Goal: Task Accomplishment & Management: Complete application form

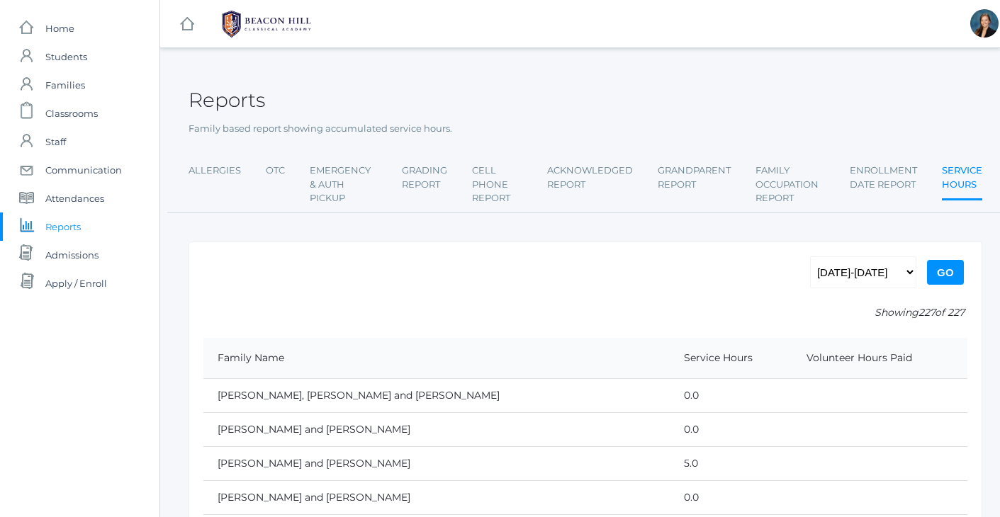
click at [48, 29] on span "Home" at bounding box center [59, 28] width 29 height 28
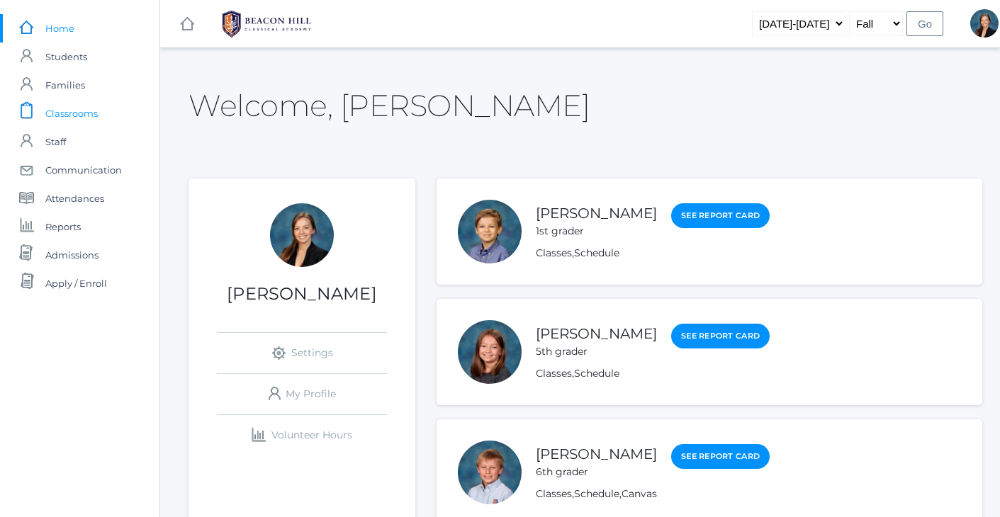
click at [60, 113] on span "Classrooms" at bounding box center [71, 113] width 52 height 28
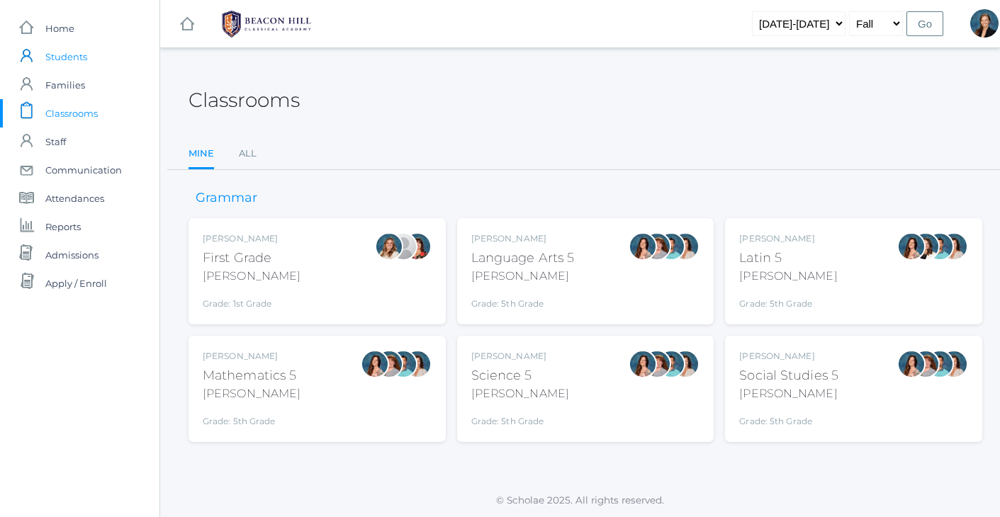
click at [68, 62] on span "Students" at bounding box center [66, 57] width 42 height 28
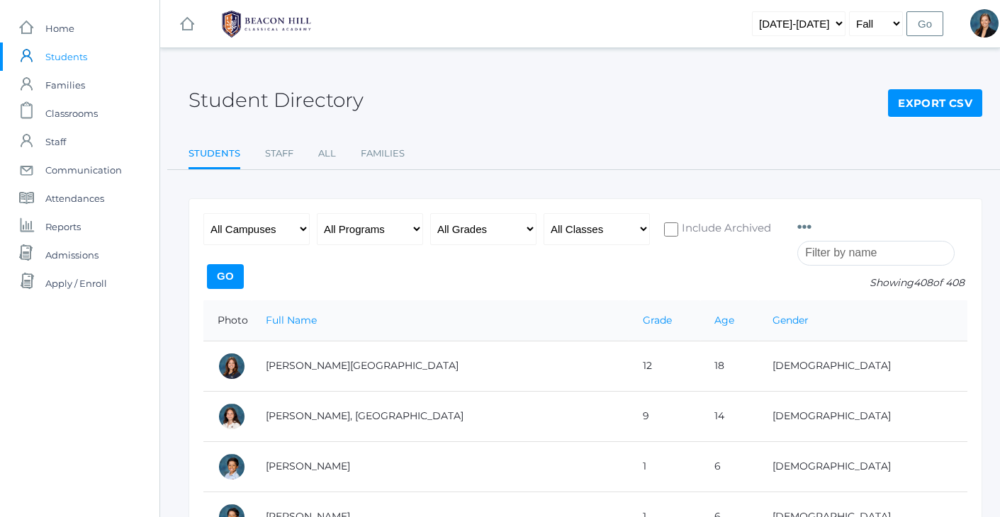
click at [818, 256] on input "search" at bounding box center [875, 253] width 157 height 25
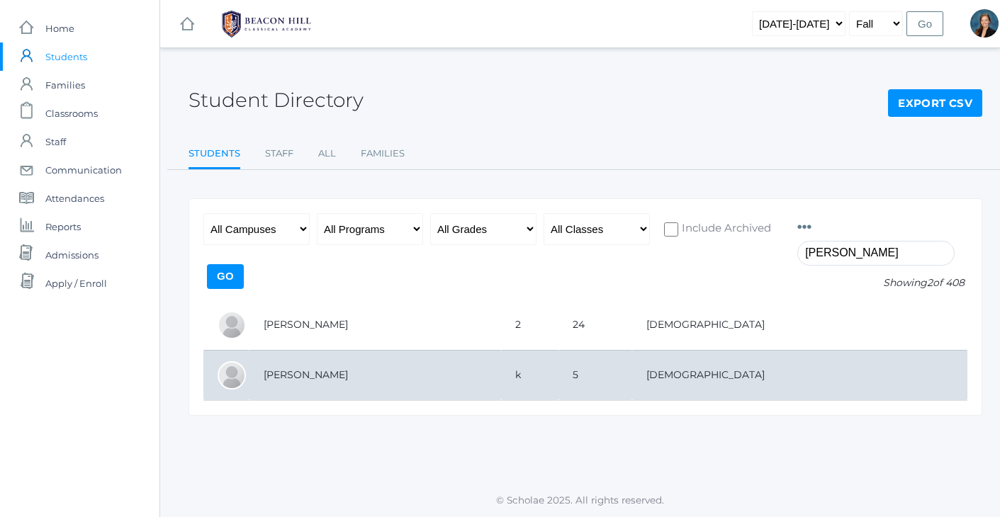
type input "Wessel"
click at [290, 374] on td "Wessels, Bryson" at bounding box center [375, 375] width 252 height 50
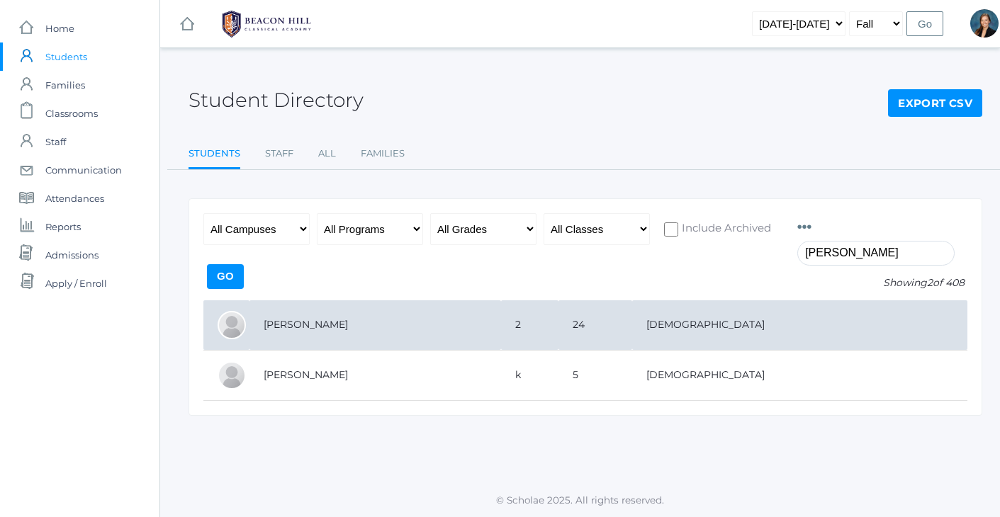
click at [311, 324] on td "Wessels, Rylynn" at bounding box center [375, 325] width 252 height 50
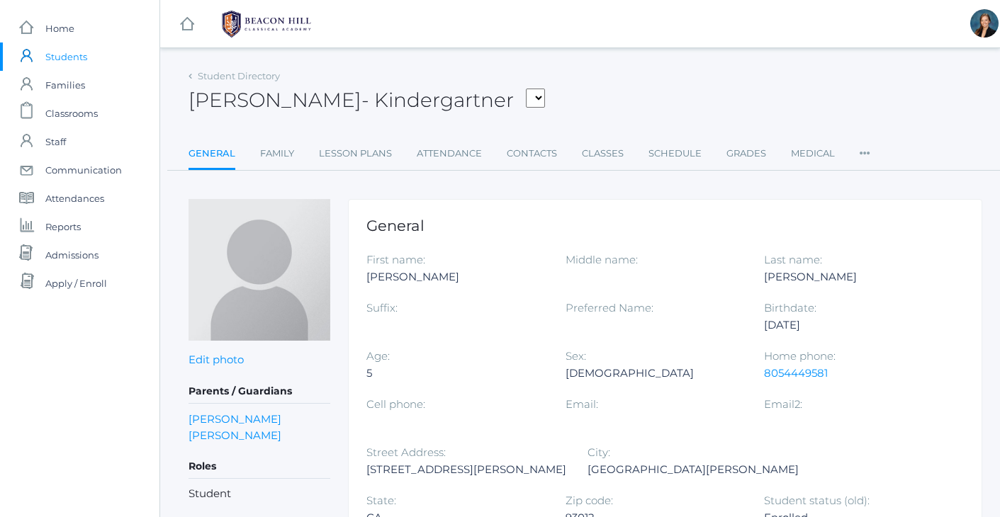
click at [636, 86] on div "Bryson Wessels - Kindergartner Bair, Charlotte Bell, Jordan Blasman, Lee Callaw…" at bounding box center [585, 92] width 794 height 52
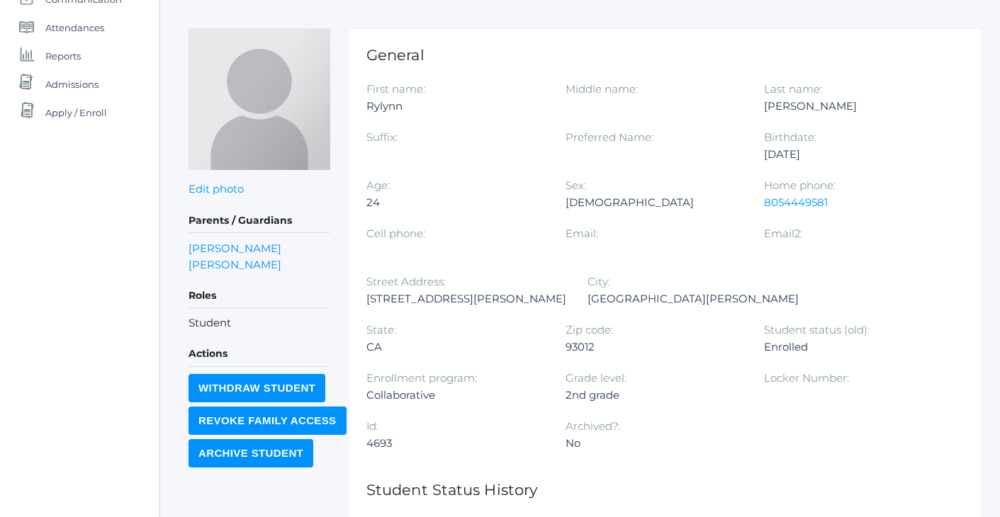
scroll to position [171, 0]
click at [58, 225] on div "icons/ui/navigation/home Created with Sketch. Home icons/user/plain Created wit…" at bounding box center [79, 280] width 159 height 903
click at [36, 241] on div "icons/ui/navigation/home Created with Sketch. Home icons/user/plain Created wit…" at bounding box center [79, 280] width 159 height 903
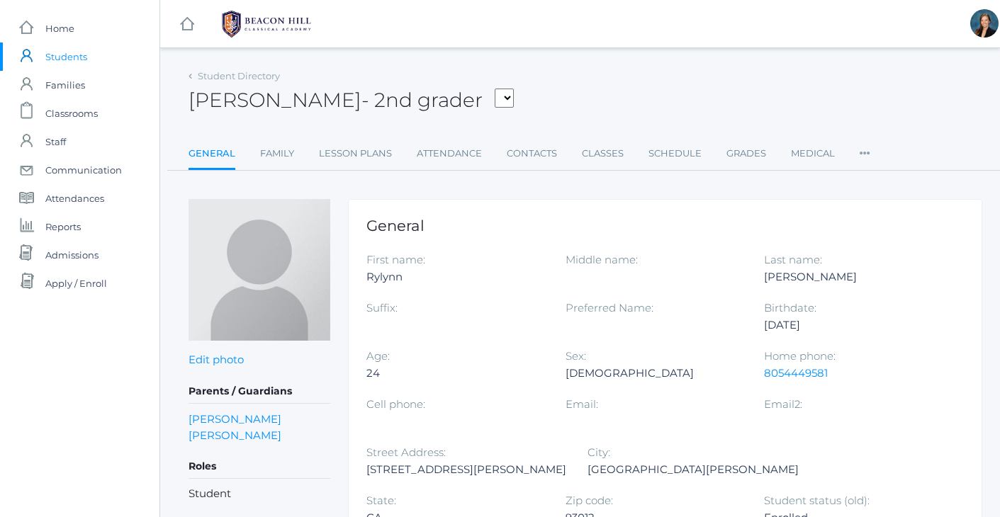
scroll to position [0, 0]
click at [69, 104] on span "Classrooms" at bounding box center [71, 113] width 52 height 28
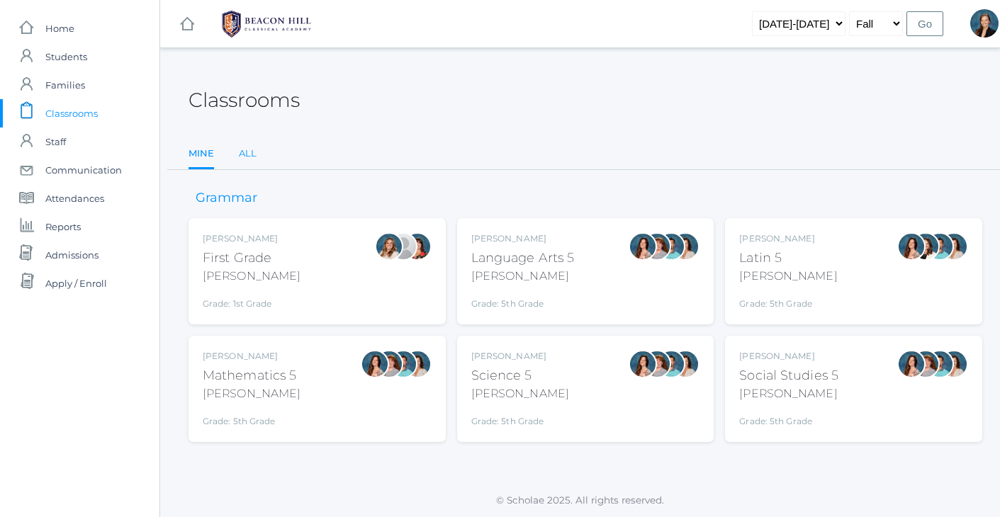
click at [248, 149] on link "All" at bounding box center [248, 154] width 18 height 28
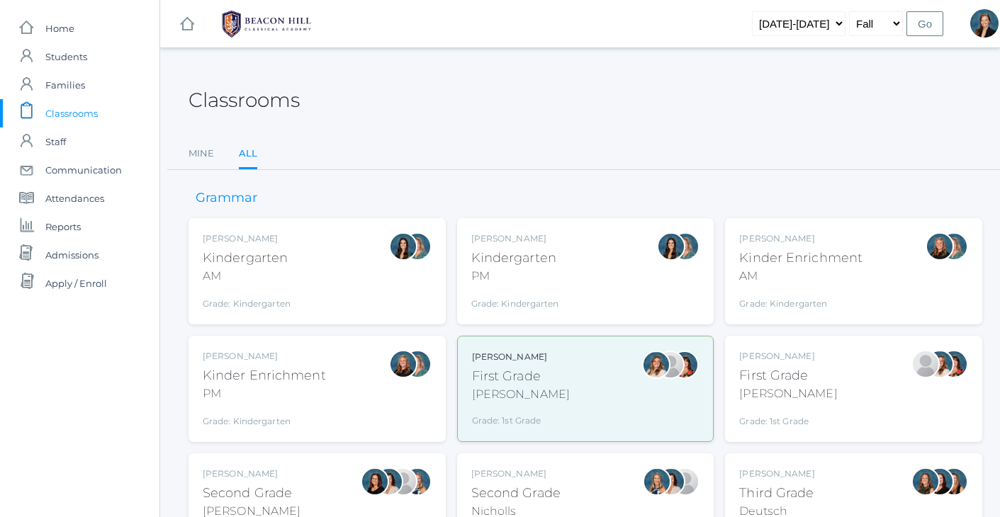
click at [341, 264] on div "Jordyn Dewey Kindergarten AM Grade: Kindergarten *KIND" at bounding box center [317, 271] width 229 height 78
click at [898, 284] on div "Nicole Dean Kinder Enrichment AM Grade: Kindergarten *KNDC" at bounding box center [853, 271] width 229 height 78
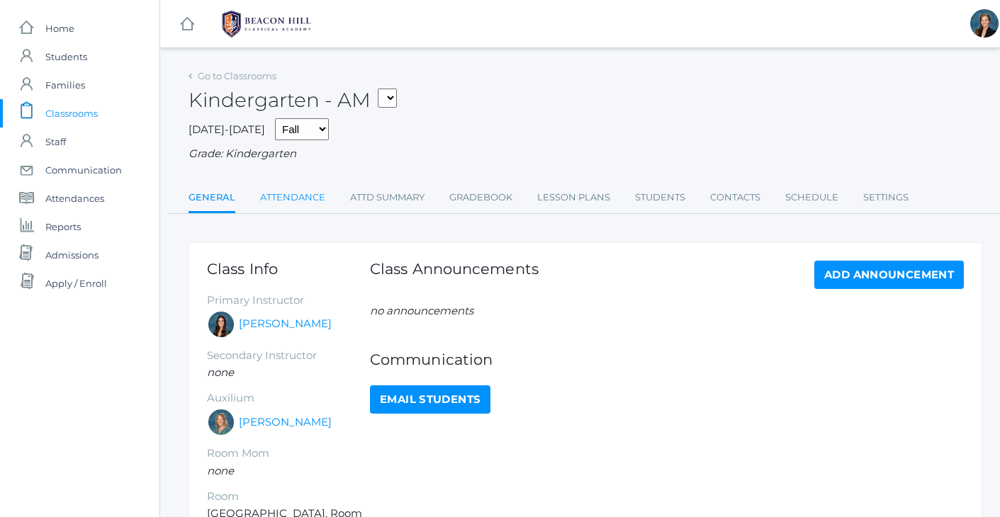
click at [308, 198] on link "Attendance" at bounding box center [292, 197] width 65 height 28
click at [305, 193] on link "Attendance" at bounding box center [292, 197] width 65 height 28
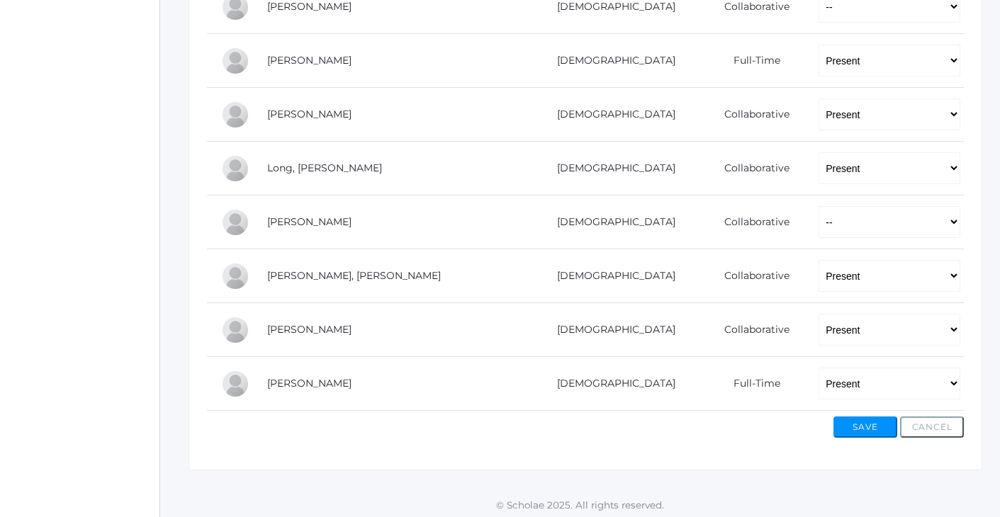
scroll to position [857, 0]
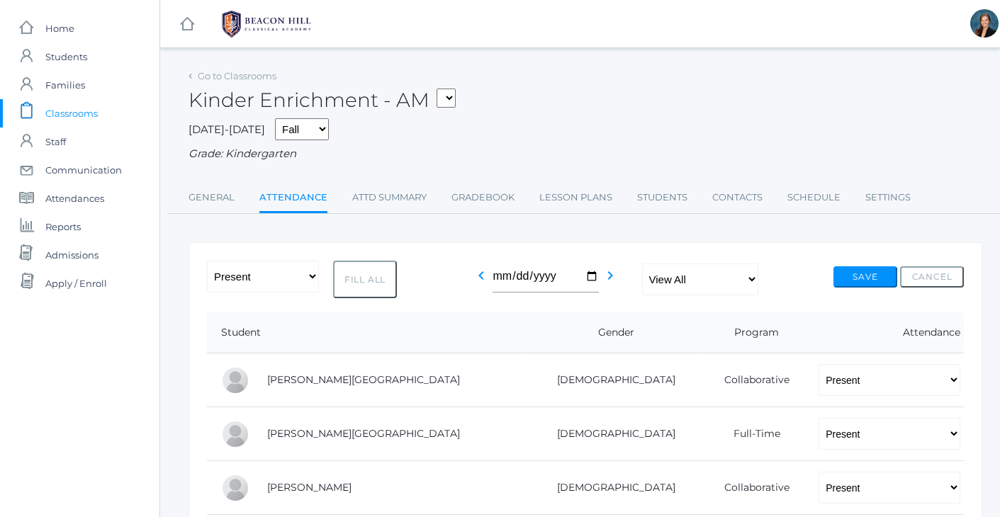
scroll to position [0, 0]
click at [600, 132] on div "[DATE]-[DATE] Fall Spring Grade: Kindergarten" at bounding box center [585, 140] width 794 height 44
click at [602, 103] on div "Kinder Enrichment - AM 01LA - First Grade [PERSON_NAME] 05LATIN - Latin 5 [PERS…" at bounding box center [585, 92] width 794 height 52
click at [50, 109] on span "Classrooms" at bounding box center [71, 113] width 52 height 28
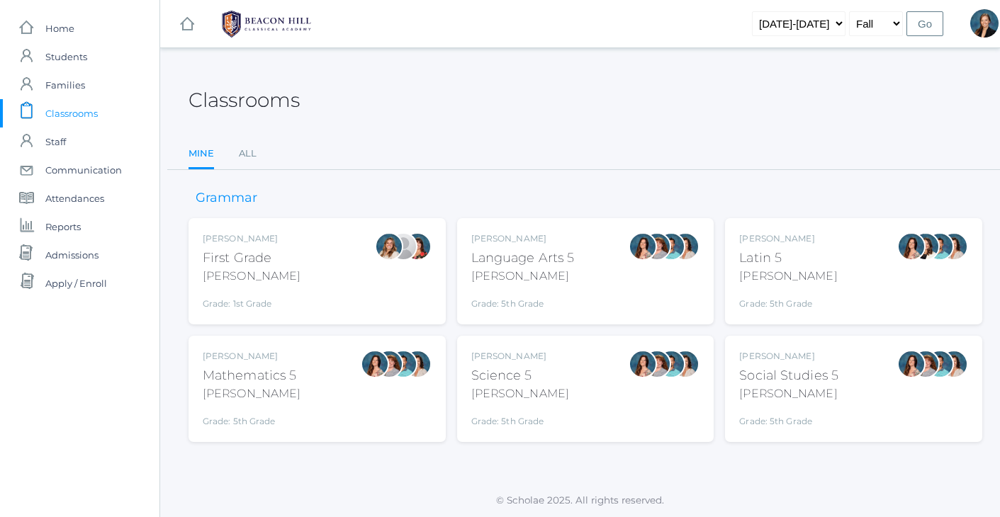
click at [459, 108] on div "Classrooms" at bounding box center [585, 92] width 794 height 52
click at [251, 254] on div "First Grade" at bounding box center [252, 258] width 98 height 19
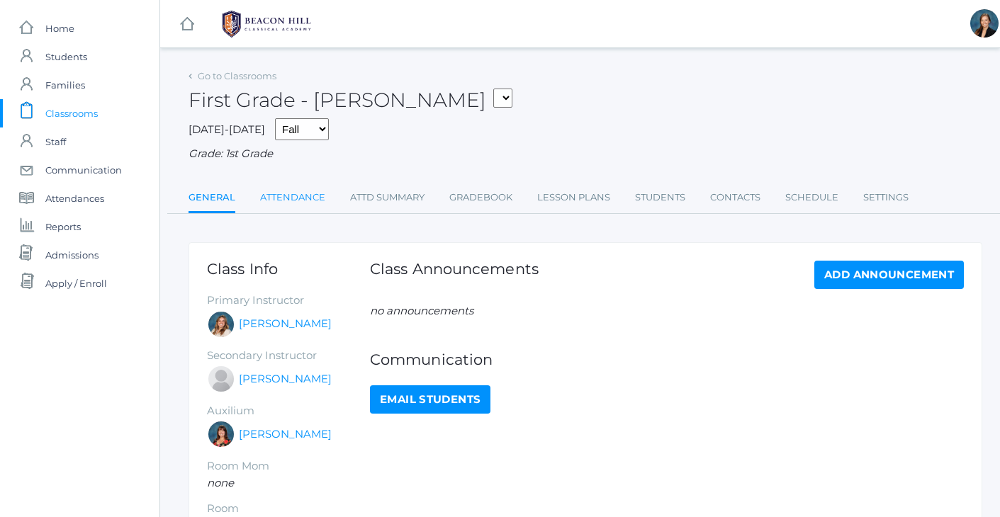
click at [308, 185] on link "Attendance" at bounding box center [292, 197] width 65 height 28
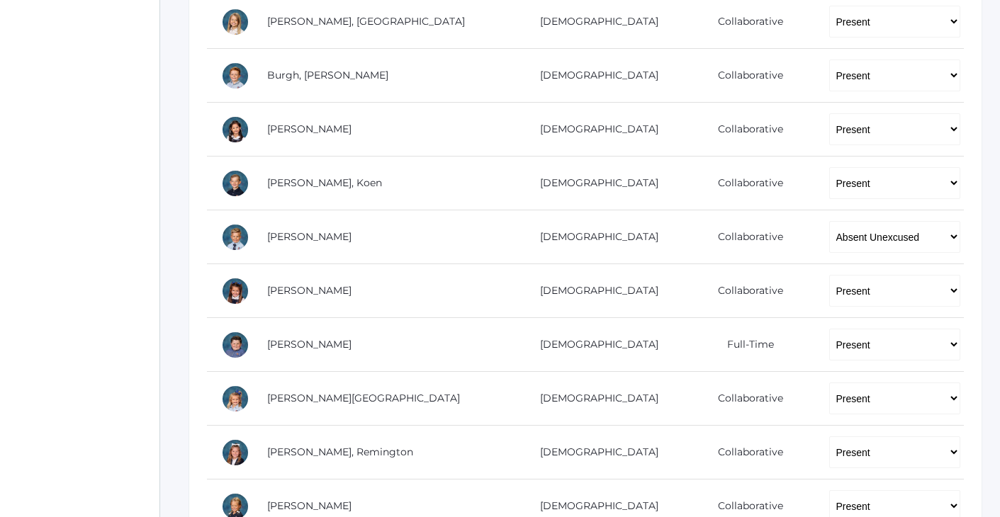
scroll to position [441, 0]
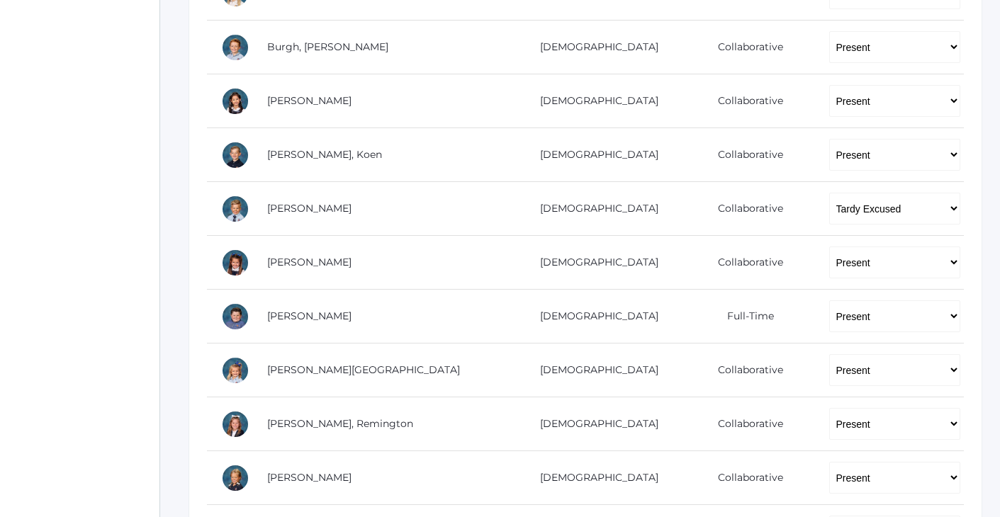
click at [42, 186] on div "icons/ui/navigation/home Created with Sketch. Home icons/user/plain Created wit…" at bounding box center [79, 275] width 159 height 1433
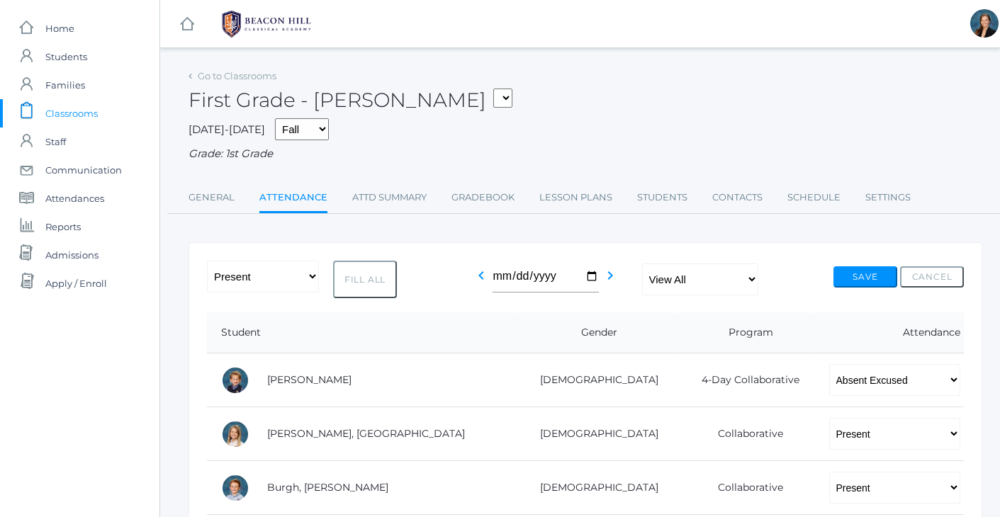
scroll to position [0, 0]
click at [633, 117] on div "First Grade - Barber 01LA - First Grade Barber 05LATIN - Latin 5 Salazar 05MATH…" at bounding box center [585, 92] width 794 height 52
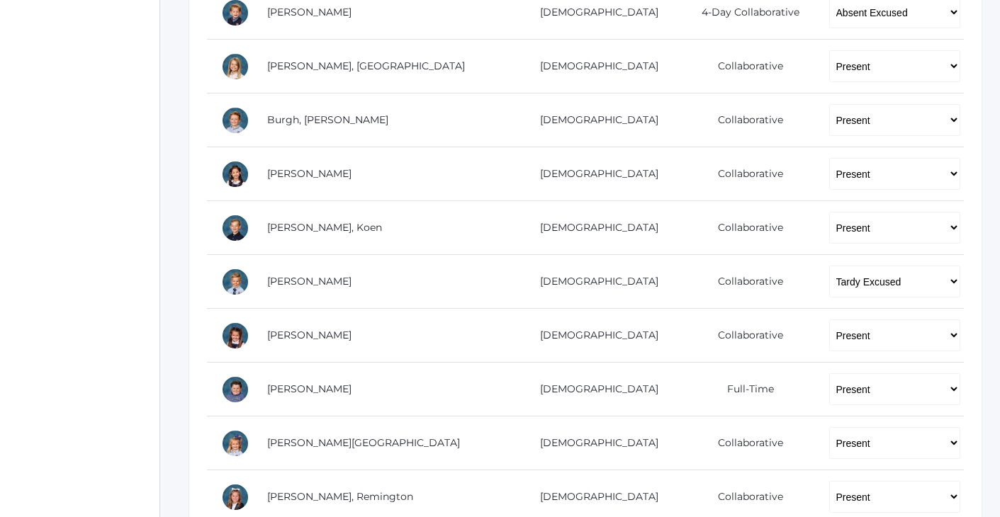
scroll to position [346, 0]
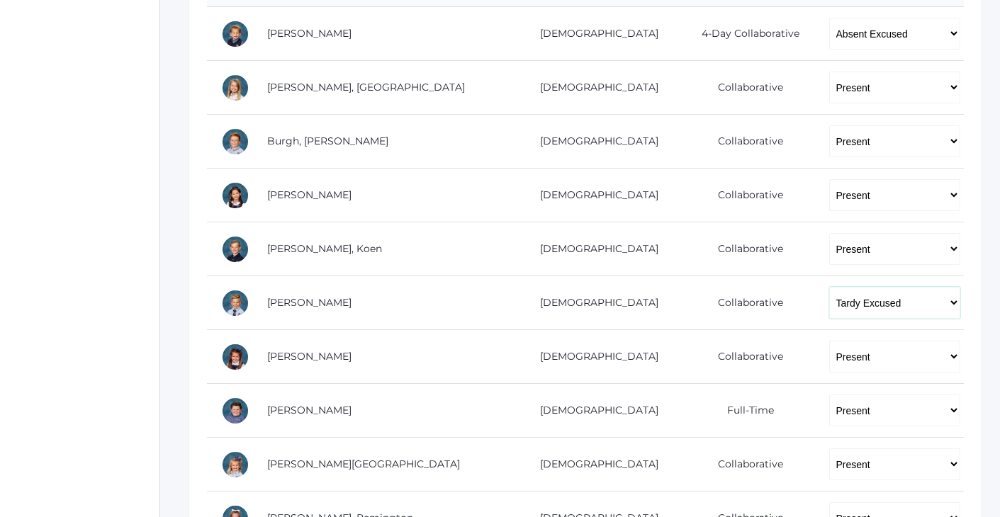
click at [829, 302] on select "-- Present Present-At-Home Tardy Excused Tardy Unexcused Absent Excused Absent …" at bounding box center [894, 303] width 131 height 32
select select "AE"
click at [6, 288] on div "icons/ui/navigation/home Created with Sketch. Home icons/user/plain Created wit…" at bounding box center [79, 370] width 159 height 1433
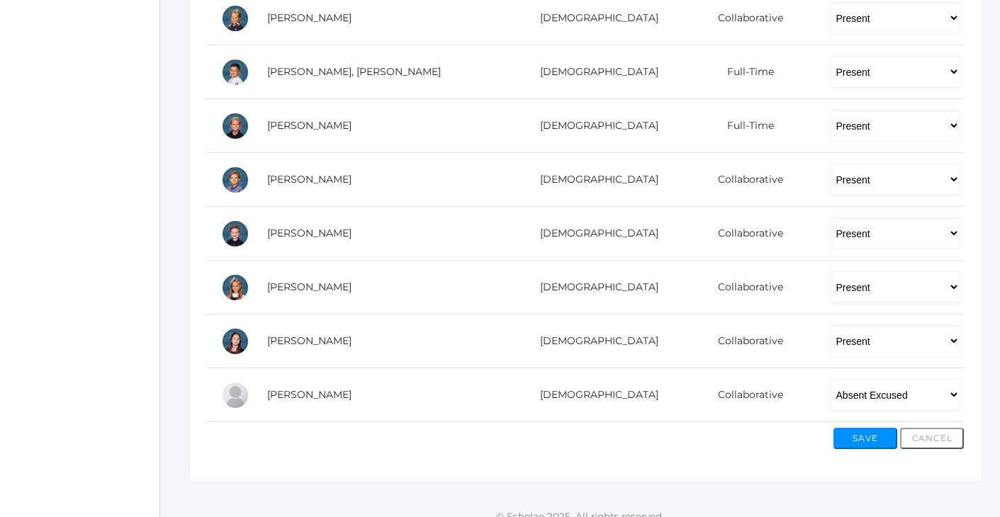
scroll to position [911, 0]
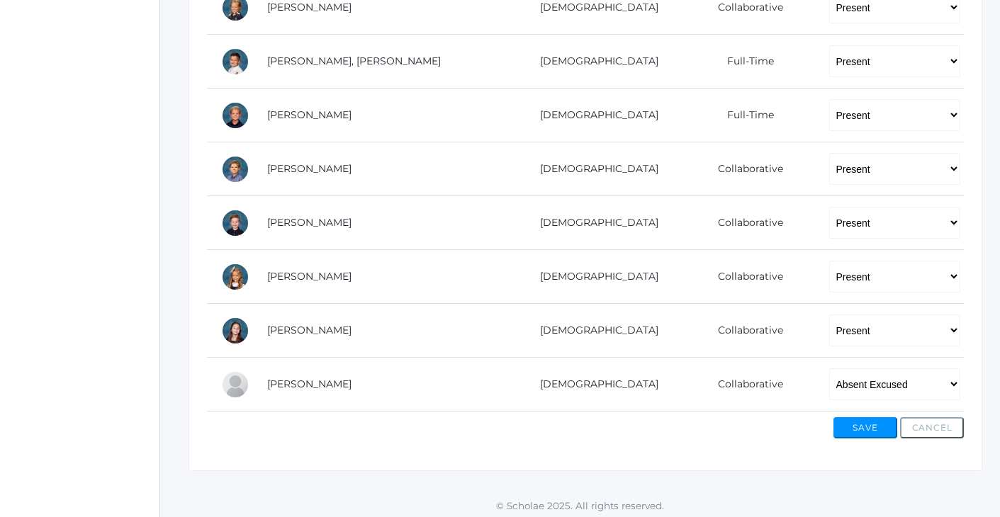
click at [876, 431] on button "Save" at bounding box center [865, 427] width 64 height 21
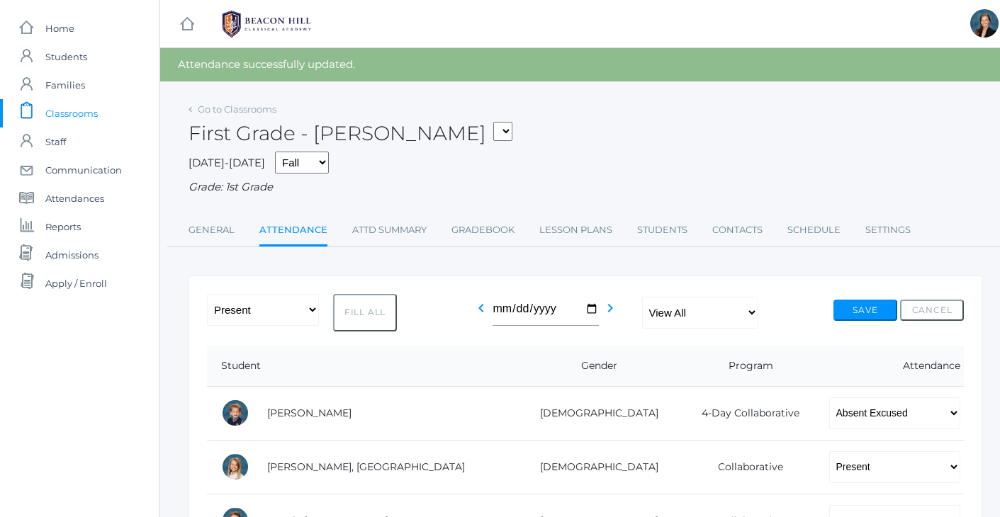
click at [81, 121] on span "Classrooms" at bounding box center [71, 113] width 52 height 28
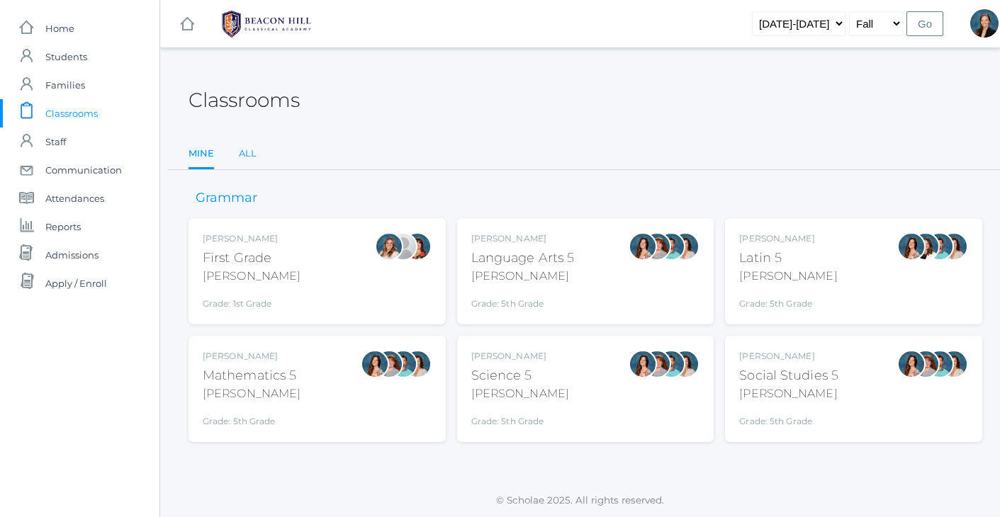
click at [250, 150] on link "All" at bounding box center [248, 154] width 18 height 28
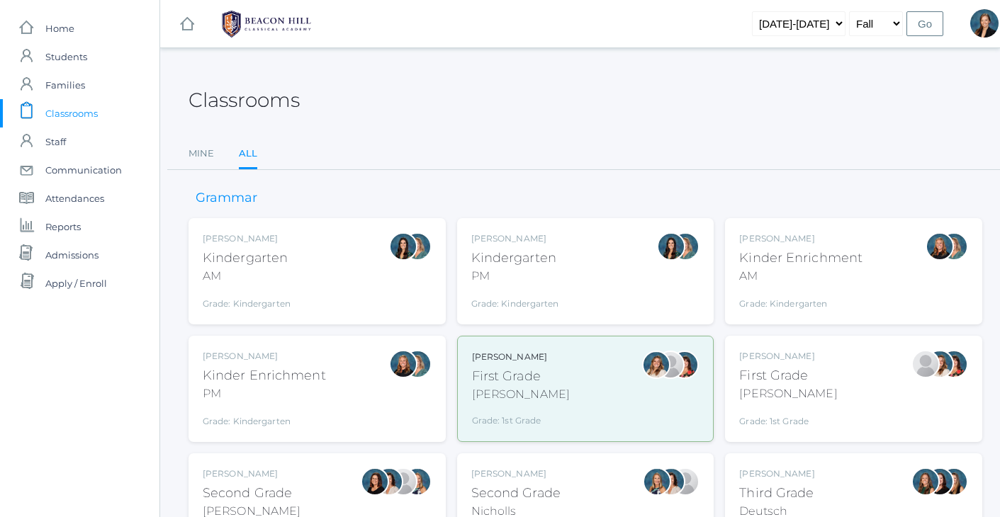
click at [801, 383] on div "First Grade" at bounding box center [788, 375] width 98 height 19
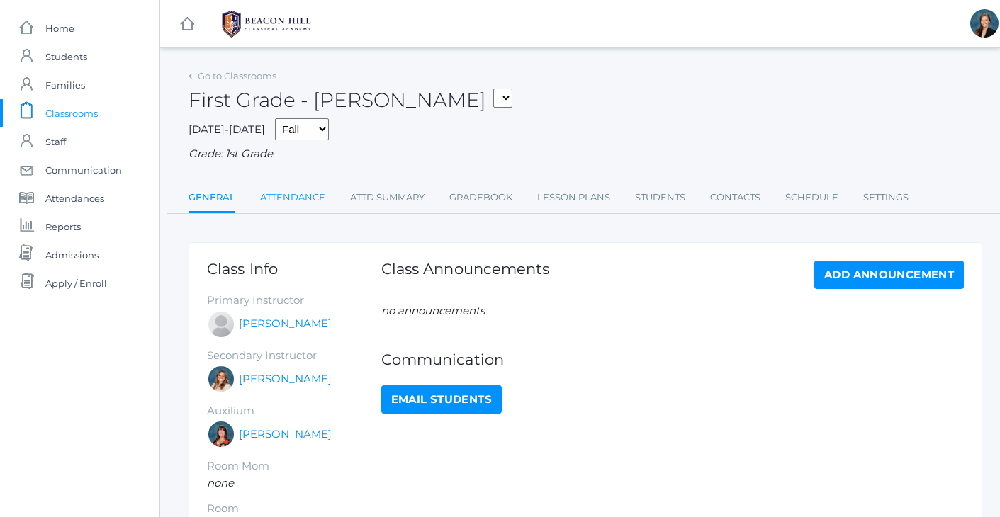
click at [290, 196] on link "Attendance" at bounding box center [292, 197] width 65 height 28
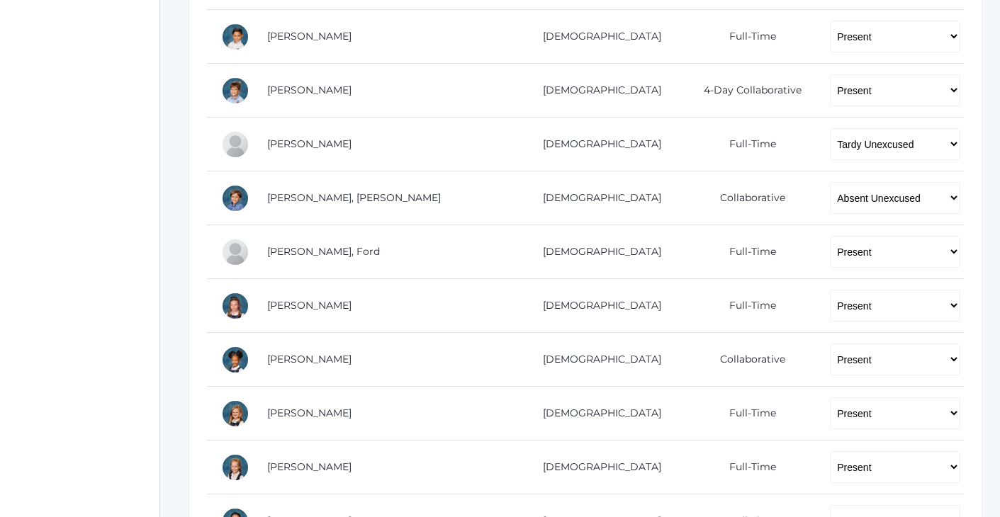
scroll to position [454, 0]
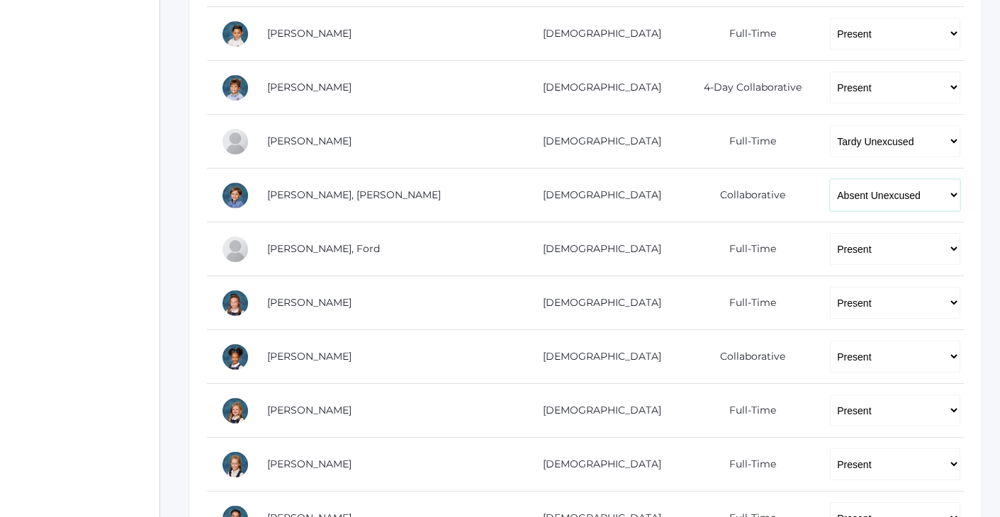
select select "TU"
click at [167, 164] on div "Go to Classrooms First Grade - Watson 01LA - First Grade Barber 05LATIN - Latin…" at bounding box center [585, 243] width 850 height 1263
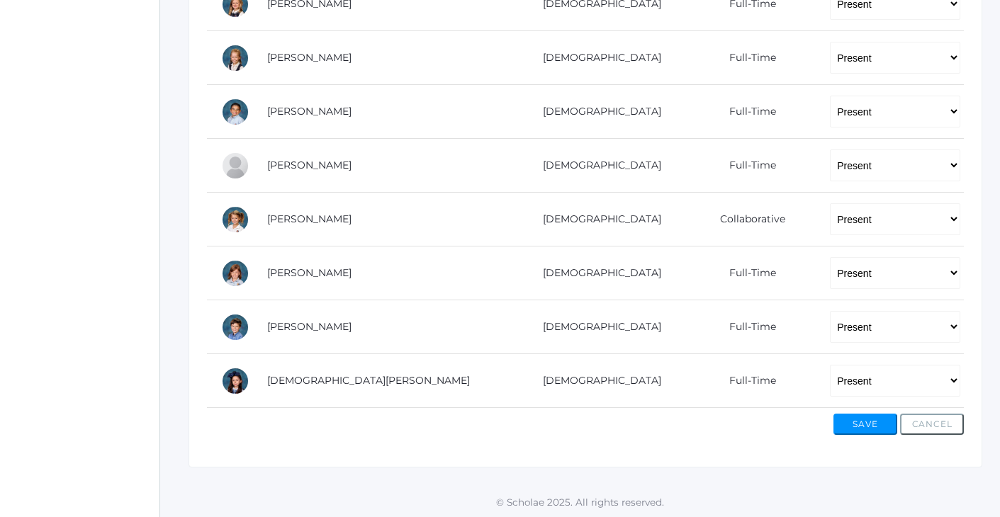
scroll to position [857, 0]
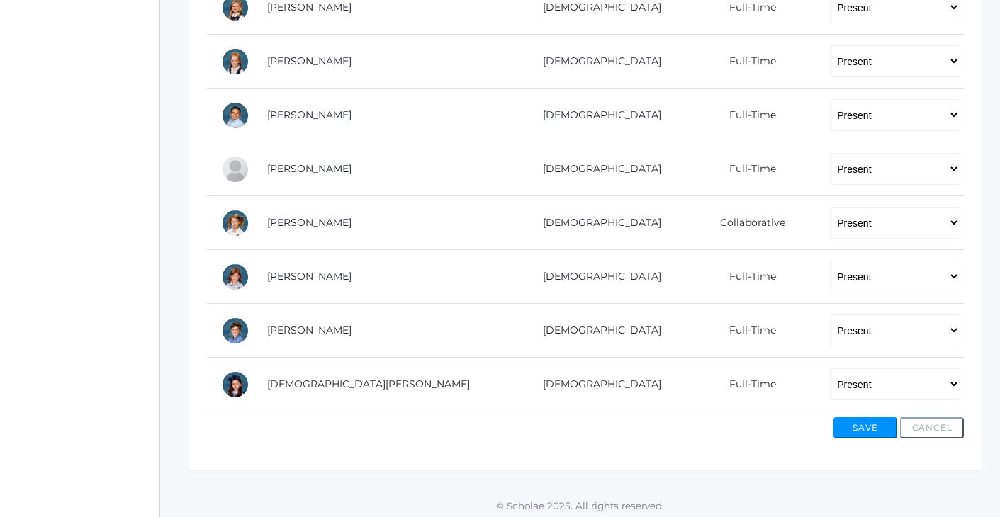
click at [872, 425] on button "Save" at bounding box center [865, 427] width 64 height 21
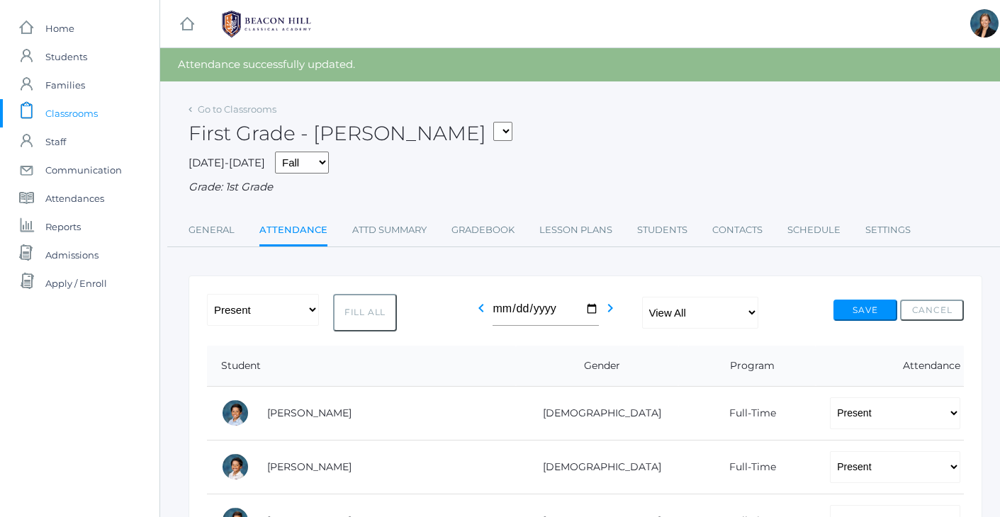
click at [89, 118] on span "Classrooms" at bounding box center [71, 113] width 52 height 28
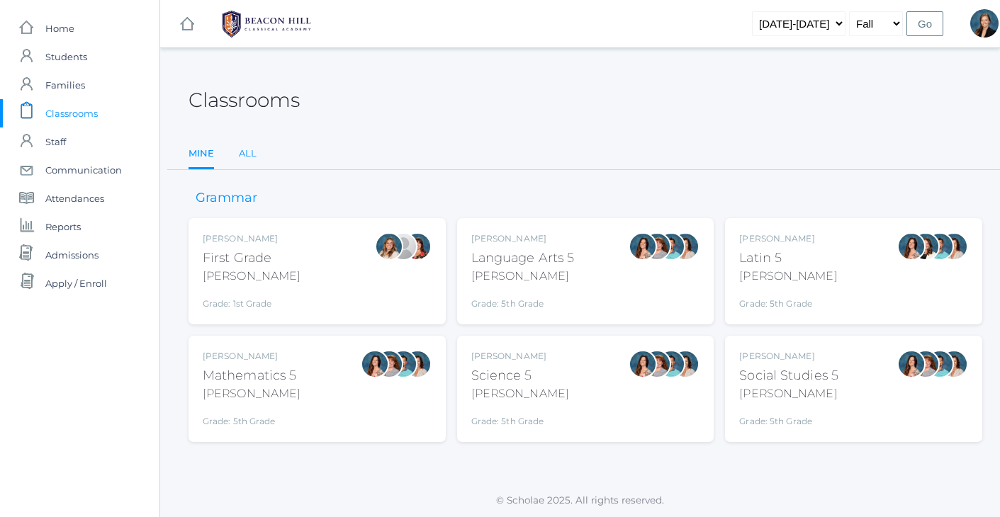
click at [245, 154] on link "All" at bounding box center [248, 154] width 18 height 28
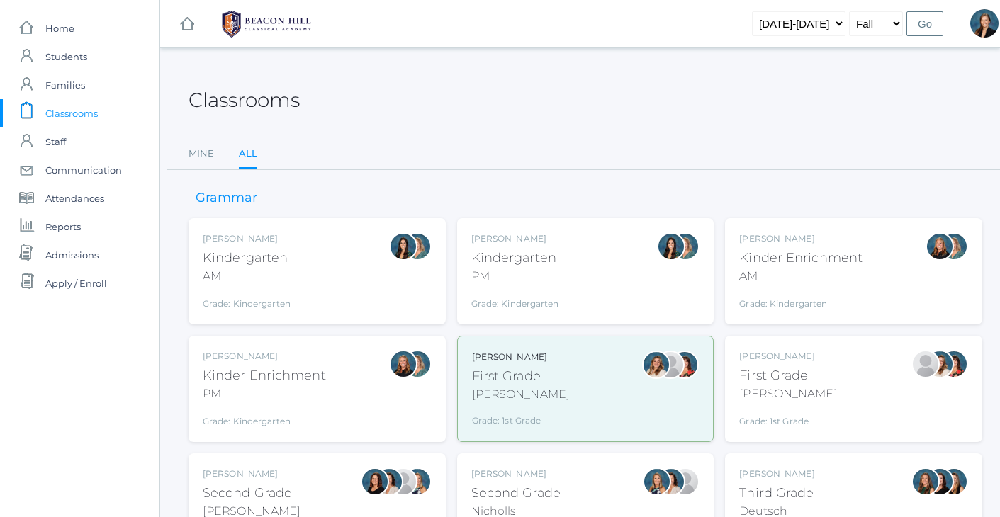
click at [594, 154] on ul "Mine All" at bounding box center [585, 155] width 794 height 30
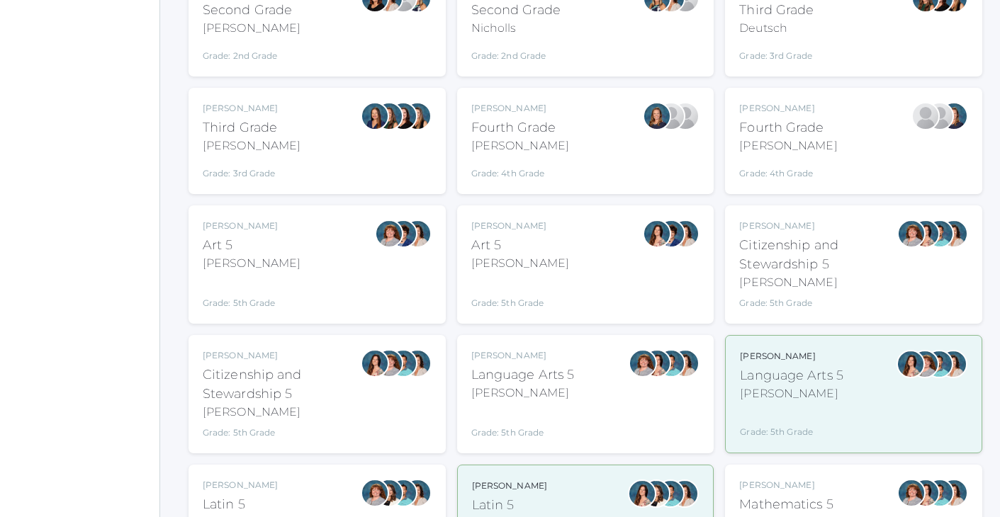
scroll to position [505, 0]
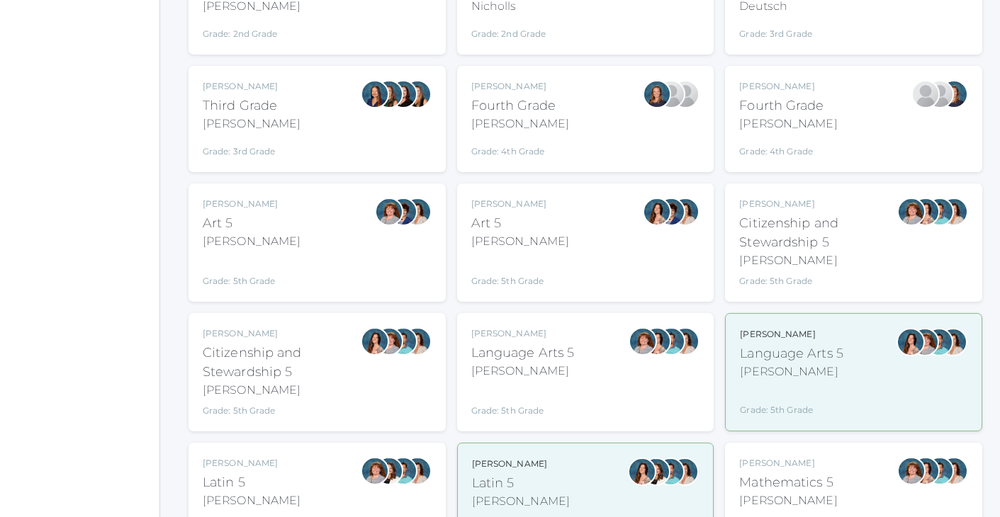
click at [798, 338] on div "[PERSON_NAME]" at bounding box center [791, 334] width 103 height 13
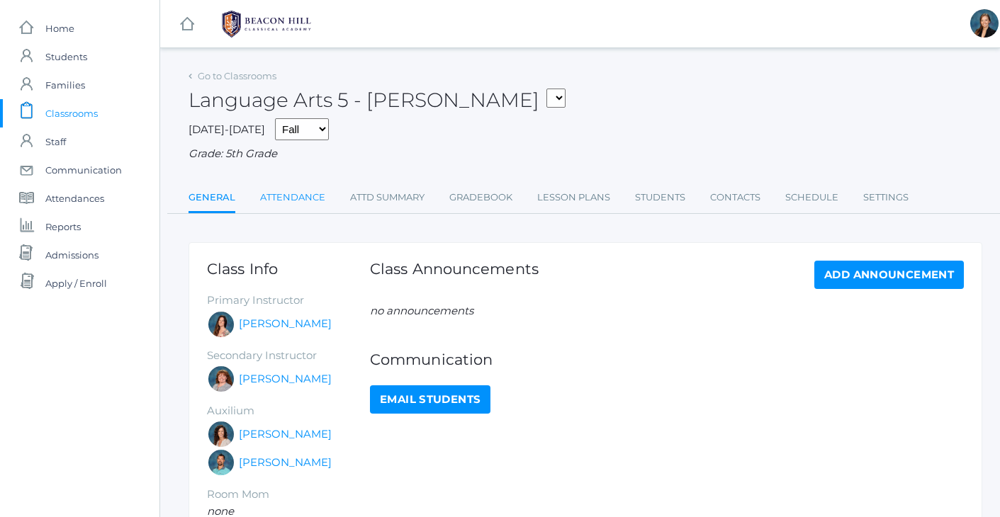
click at [290, 195] on link "Attendance" at bounding box center [292, 197] width 65 height 28
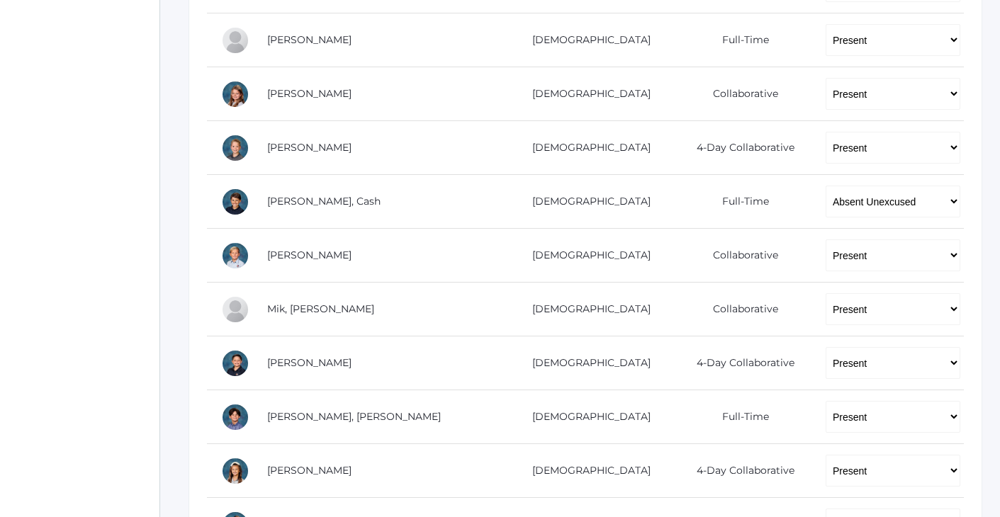
scroll to position [559, 0]
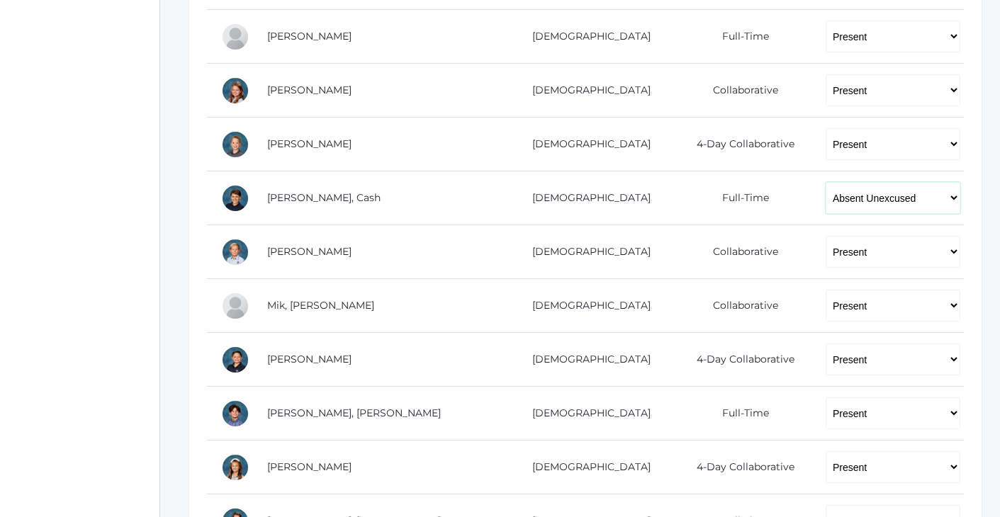
select select "TU"
click at [139, 169] on div "icons/ui/navigation/home Created with Sketch. Home icons/user/plain Created wit…" at bounding box center [79, 211] width 159 height 1541
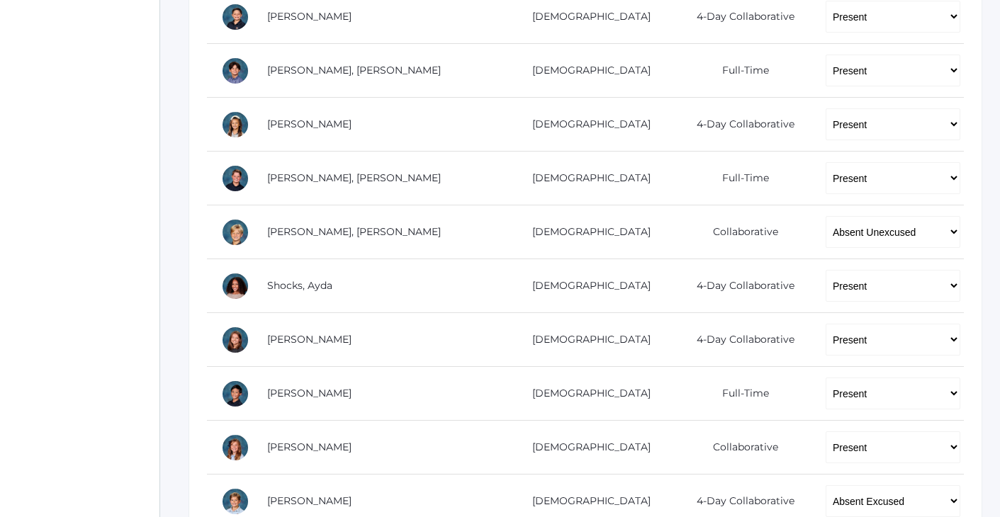
scroll to position [904, 0]
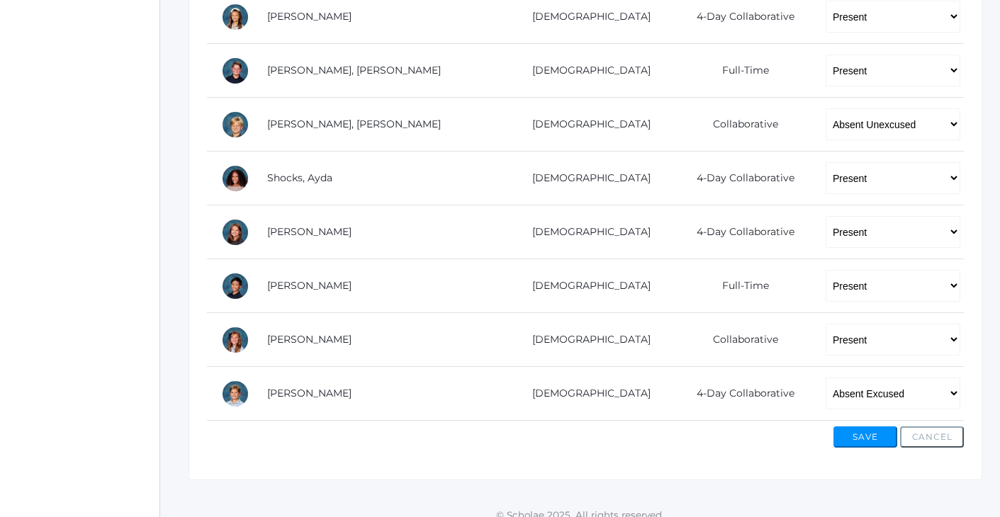
scroll to position [1019, 0]
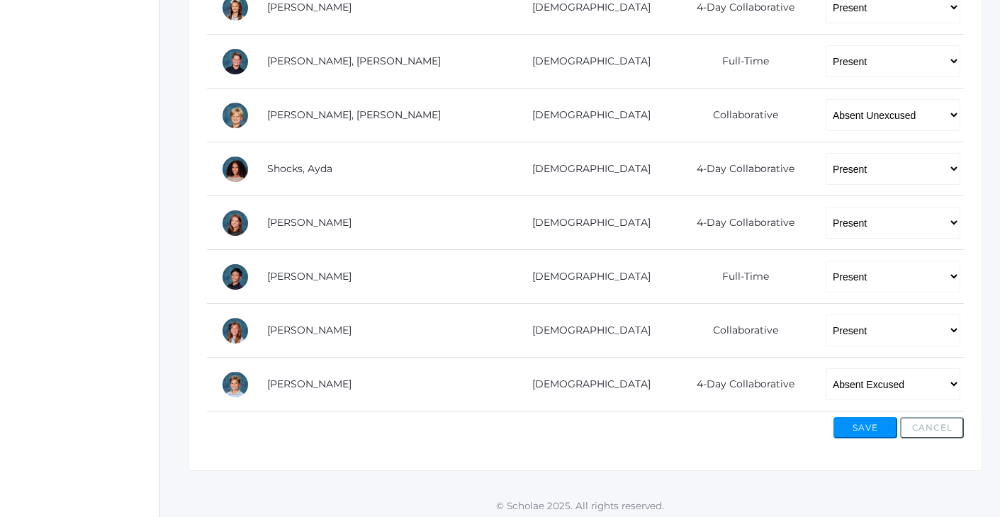
click at [863, 422] on button "Save" at bounding box center [865, 427] width 64 height 21
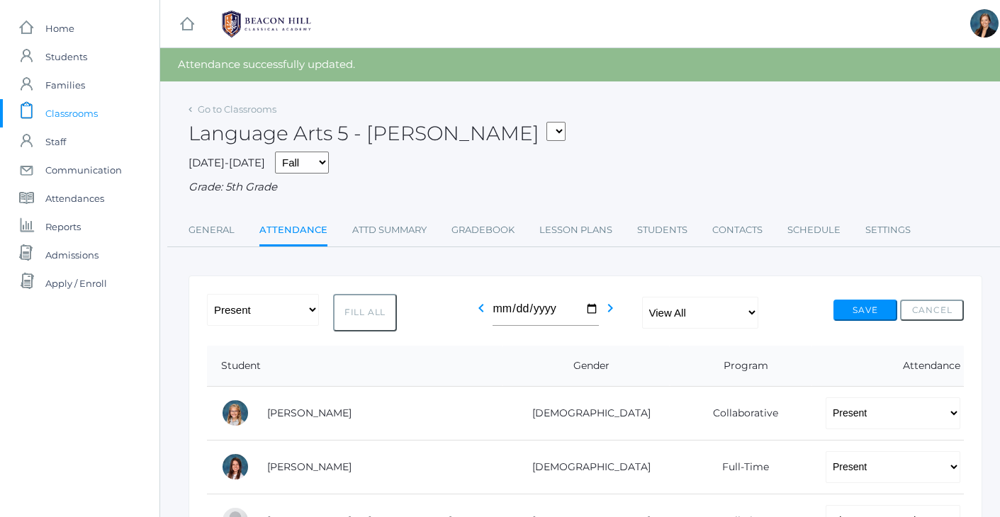
click at [796, 157] on div "[DATE]-[DATE] Fall Spring Grade: 5th Grade" at bounding box center [585, 174] width 794 height 44
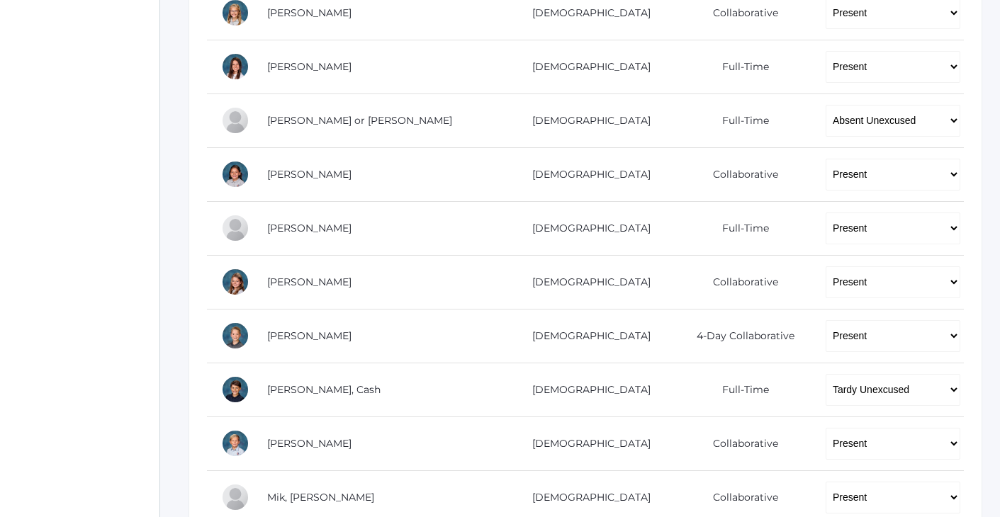
scroll to position [405, 0]
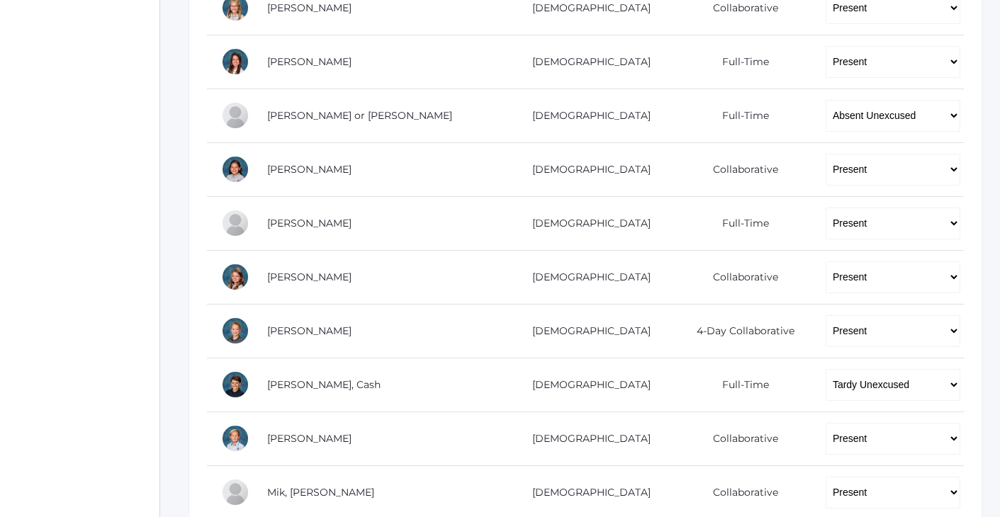
click at [123, 179] on div "icons/ui/navigation/home Created with Sketch. Home icons/user/plain Created wit…" at bounding box center [79, 382] width 159 height 1574
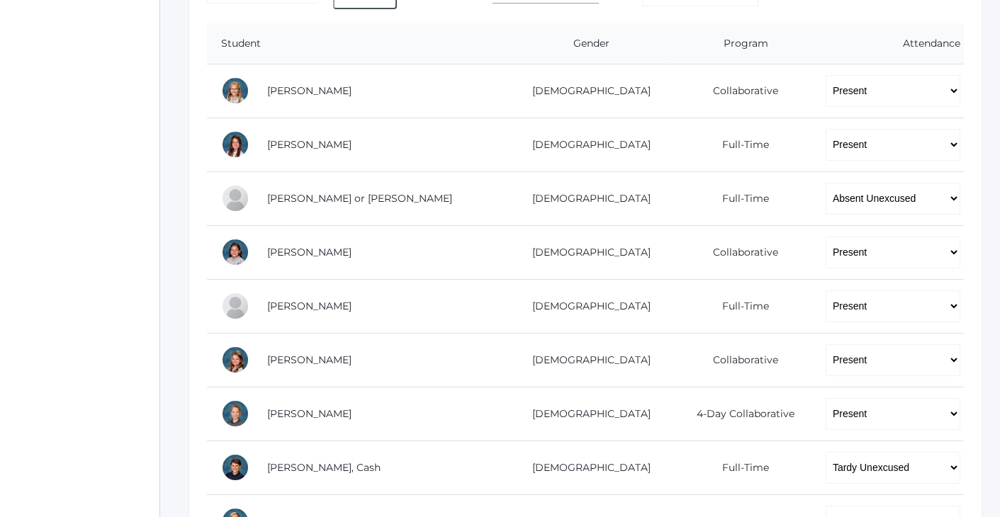
scroll to position [314, 0]
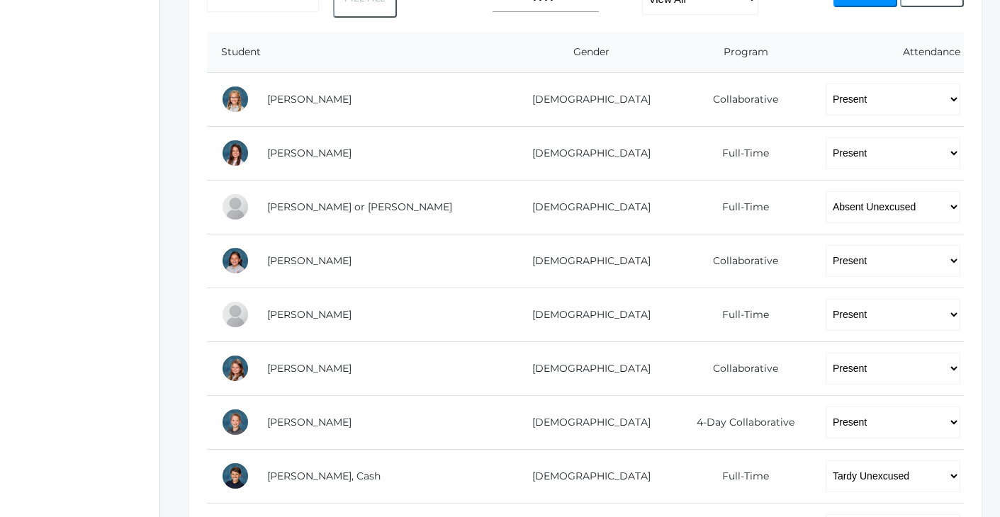
click at [69, 159] on div "icons/ui/navigation/home Created with Sketch. Home icons/user/plain Created wit…" at bounding box center [79, 473] width 159 height 1574
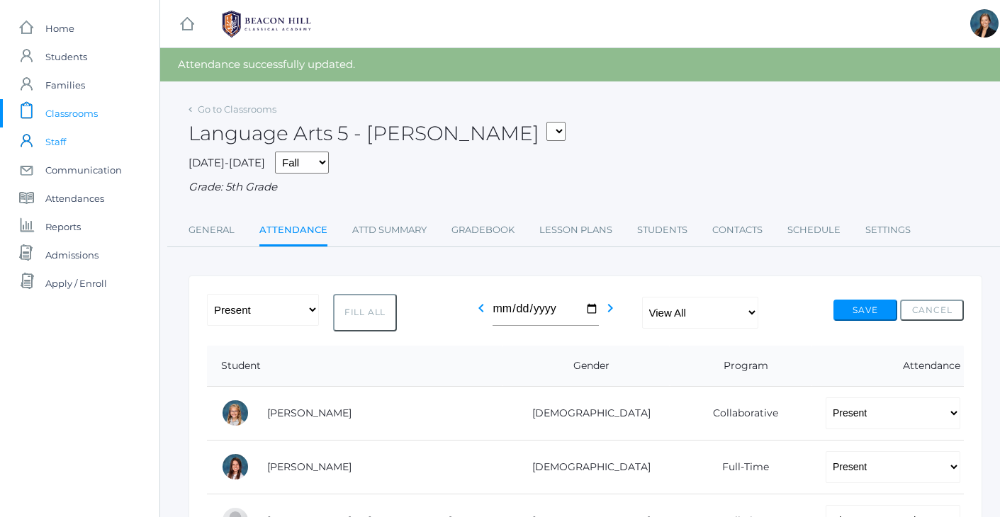
scroll to position [0, 0]
click at [650, 139] on div "Language Arts 5 - [PERSON_NAME] 01LA - First Grade [PERSON_NAME] 05LATIN - Lati…" at bounding box center [585, 125] width 794 height 52
click at [67, 114] on span "Classrooms" at bounding box center [71, 113] width 52 height 28
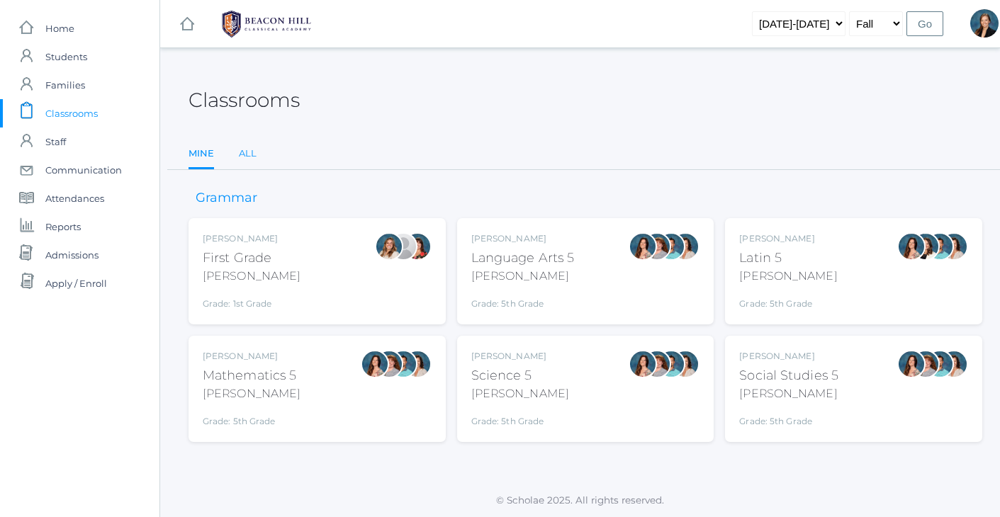
click at [249, 150] on link "All" at bounding box center [248, 154] width 18 height 28
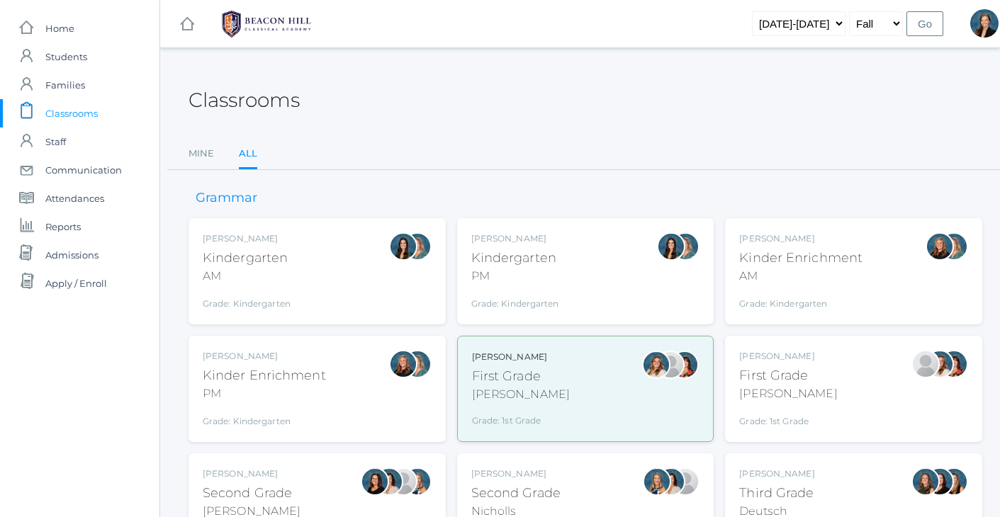
click at [201, 487] on div "Emily Balli Second Grade Balli Grade: 2nd Grade 02LA" at bounding box center [316, 506] width 257 height 106
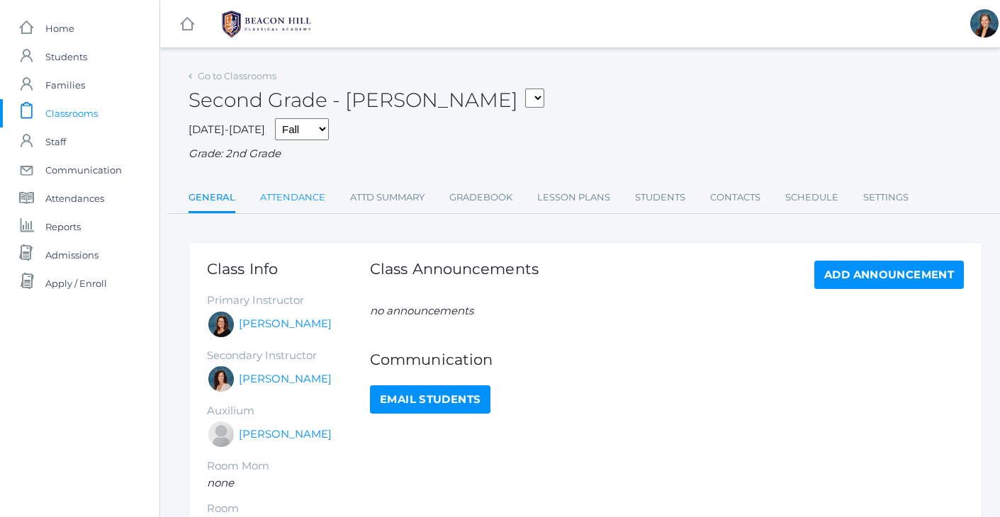
click at [301, 188] on link "Attendance" at bounding box center [292, 197] width 65 height 28
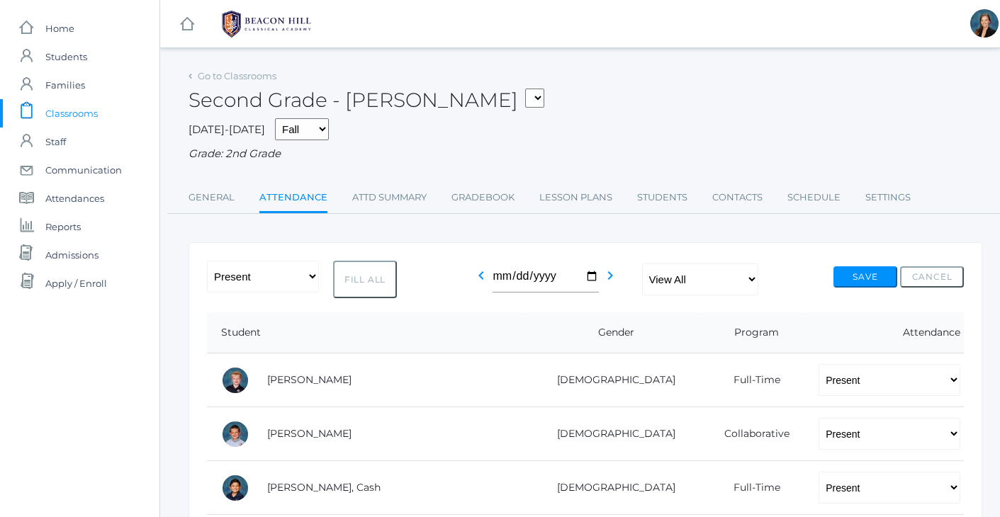
click at [89, 115] on span "Classrooms" at bounding box center [71, 113] width 52 height 28
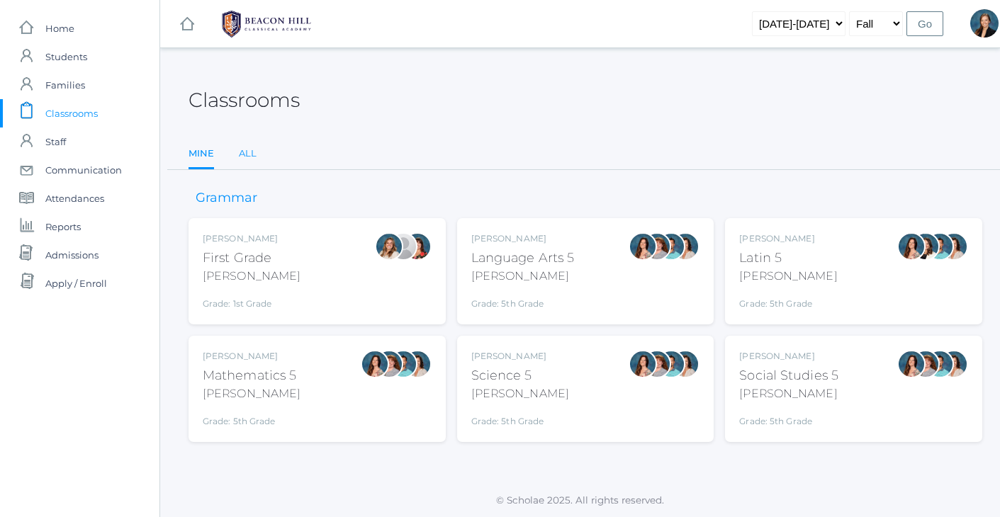
click at [244, 152] on link "All" at bounding box center [248, 154] width 18 height 28
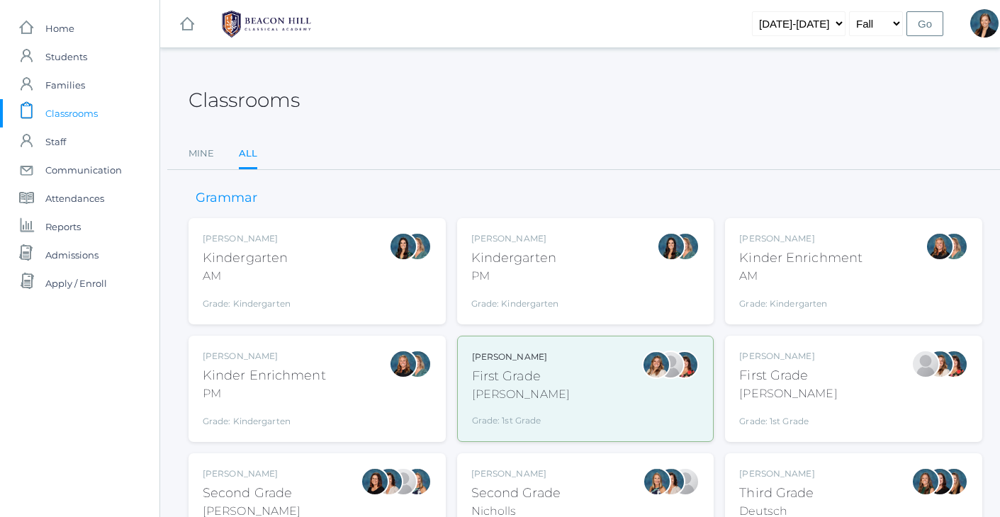
click at [577, 140] on ul "Mine All" at bounding box center [585, 155] width 794 height 30
click at [561, 125] on div "Classrooms Mine All Mine All" at bounding box center [585, 118] width 794 height 104
click at [543, 463] on div "Courtney Nicholls Second Grade Nicholls Grade: 2nd Grade 02LA" at bounding box center [585, 506] width 257 height 106
click at [492, 106] on div "Classrooms" at bounding box center [585, 92] width 794 height 52
click at [684, 120] on div "Classrooms Mine All Mine All" at bounding box center [585, 118] width 794 height 104
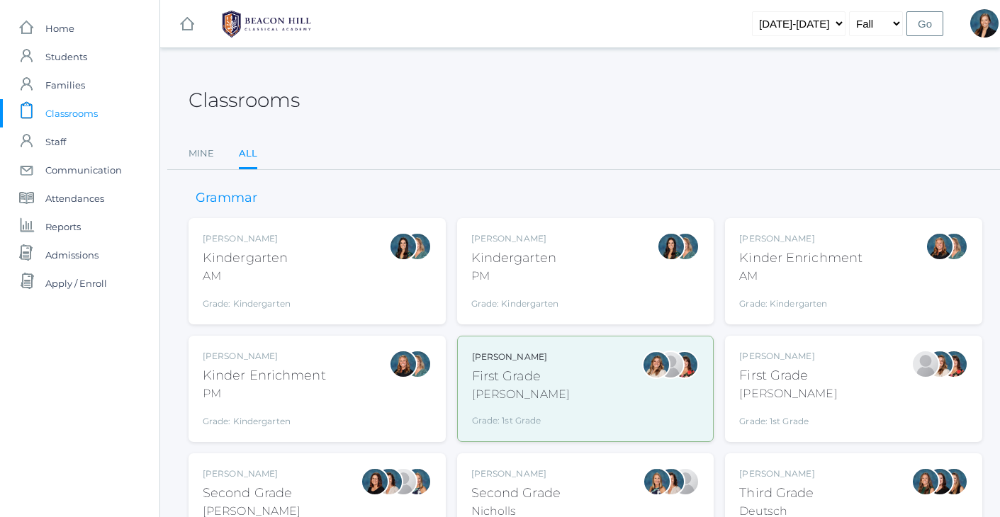
click at [619, 92] on div "Classrooms" at bounding box center [585, 92] width 794 height 52
click at [670, 78] on div "Classrooms" at bounding box center [585, 92] width 794 height 52
click at [621, 104] on div "Classrooms" at bounding box center [585, 92] width 794 height 52
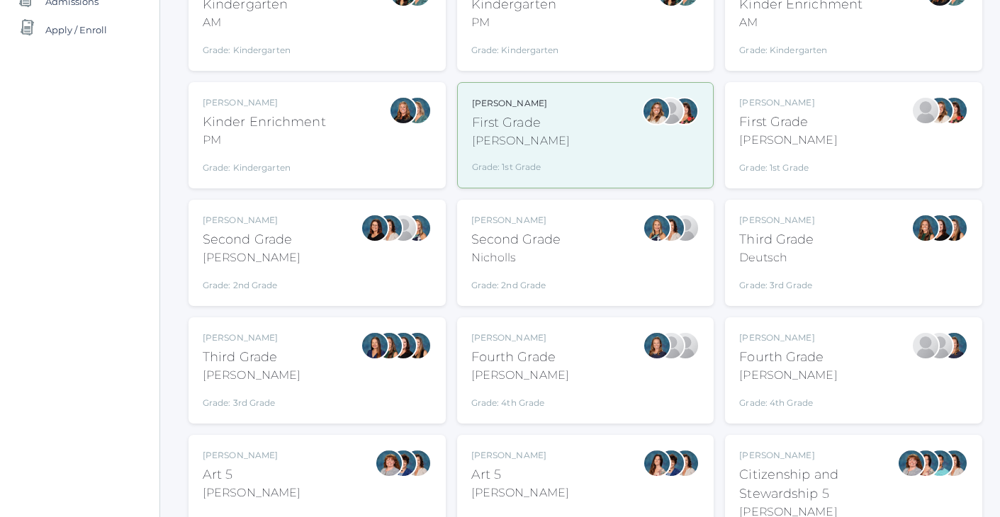
scroll to position [254, 0]
click at [278, 382] on div "Lori Webster Third Grade Webster Grade: 3rd Grade 03LA" at bounding box center [317, 370] width 229 height 78
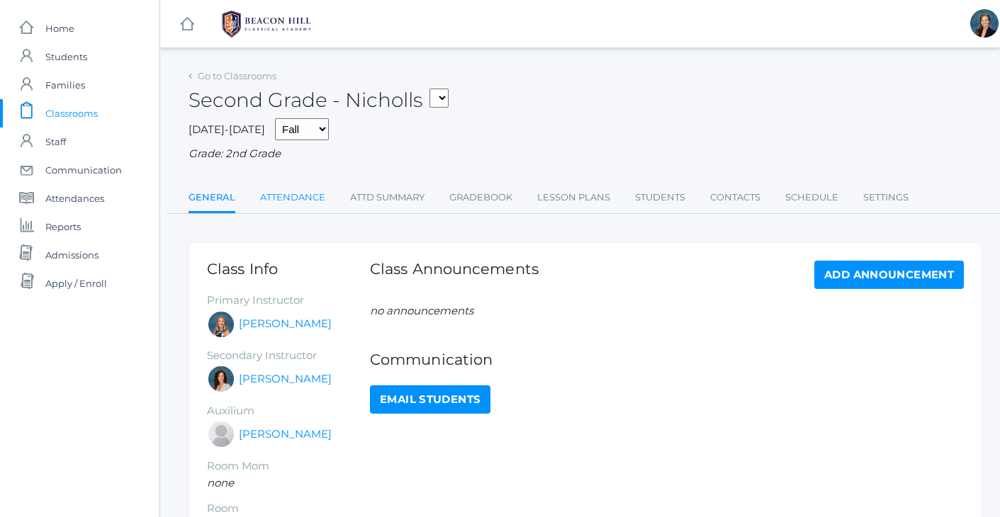
click at [305, 200] on link "Attendance" at bounding box center [292, 197] width 65 height 28
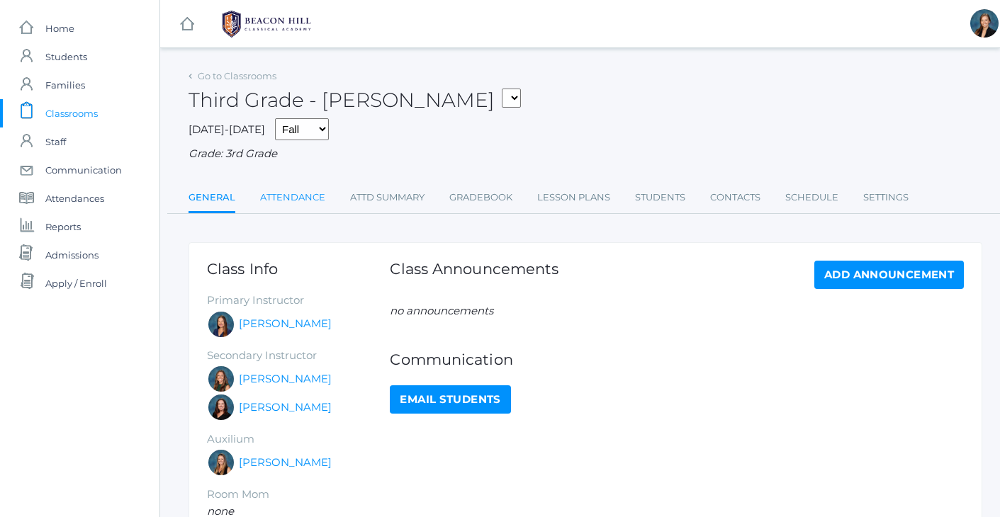
click at [304, 191] on link "Attendance" at bounding box center [292, 197] width 65 height 28
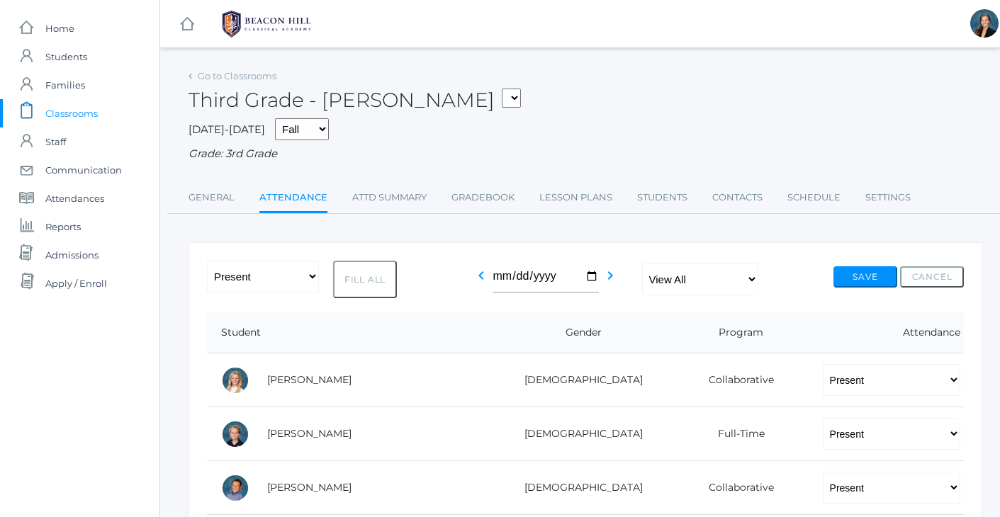
click at [67, 120] on span "Classrooms" at bounding box center [71, 113] width 52 height 28
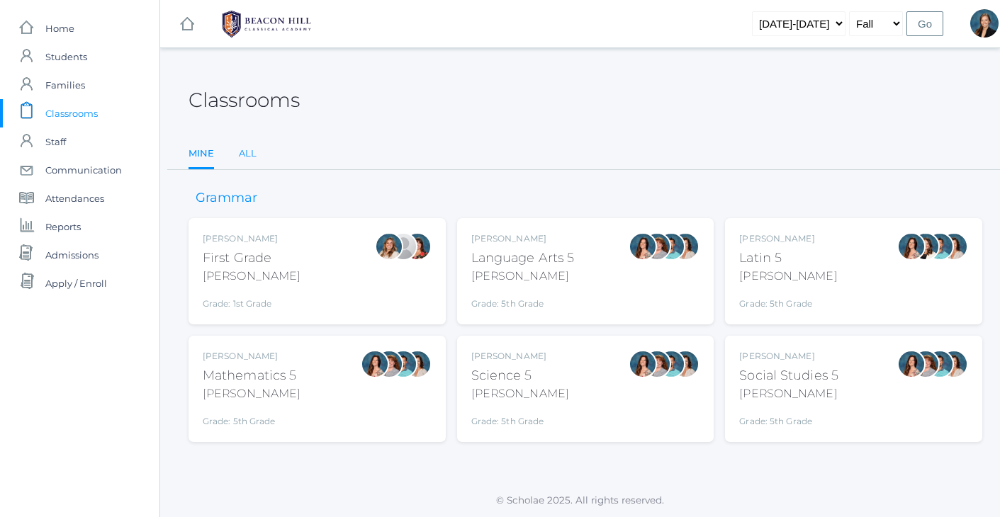
click at [247, 149] on link "All" at bounding box center [248, 154] width 18 height 28
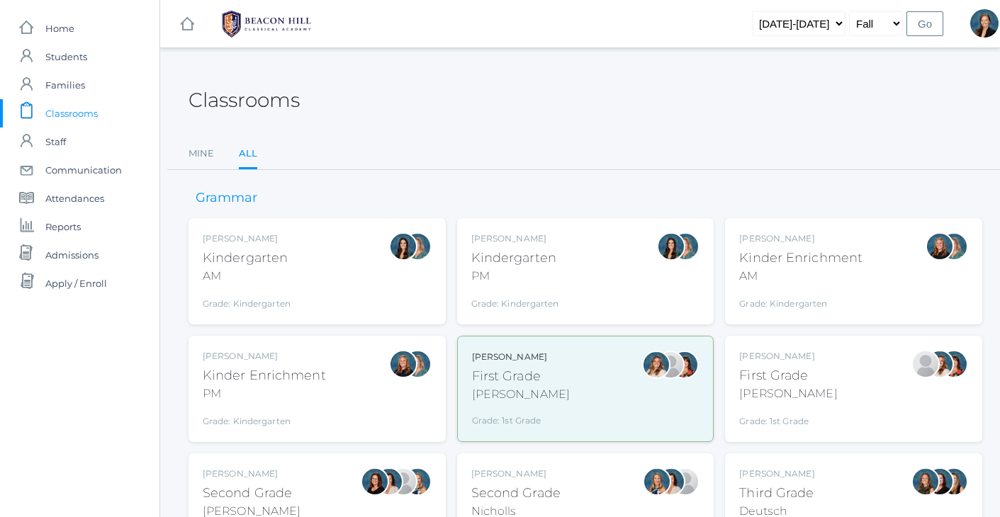
click at [567, 142] on ul "Mine All" at bounding box center [585, 155] width 794 height 30
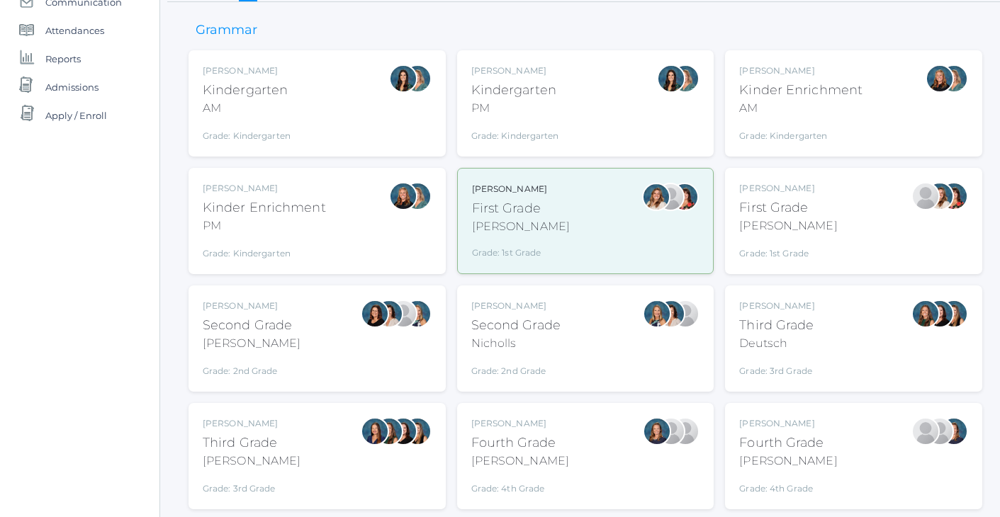
scroll to position [175, 0]
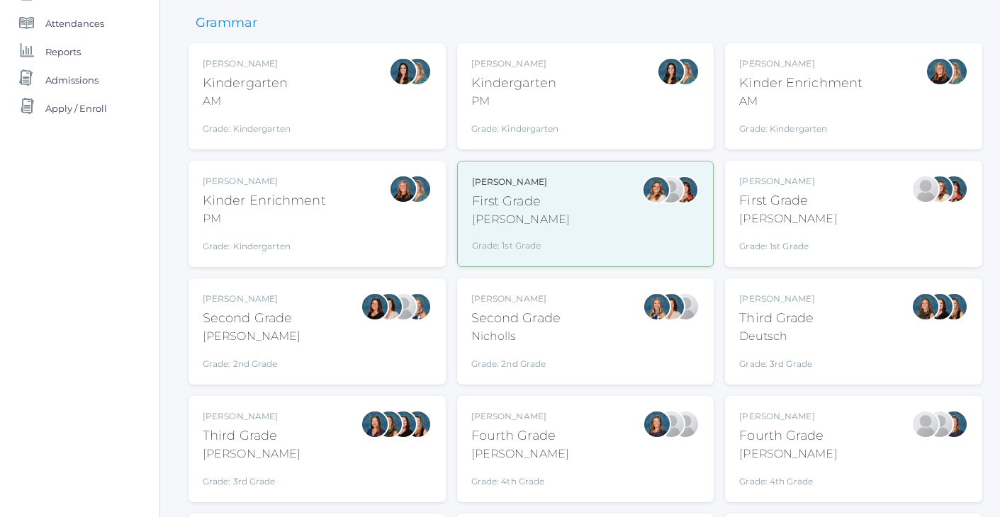
click at [541, 334] on div "Nicholls" at bounding box center [515, 336] width 89 height 17
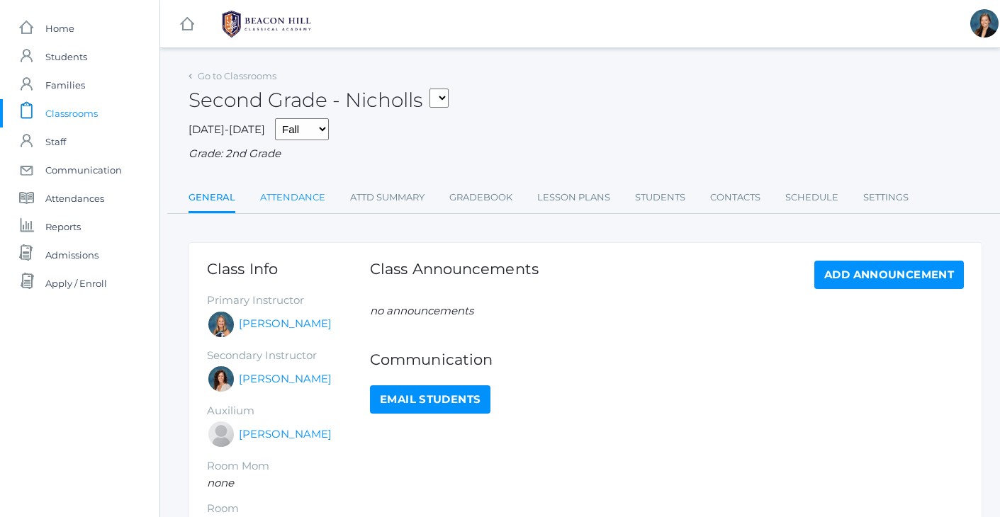
click at [293, 185] on link "Attendance" at bounding box center [292, 197] width 65 height 28
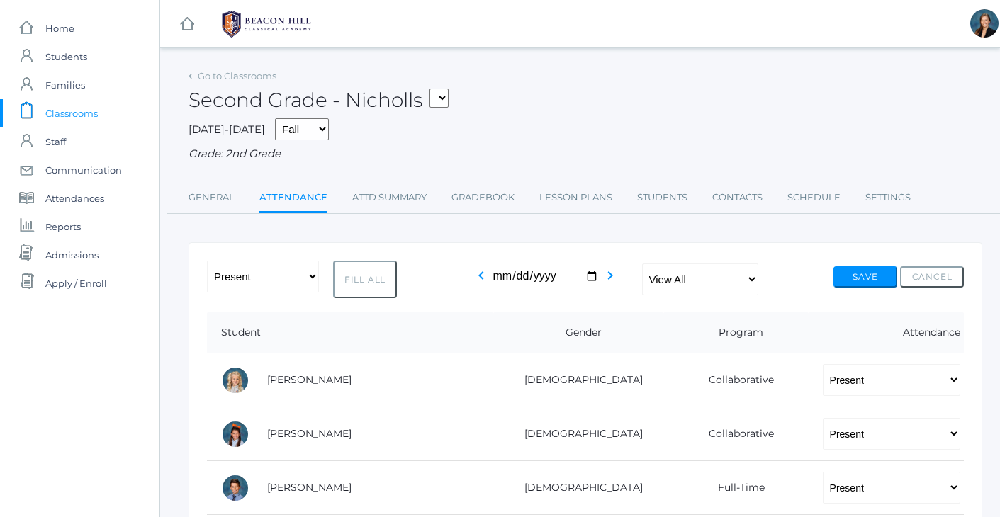
click at [73, 104] on span "Classrooms" at bounding box center [71, 113] width 52 height 28
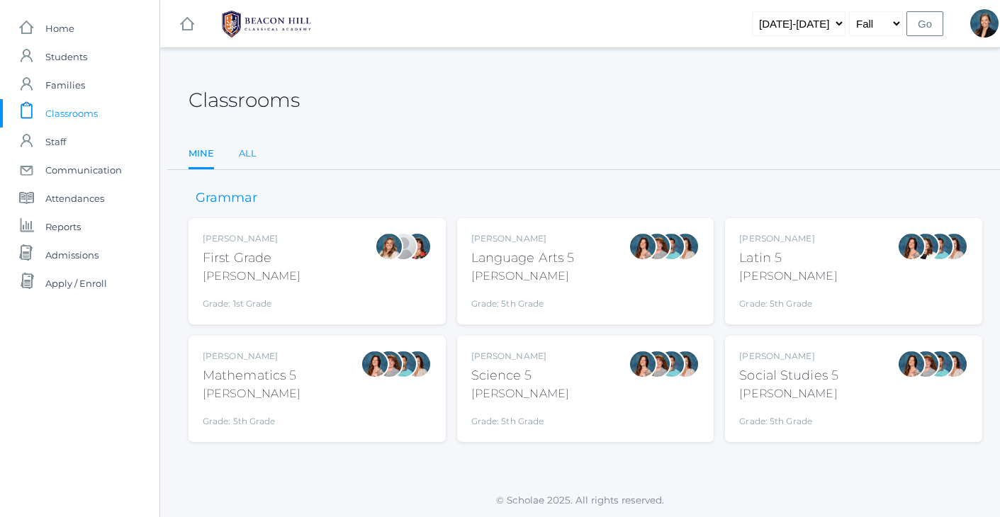
click at [255, 154] on link "All" at bounding box center [248, 154] width 18 height 28
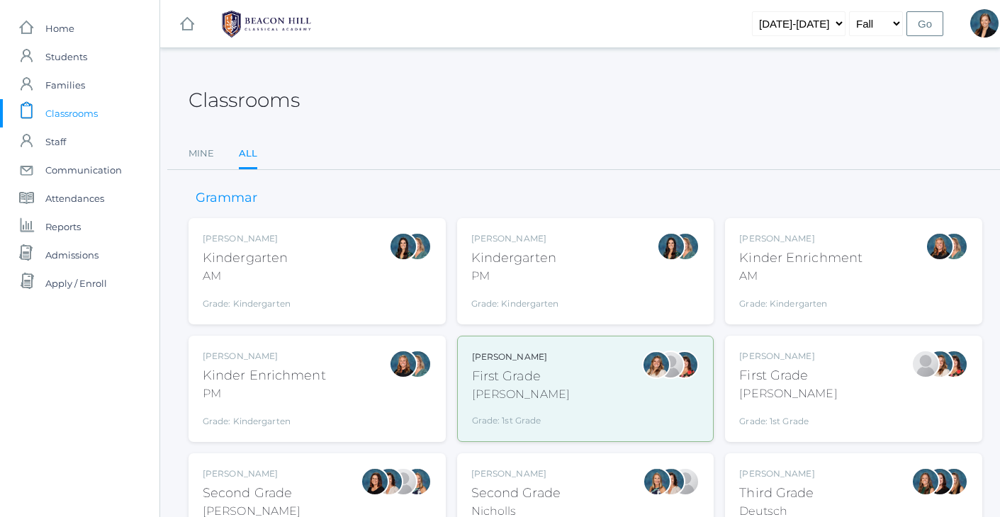
click at [794, 484] on div "Third Grade" at bounding box center [776, 493] width 75 height 19
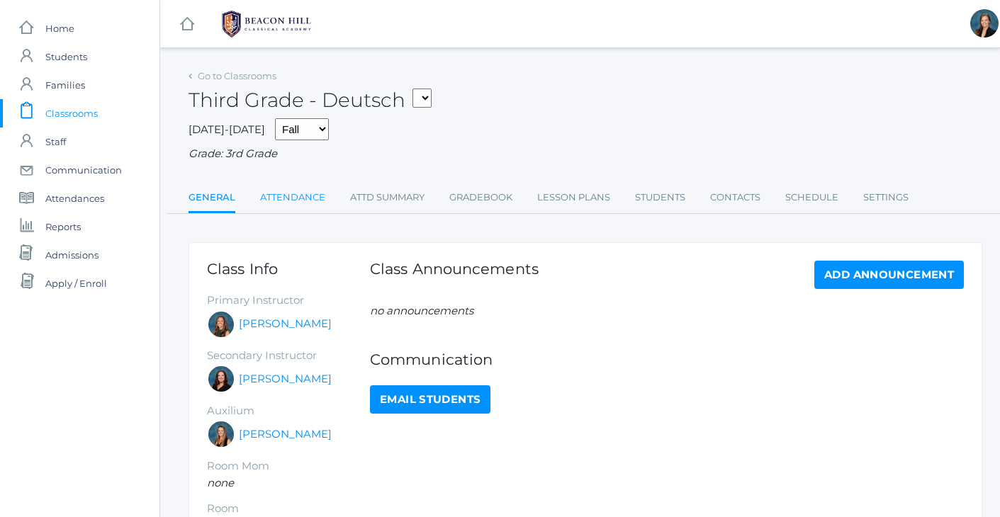
click at [303, 194] on link "Attendance" at bounding box center [292, 197] width 65 height 28
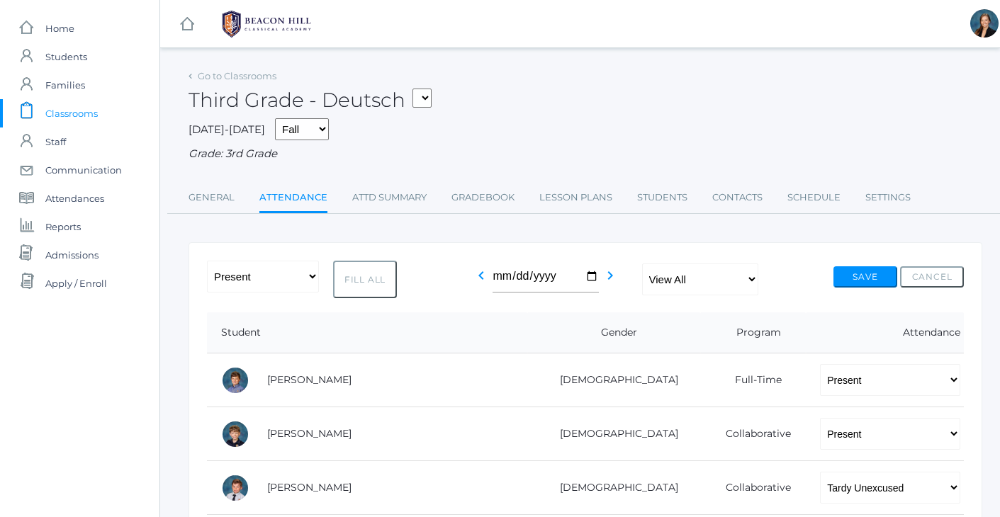
click at [682, 99] on div "Third Grade - Deutsch 01LA - First Grade Barber 05LATIN - Latin 5 Salazar 05MAT…" at bounding box center [585, 92] width 794 height 52
click at [84, 118] on span "Classrooms" at bounding box center [71, 113] width 52 height 28
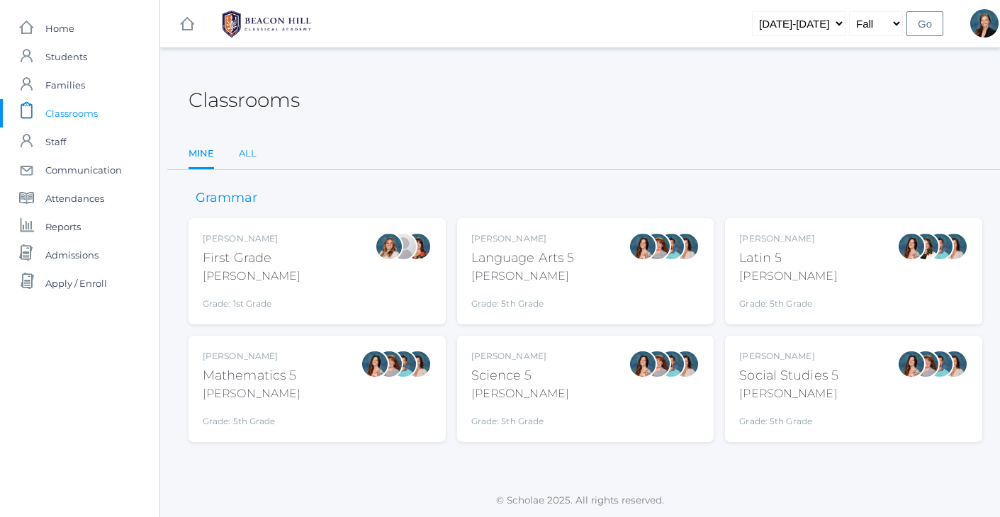
click at [247, 154] on link "All" at bounding box center [248, 154] width 18 height 28
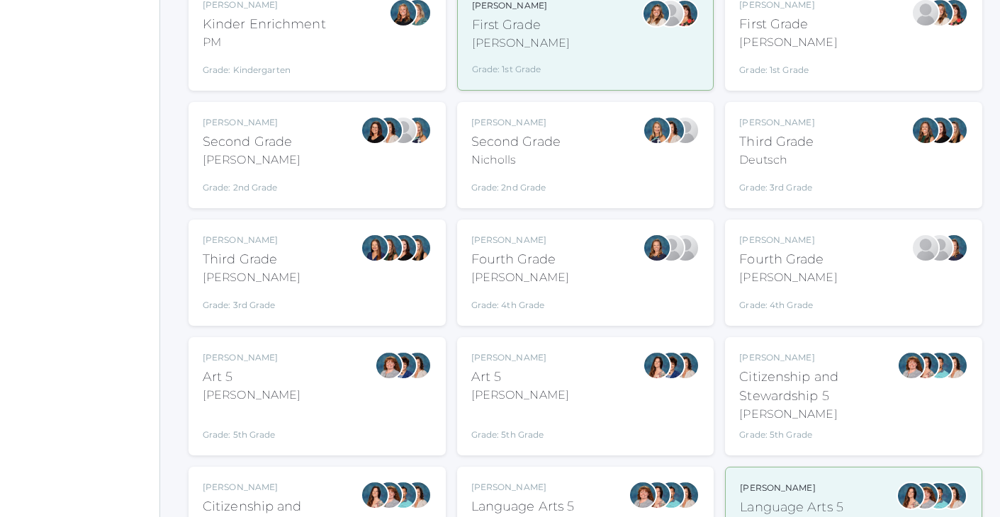
scroll to position [352, 0]
click at [277, 253] on div "Lori Webster Third Grade Webster Grade: 3rd Grade 03LA" at bounding box center [317, 272] width 229 height 78
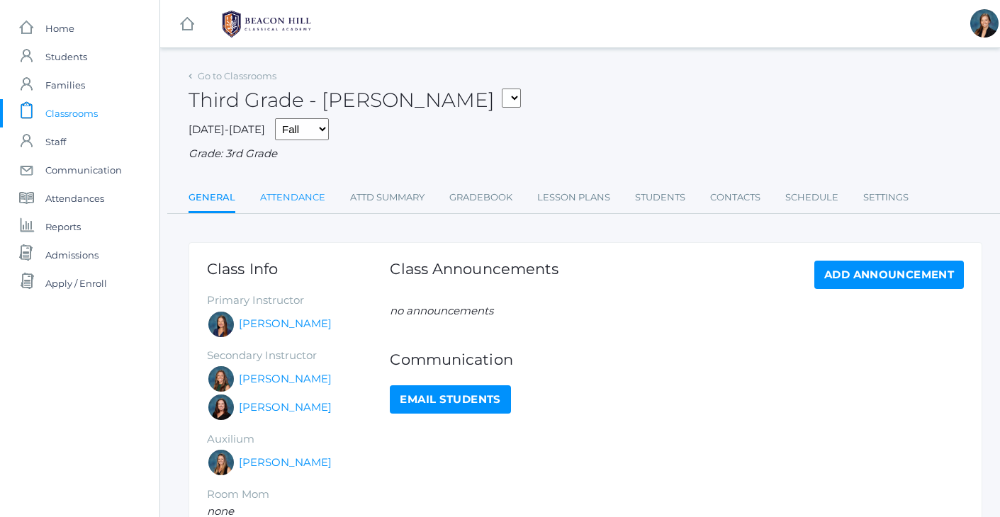
click at [308, 188] on link "Attendance" at bounding box center [292, 197] width 65 height 28
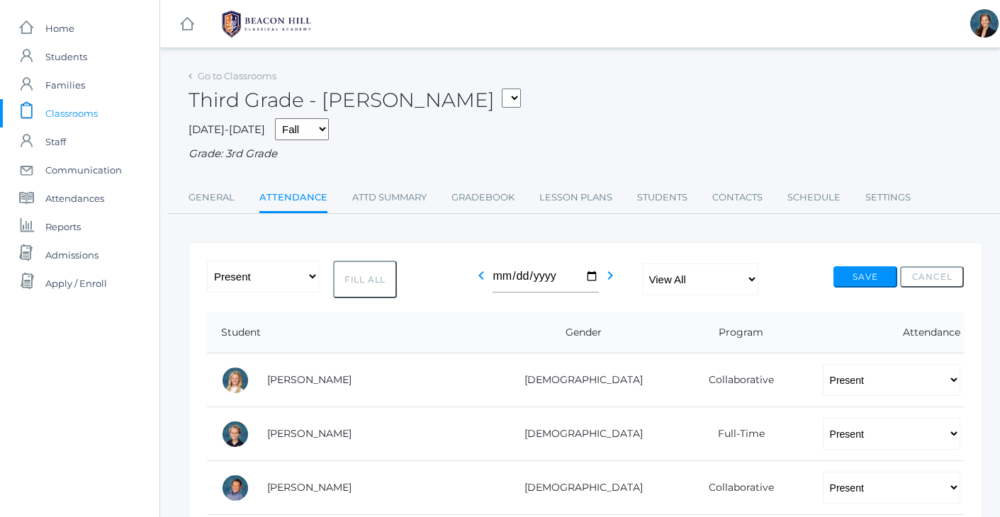
click at [49, 119] on span "Classrooms" at bounding box center [71, 113] width 52 height 28
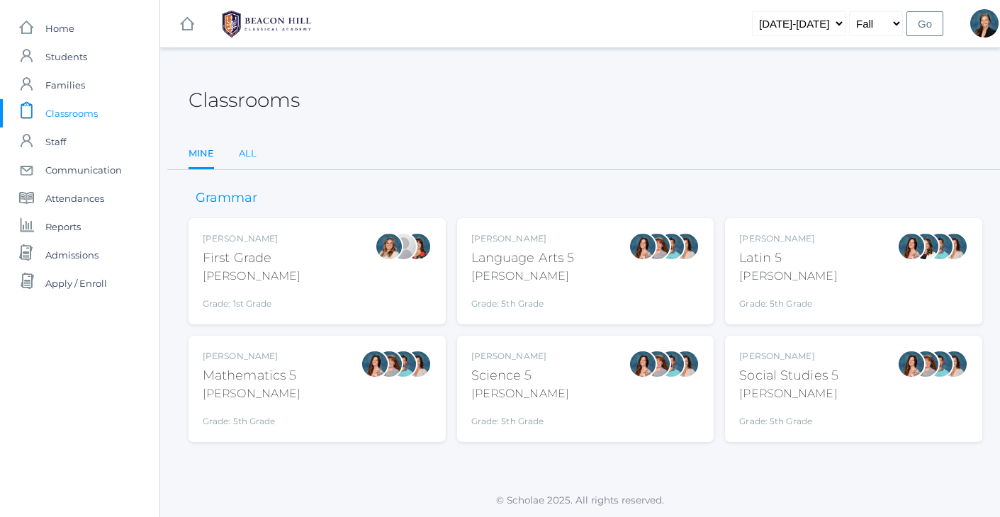
click at [250, 149] on link "All" at bounding box center [248, 154] width 18 height 28
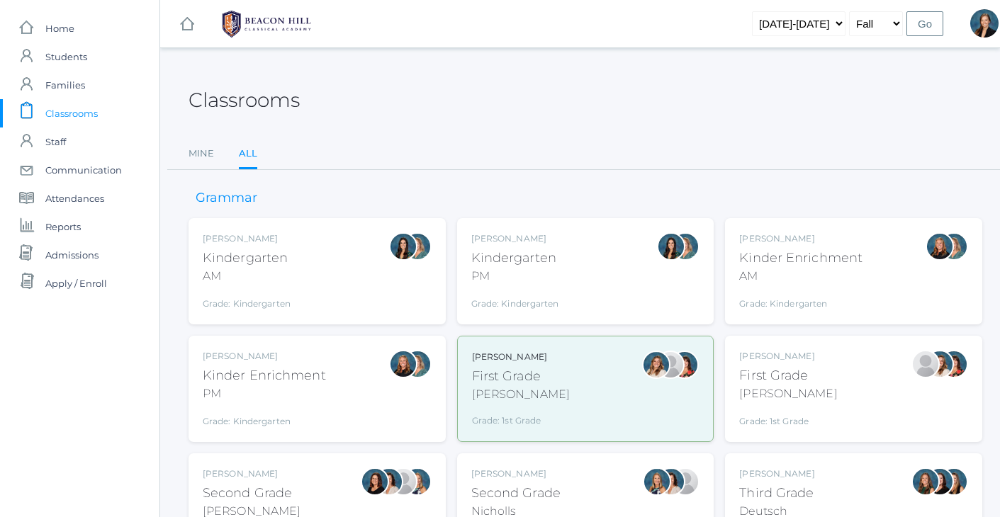
click at [519, 137] on div "Classrooms Mine All Mine All" at bounding box center [585, 118] width 794 height 104
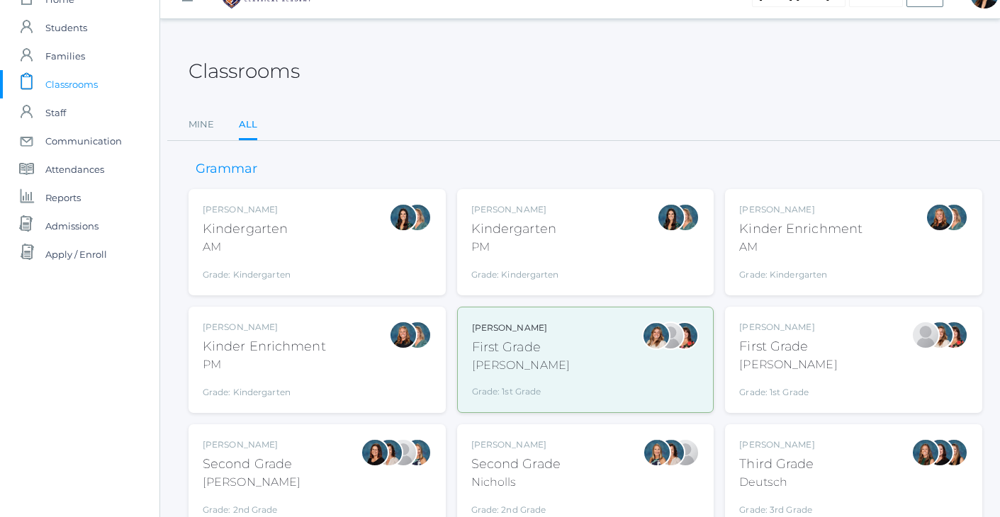
scroll to position [23, 0]
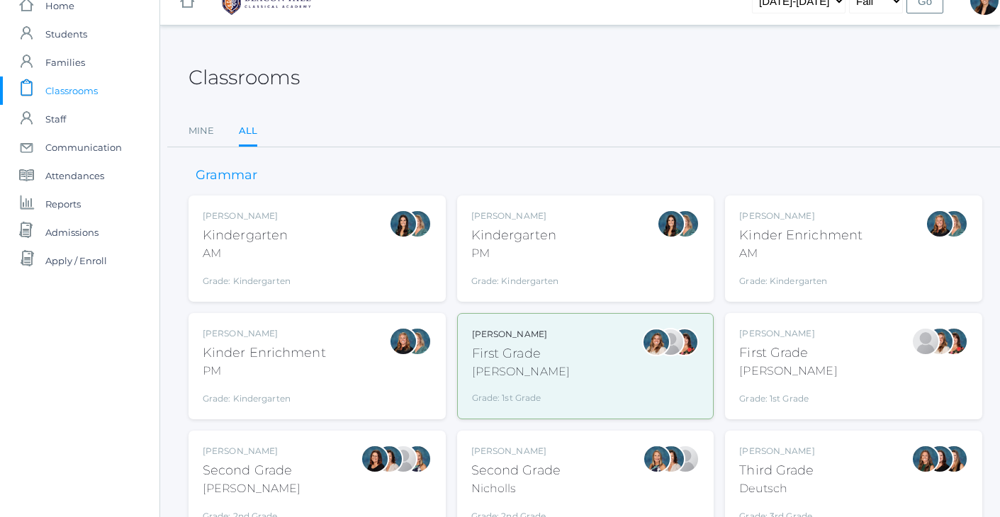
click at [570, 82] on div "Classrooms" at bounding box center [585, 69] width 794 height 52
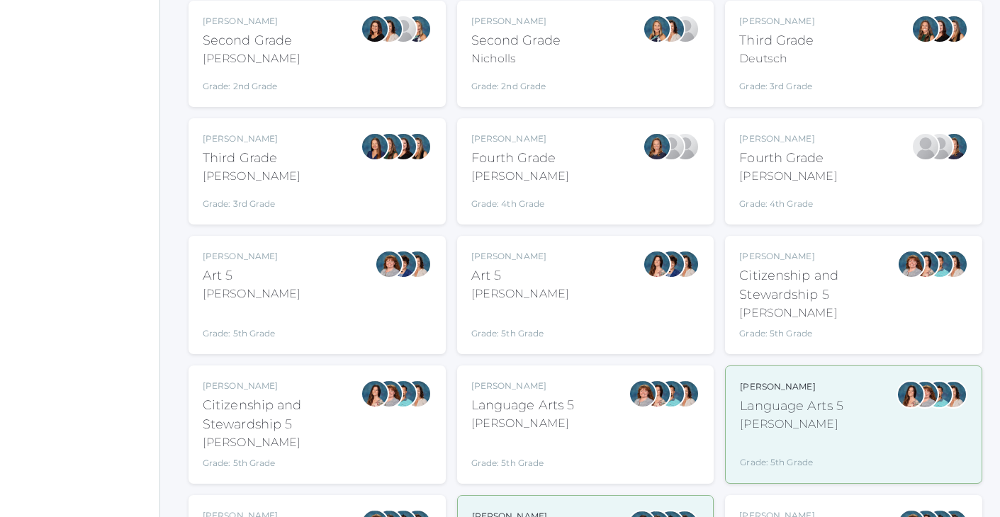
scroll to position [490, 0]
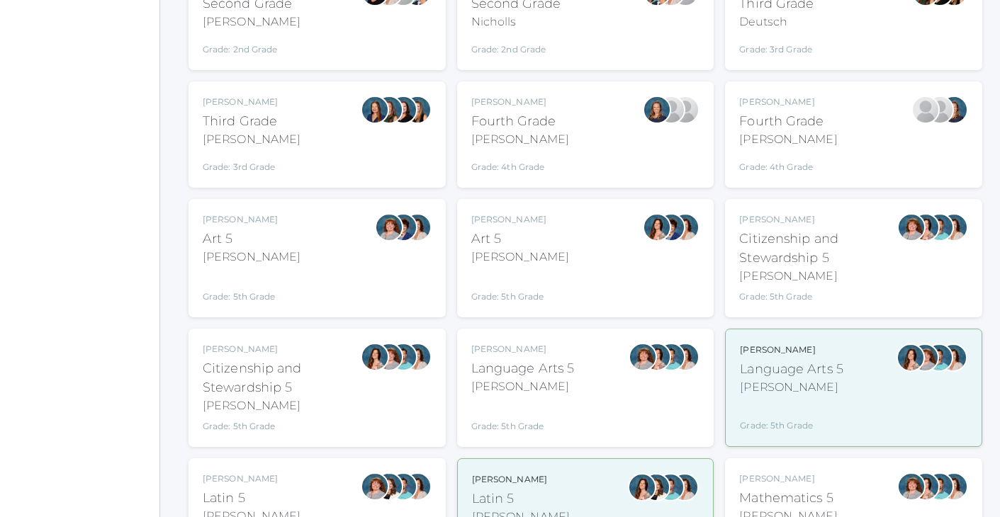
click at [842, 125] on div "[PERSON_NAME] Fourth Grade [PERSON_NAME] Grade: 4th Grade 04LA" at bounding box center [853, 135] width 229 height 78
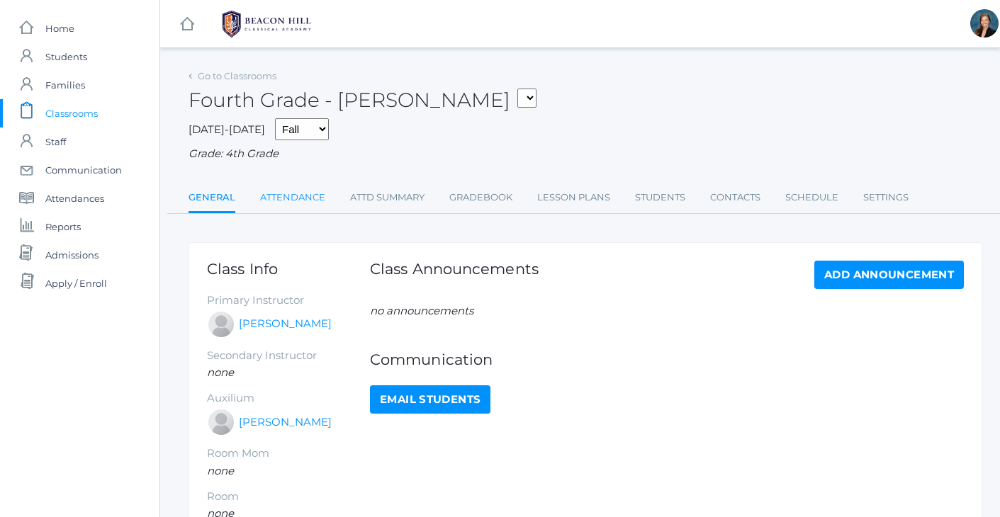
click at [305, 185] on link "Attendance" at bounding box center [292, 197] width 65 height 28
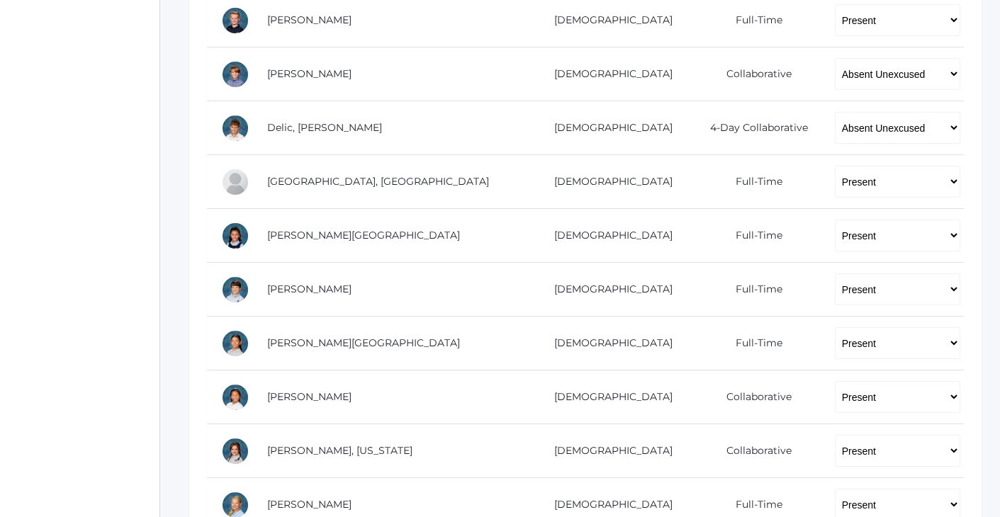
scroll to position [417, 0]
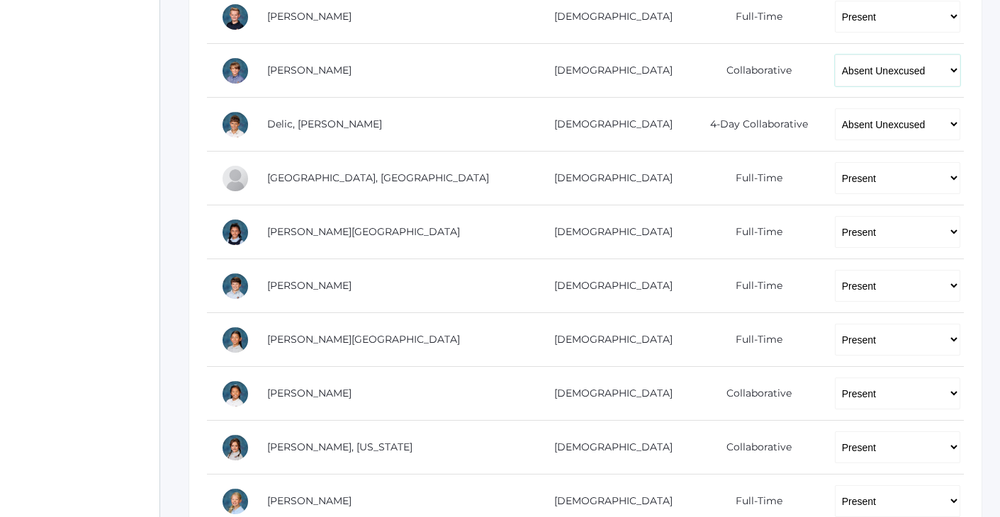
click at [835, 67] on select "-- Present Present-At-Home Tardy Excused Tardy Unexcused Absent Excused Absent …" at bounding box center [897, 71] width 125 height 32
select select "TU"
click at [988, 75] on div "Go to Classrooms Fourth Grade - Chaffin 01LA - First Grade Barber 05LATIN - Lat…" at bounding box center [585, 280] width 850 height 1263
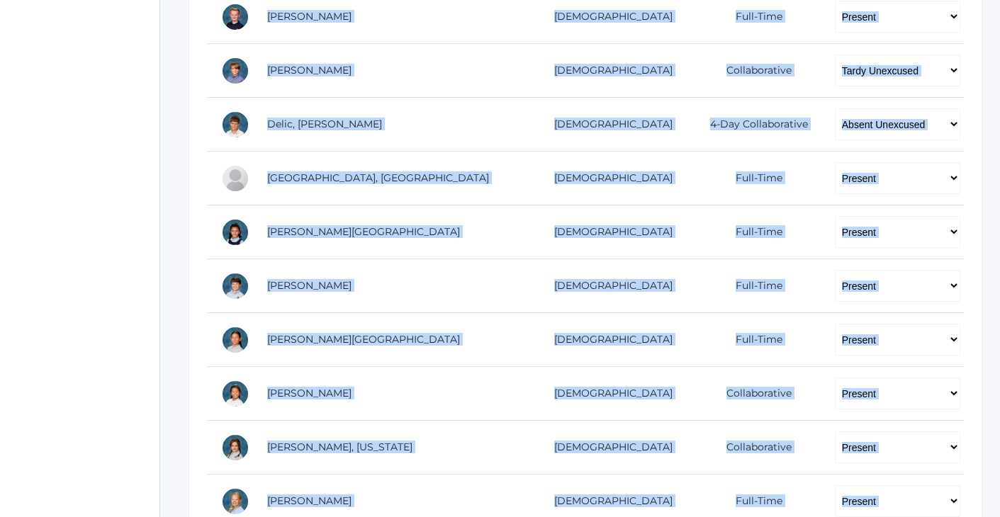
click at [173, 157] on div "Go to Classrooms Fourth Grade - Chaffin 01LA - First Grade Barber 05LATIN - Lat…" at bounding box center [585, 280] width 850 height 1263
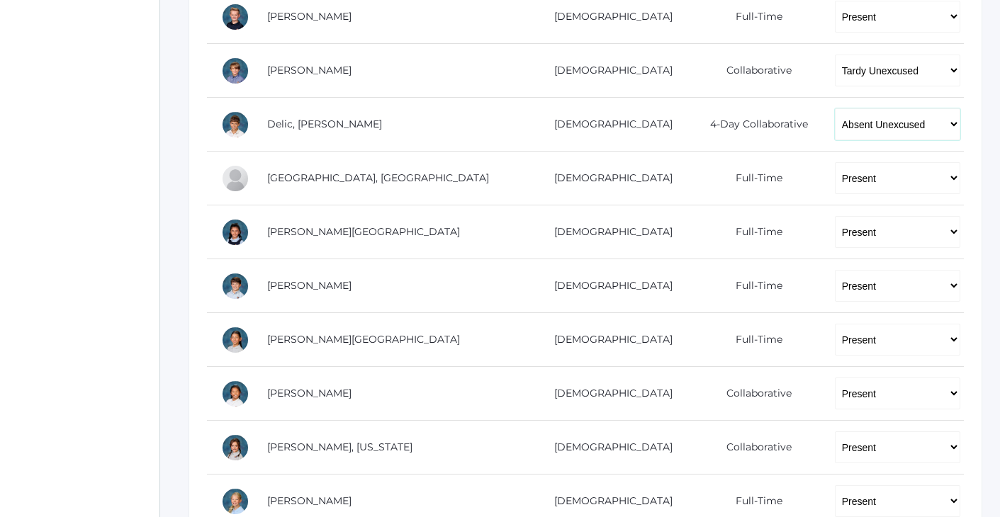
select select "TE"
click at [24, 98] on div "icons/ui/navigation/home Created with Sketch. Home icons/user/plain Created wit…" at bounding box center [79, 272] width 159 height 1379
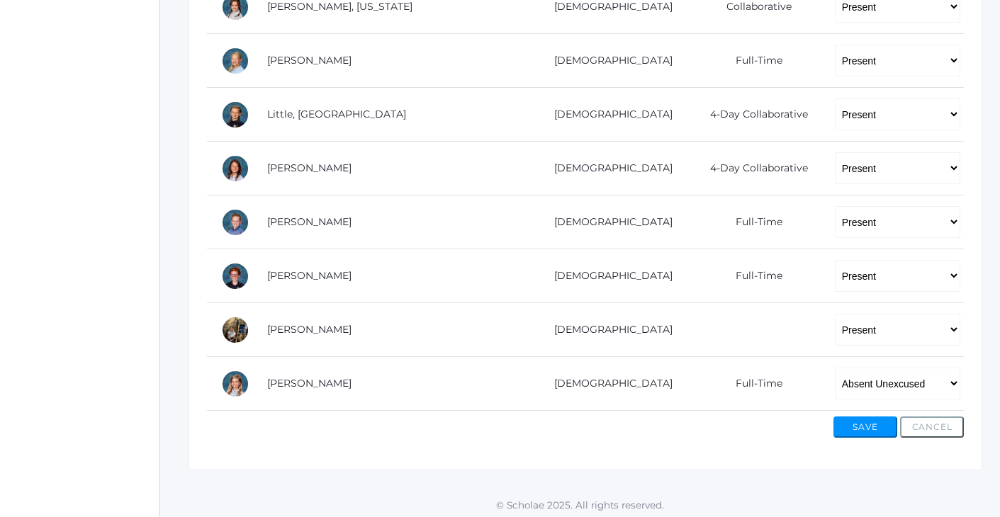
scroll to position [857, 0]
select select "TE"
click at [859, 417] on button "Save" at bounding box center [865, 427] width 64 height 21
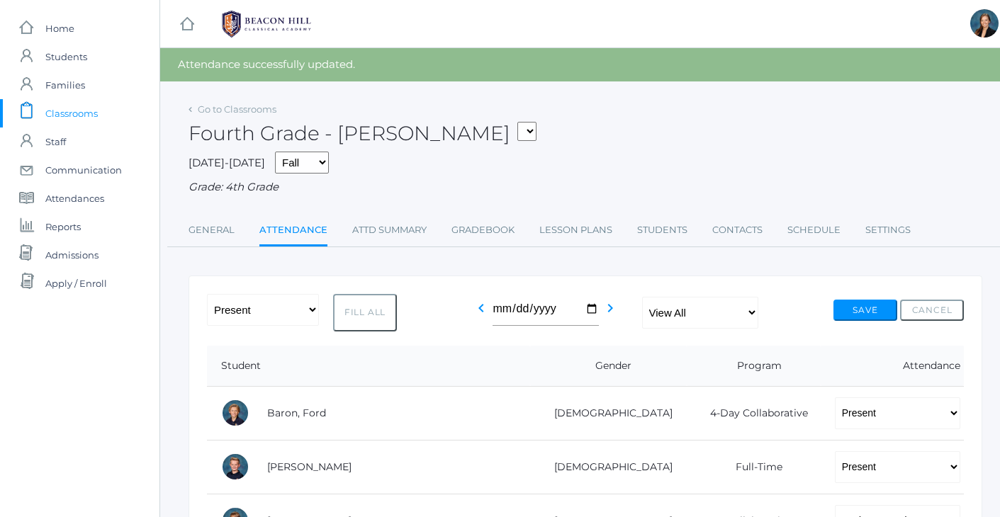
click at [72, 112] on span "Classrooms" at bounding box center [71, 113] width 52 height 28
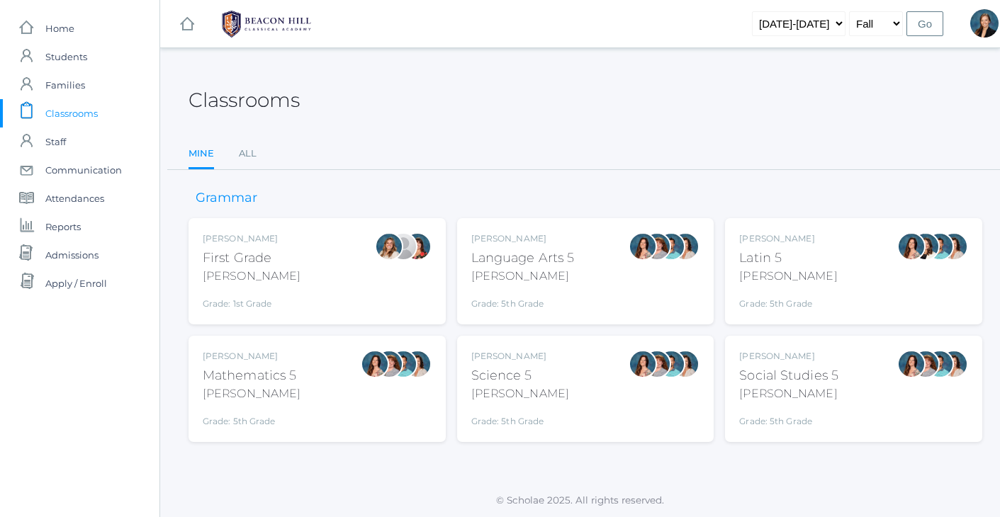
click at [485, 94] on div "Classrooms" at bounding box center [585, 92] width 794 height 52
click at [249, 152] on link "All" at bounding box center [248, 154] width 18 height 28
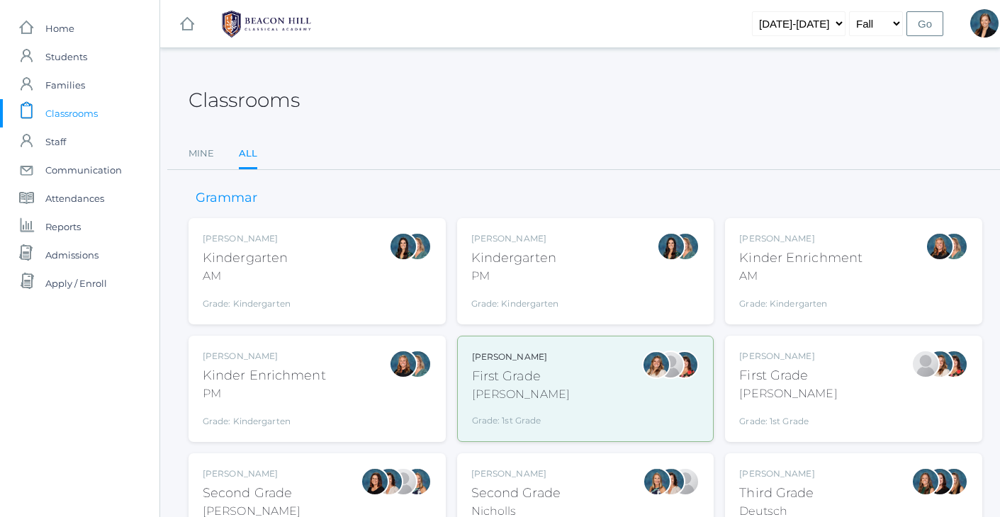
click at [638, 106] on div "Classrooms" at bounding box center [585, 92] width 794 height 52
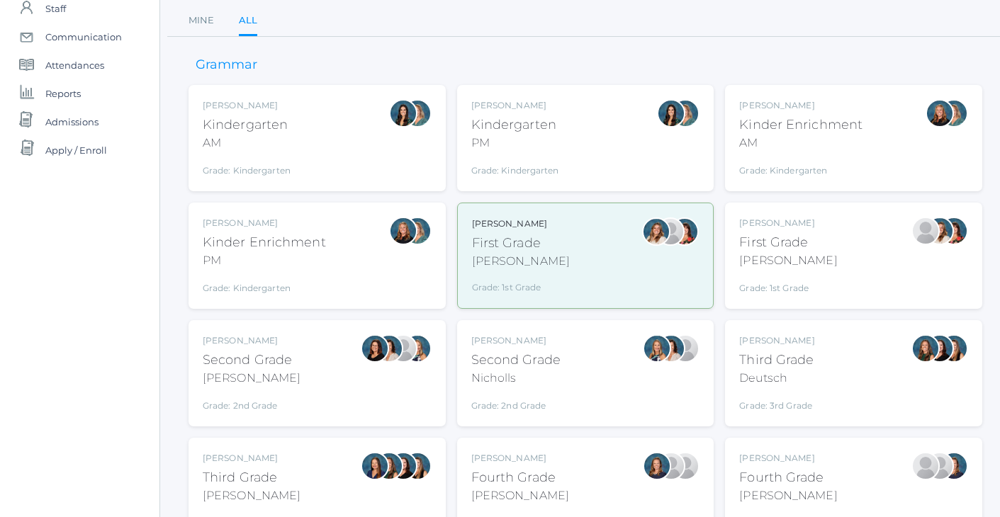
scroll to position [138, 0]
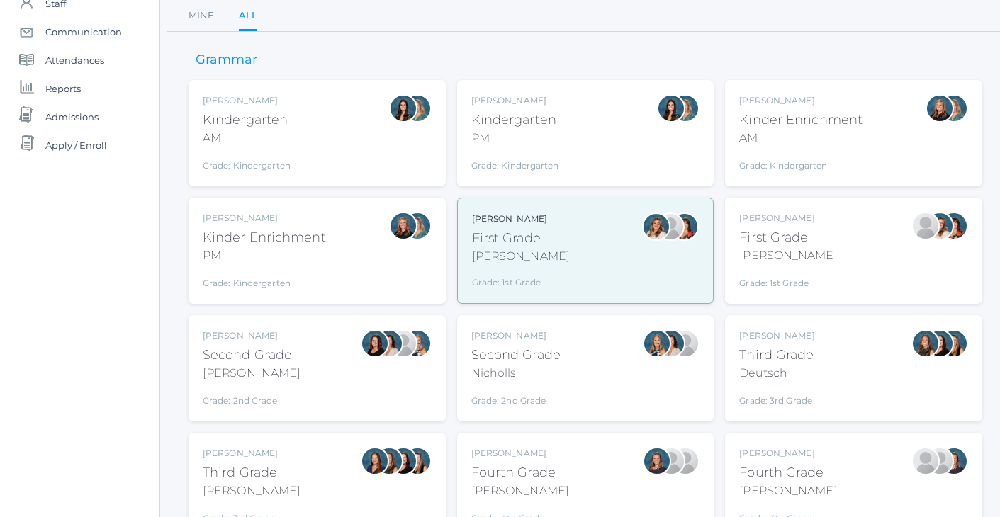
click at [533, 444] on div "Ellie Bradley Fourth Grade Bradley Grade: 4th Grade 04LA" at bounding box center [585, 486] width 257 height 106
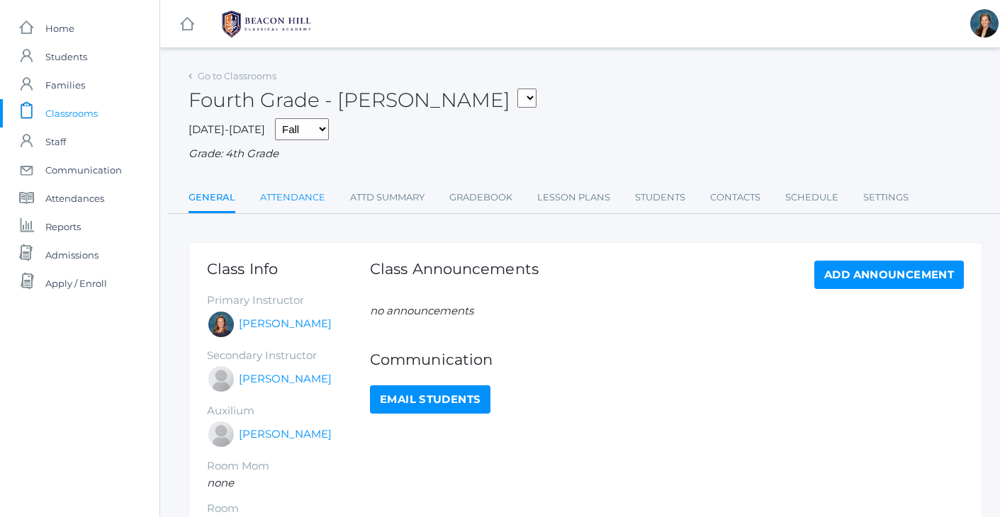
click at [301, 198] on link "Attendance" at bounding box center [292, 197] width 65 height 28
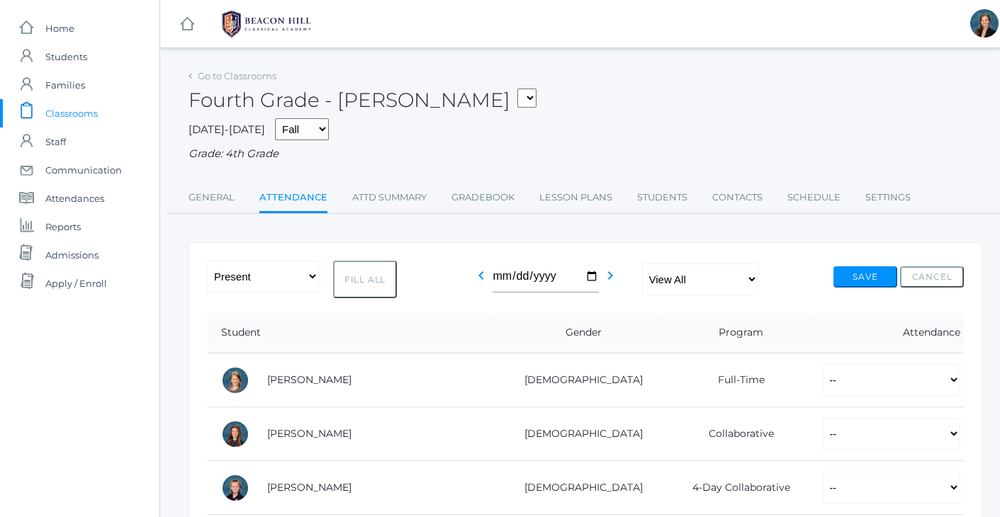
click at [576, 94] on div "Fourth Grade - Bradley 01LA - First Grade Barber 05LATIN - Latin 5 Salazar 05MA…" at bounding box center [585, 92] width 794 height 52
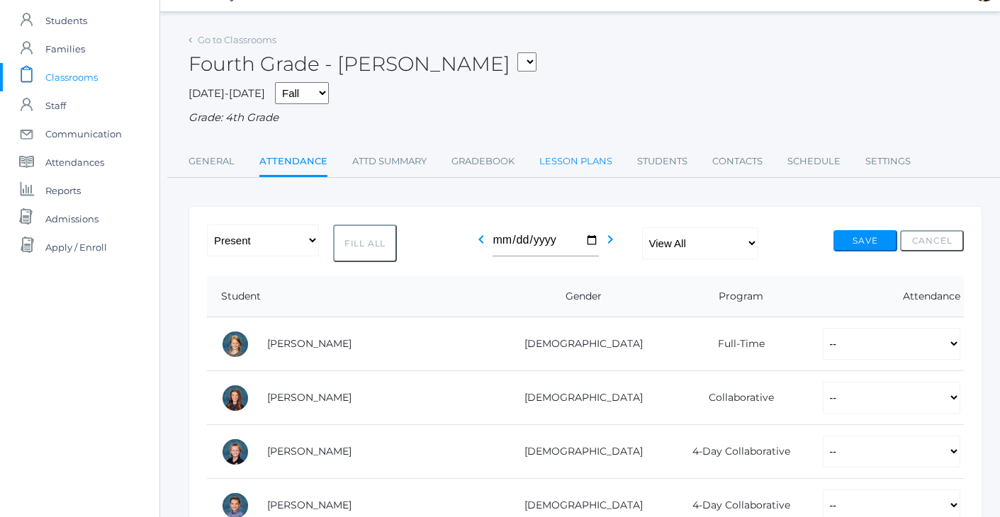
scroll to position [-1, 0]
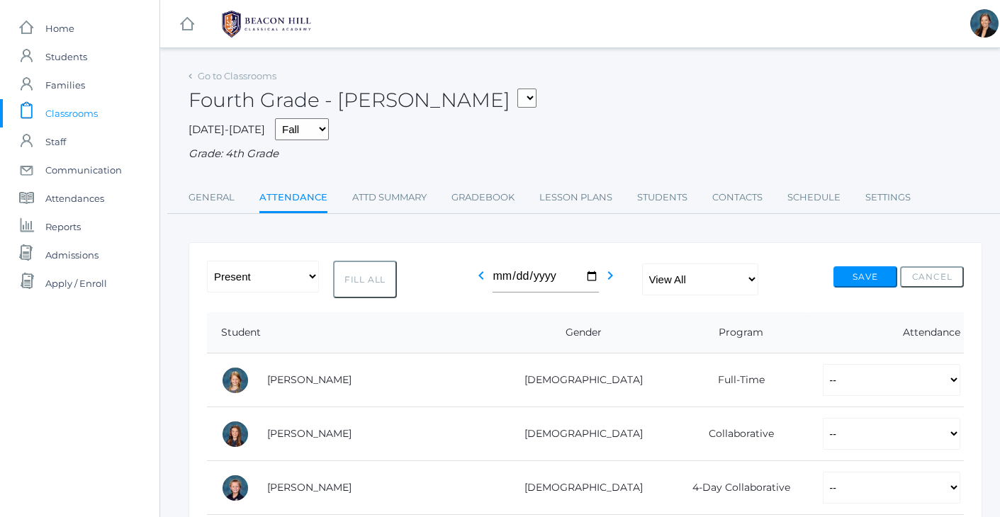
click at [74, 118] on span "Classrooms" at bounding box center [71, 113] width 52 height 28
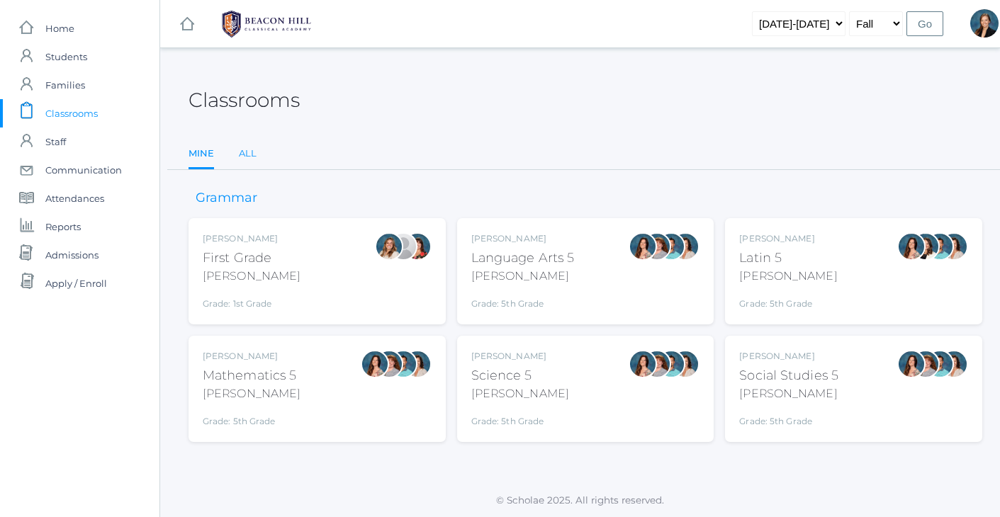
click at [246, 152] on link "All" at bounding box center [248, 154] width 18 height 28
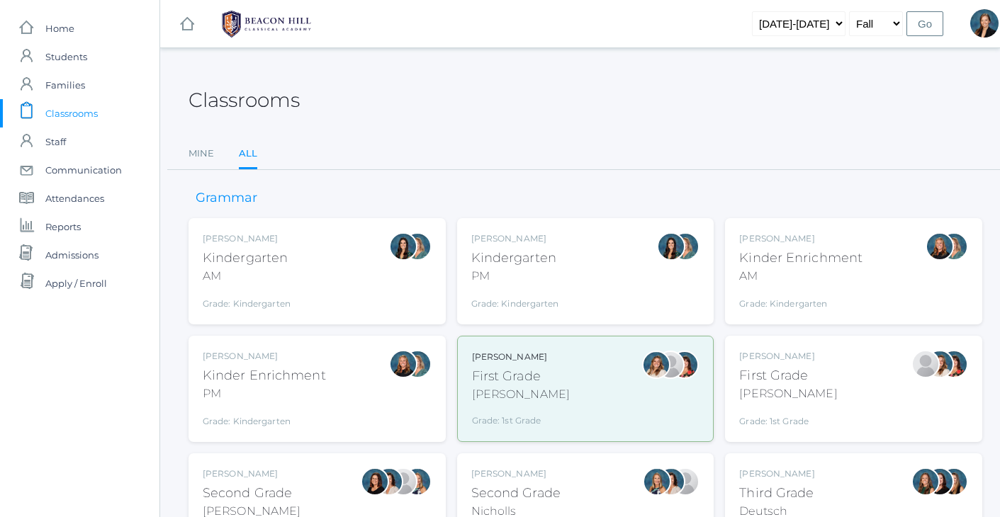
click at [560, 115] on div "Classrooms" at bounding box center [585, 92] width 794 height 52
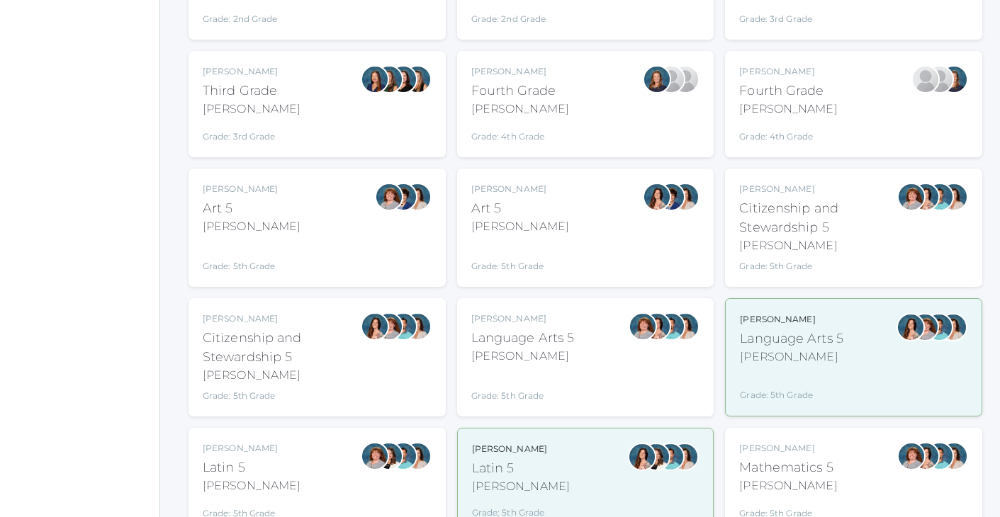
scroll to position [531, 0]
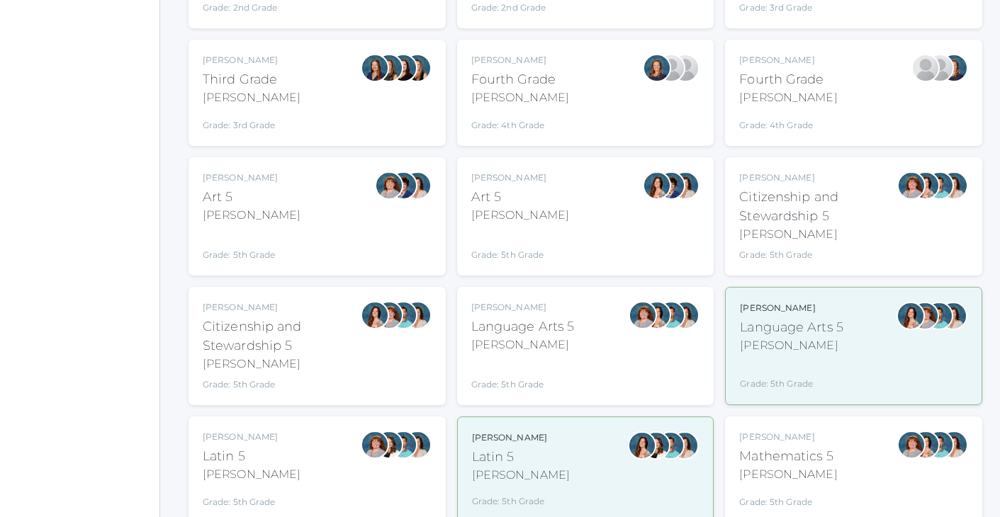
click at [551, 318] on div "Language Arts 5" at bounding box center [522, 326] width 103 height 19
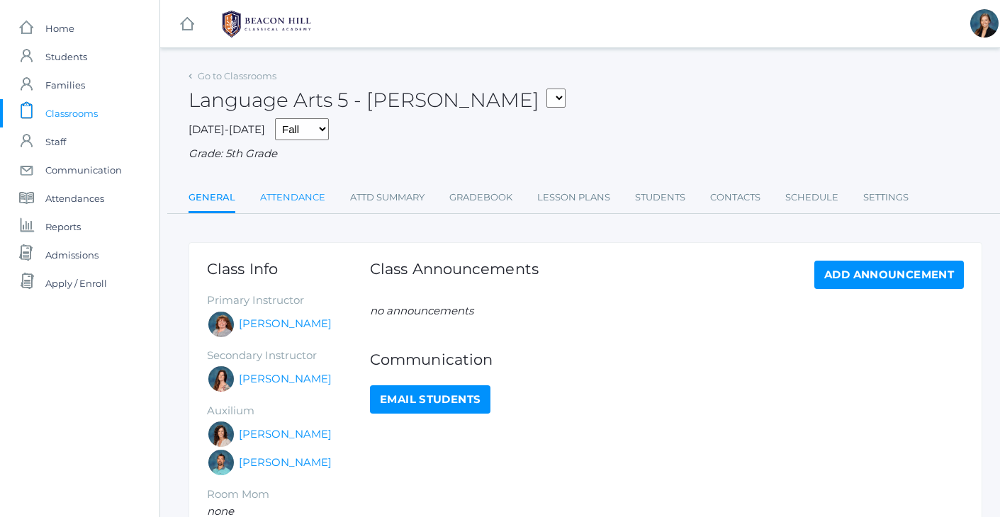
click at [288, 184] on link "Attendance" at bounding box center [292, 197] width 65 height 28
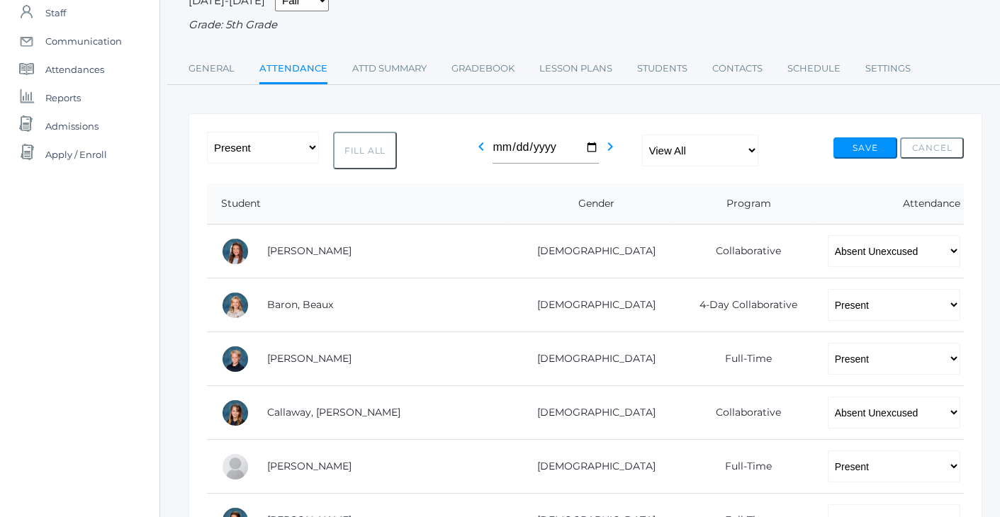
scroll to position [166, 0]
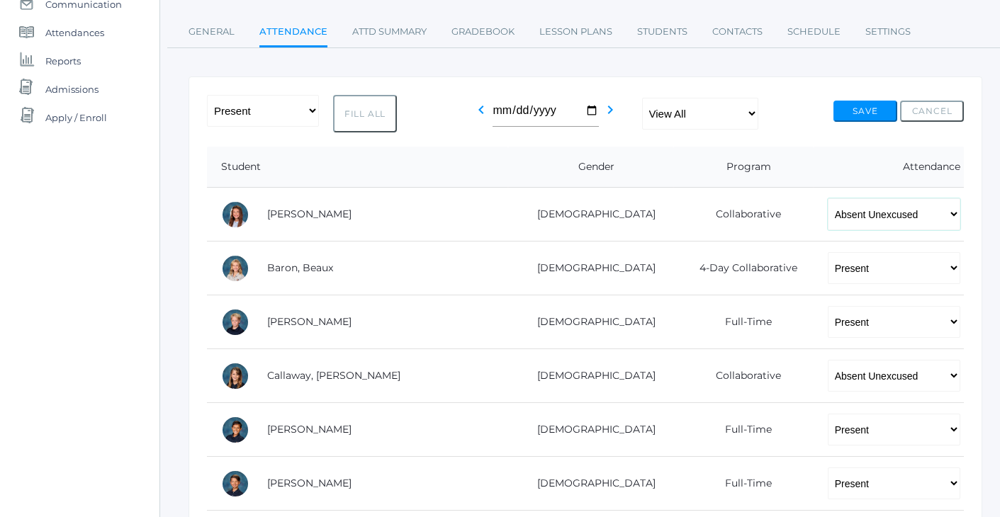
select select "TE"
click at [62, 252] on div "icons/ui/navigation/home Created with Sketch. Home icons/user/plain Created wit…" at bounding box center [79, 523] width 159 height 1379
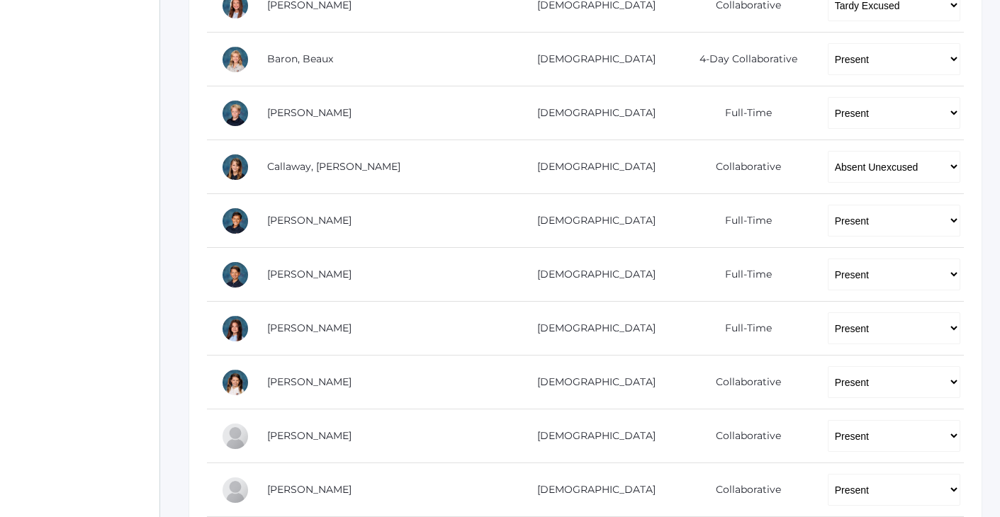
scroll to position [377, 0]
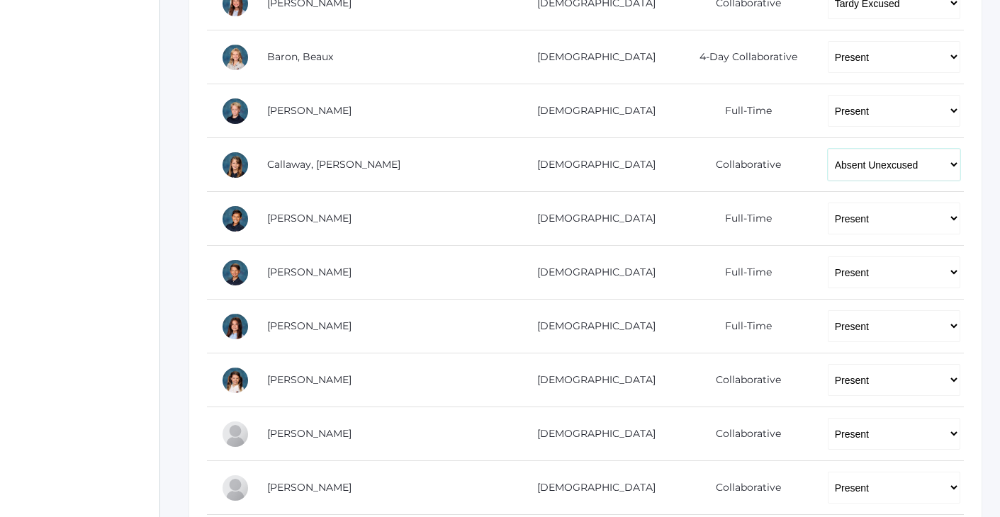
select select "TE"
click at [87, 159] on div "icons/ui/navigation/home Created with Sketch. Home icons/user/plain Created wit…" at bounding box center [79, 312] width 159 height 1379
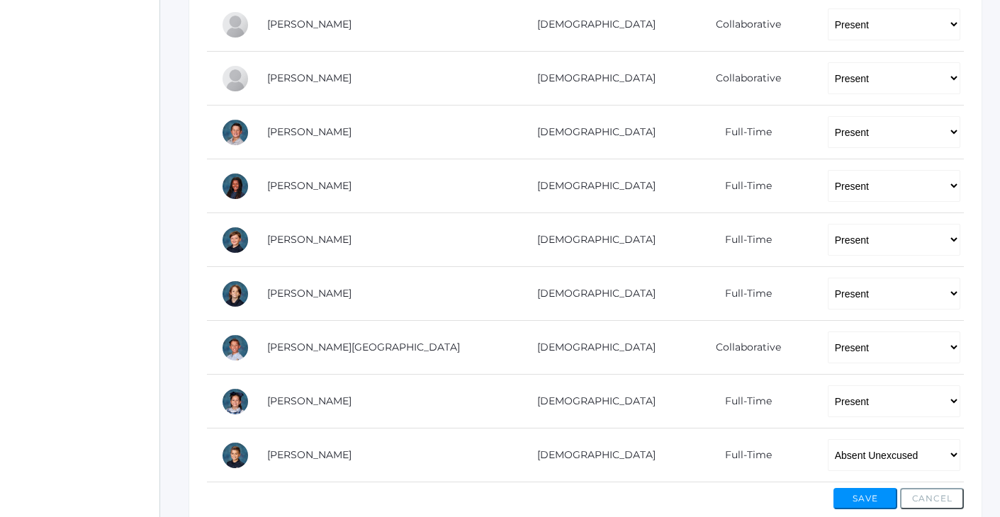
scroll to position [858, 0]
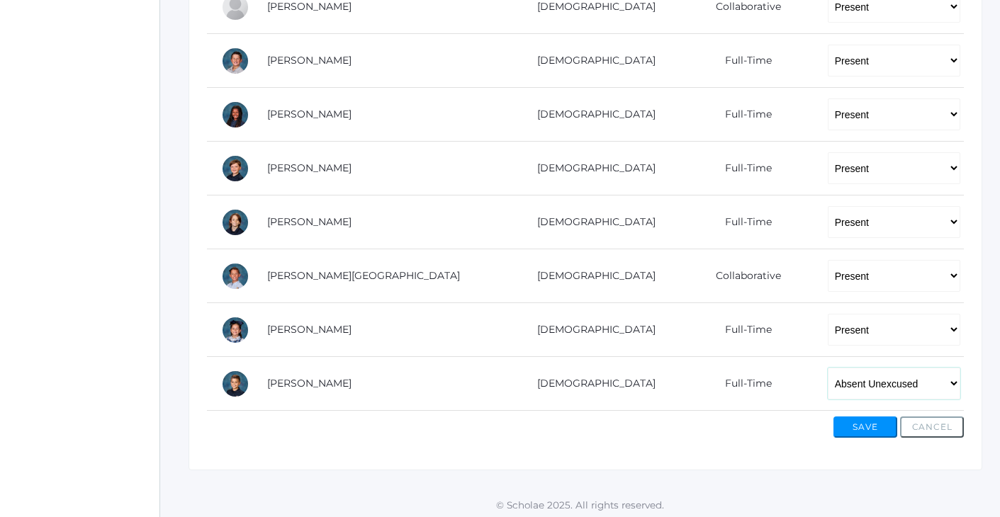
select select "TE"
click at [853, 427] on button "Save" at bounding box center [865, 427] width 64 height 21
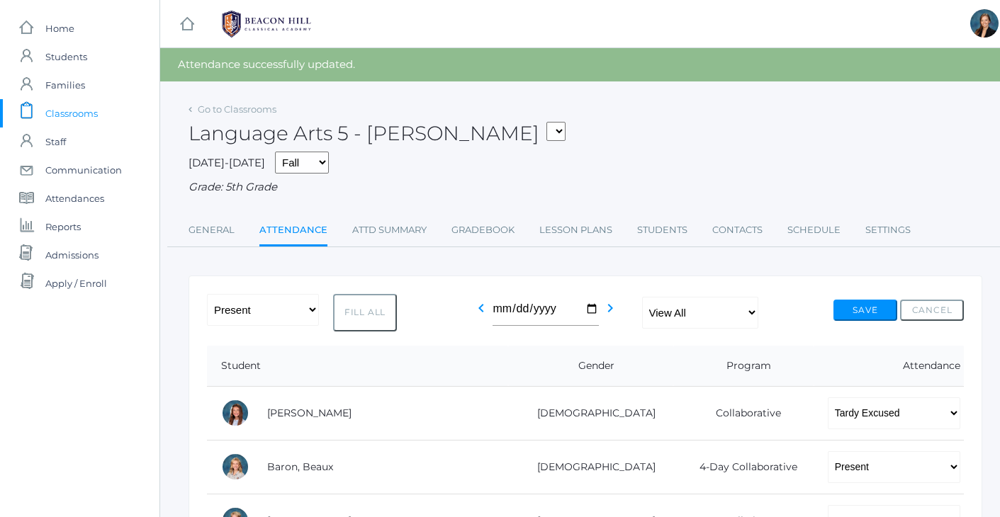
click at [729, 149] on div "Language Arts 5 - [PERSON_NAME] 01LA - First Grade [PERSON_NAME] 05LATIN - Lati…" at bounding box center [585, 125] width 794 height 52
click at [74, 118] on span "Classrooms" at bounding box center [71, 113] width 52 height 28
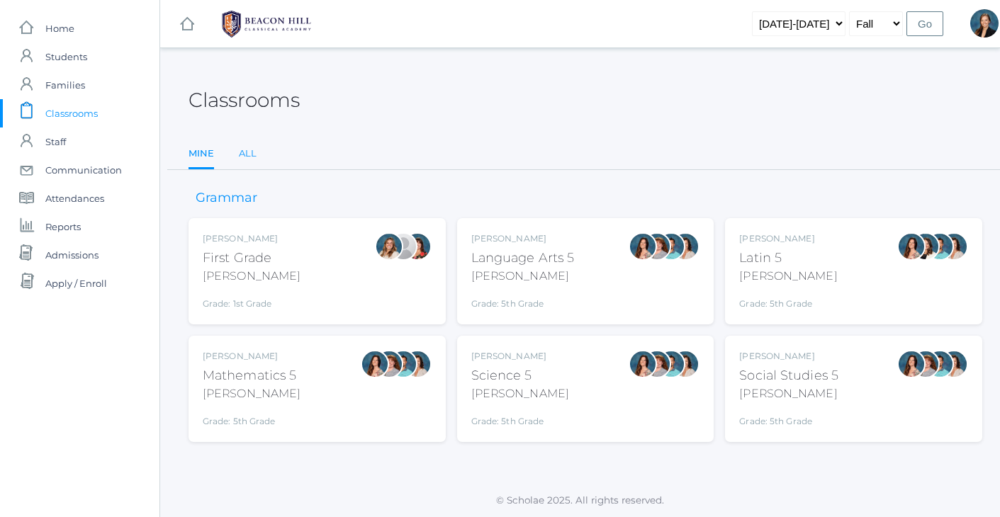
click at [244, 157] on link "All" at bounding box center [248, 154] width 18 height 28
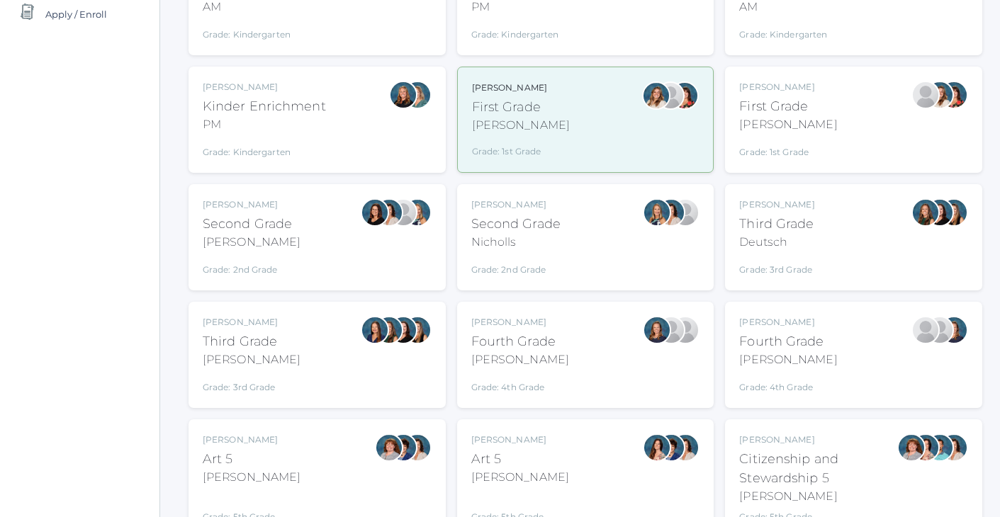
scroll to position [273, 0]
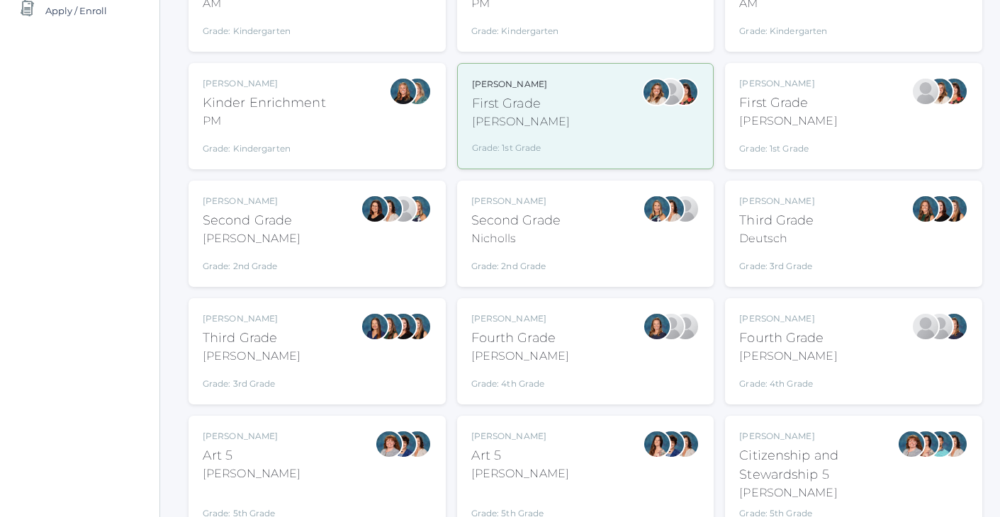
click at [594, 347] on div "[PERSON_NAME] Fourth Grade [PERSON_NAME] Grade: 4th Grade 04LA" at bounding box center [585, 351] width 229 height 78
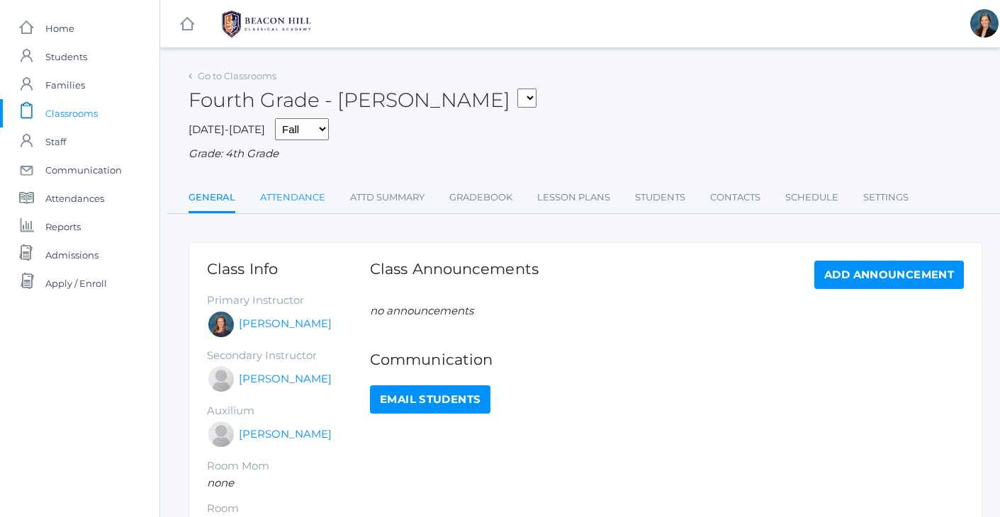
click at [315, 185] on link "Attendance" at bounding box center [292, 197] width 65 height 28
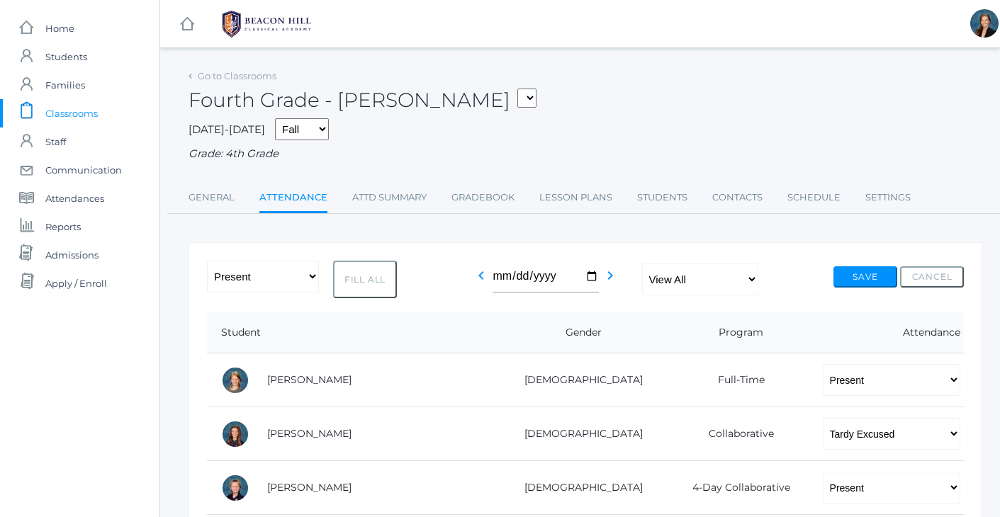
click at [482, 137] on div "2025-2026 Fall Spring Grade: 4th Grade" at bounding box center [585, 140] width 794 height 44
click at [63, 111] on span "Classrooms" at bounding box center [71, 113] width 52 height 28
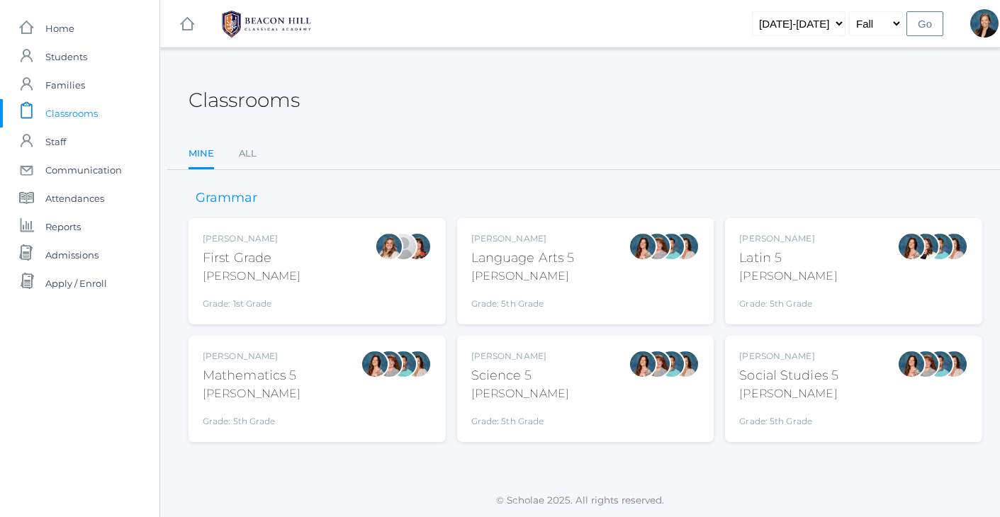
click at [518, 132] on div "Classrooms Mine All Mine All" at bounding box center [585, 118] width 794 height 104
click at [71, 56] on span "Students" at bounding box center [66, 57] width 42 height 28
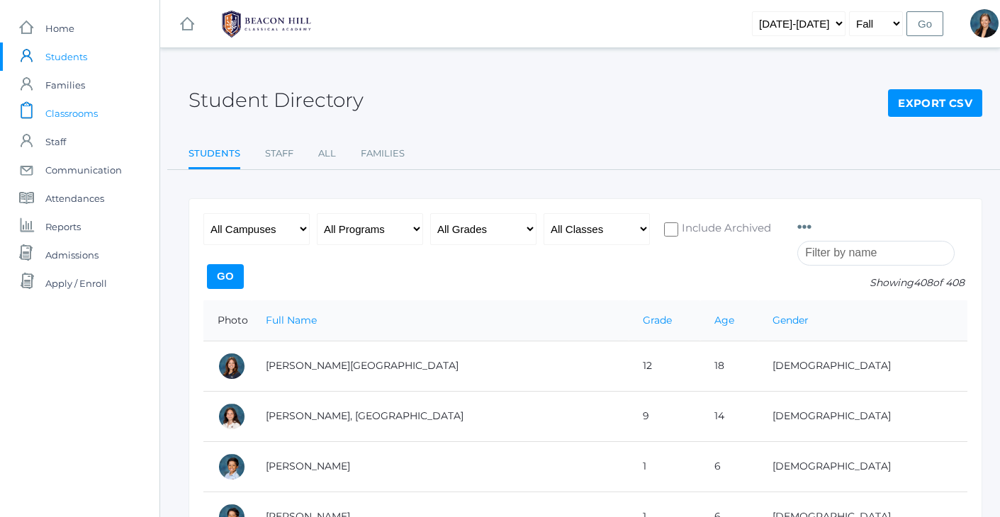
click at [69, 114] on span "Classrooms" at bounding box center [71, 113] width 52 height 28
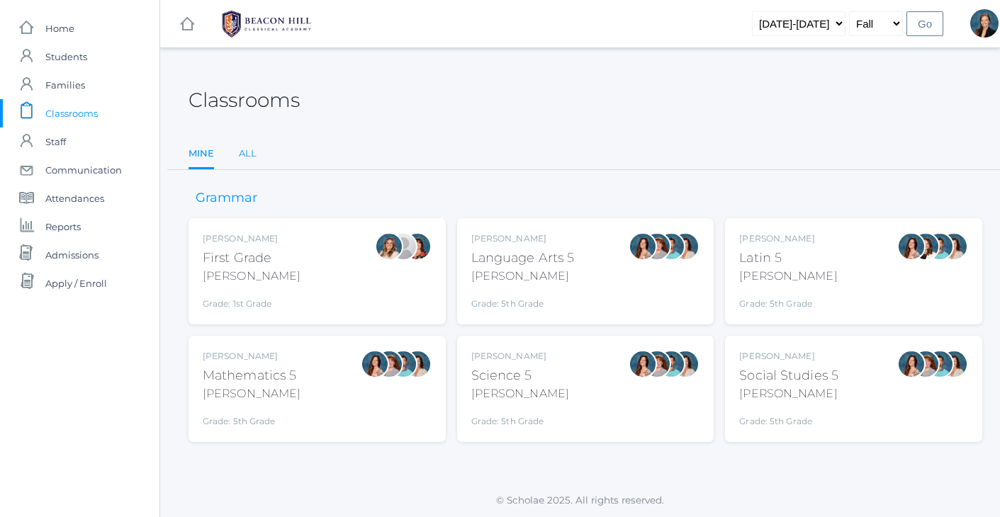
click at [247, 153] on link "All" at bounding box center [248, 154] width 18 height 28
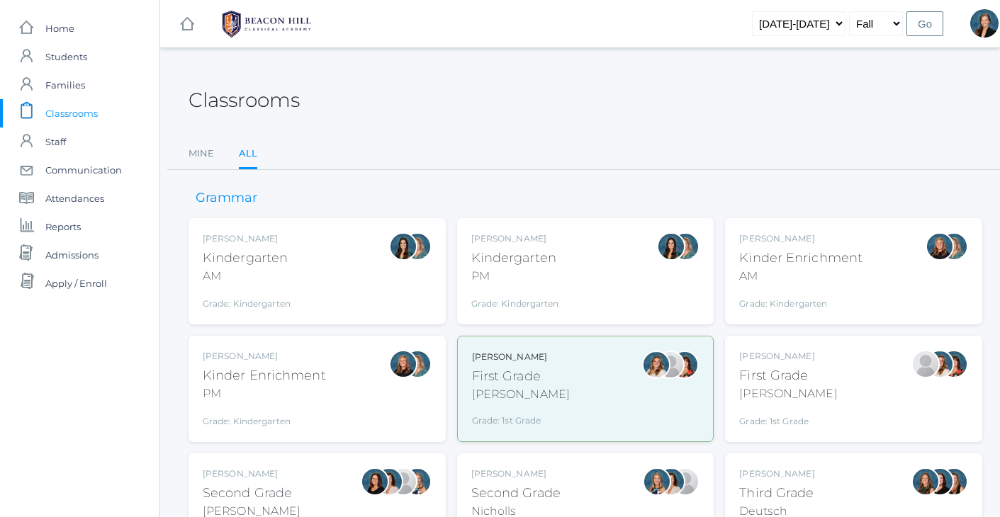
click at [352, 110] on div "Classrooms" at bounding box center [585, 92] width 794 height 52
click at [445, 130] on div "Classrooms Mine All Mine All" at bounding box center [585, 118] width 794 height 104
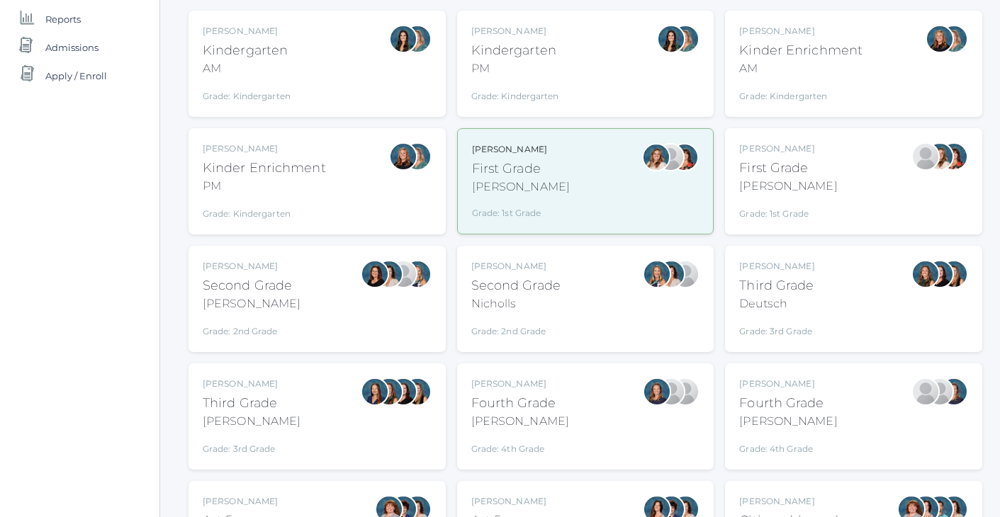
scroll to position [213, 0]
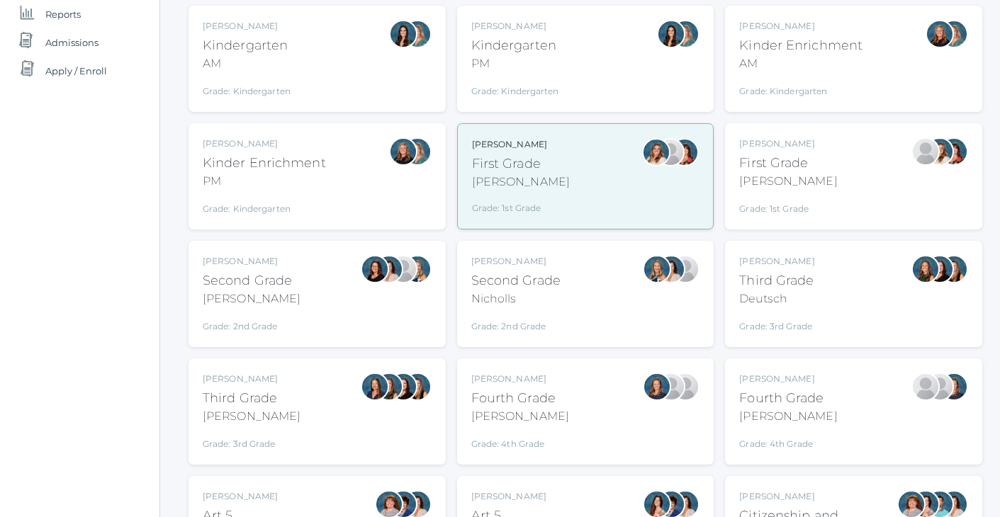
click at [814, 78] on div "Grade: Kindergarten" at bounding box center [800, 88] width 123 height 20
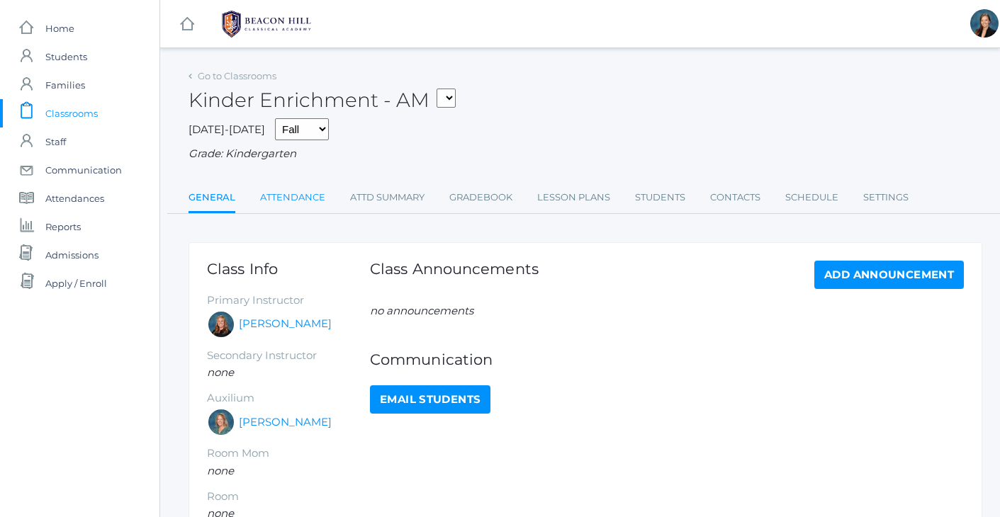
click at [273, 193] on link "Attendance" at bounding box center [292, 197] width 65 height 28
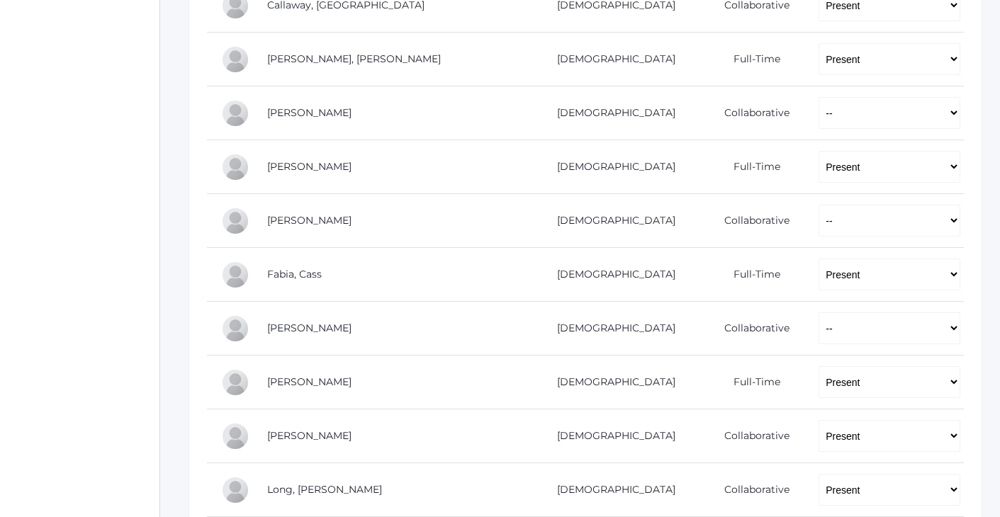
scroll to position [540, 0]
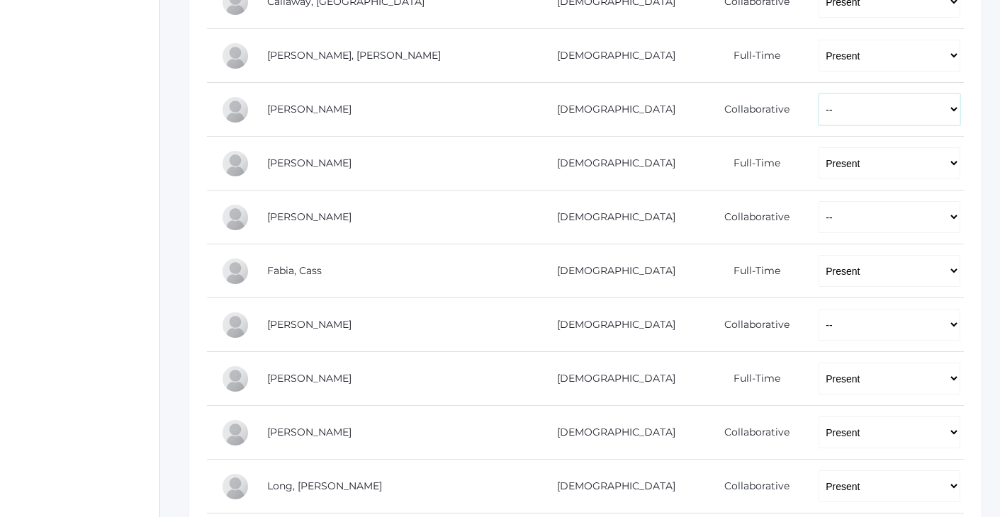
select select "P"
click at [91, 169] on div "icons/ui/navigation/home Created with Sketch. Home icons/user/plain Created wit…" at bounding box center [79, 149] width 159 height 1379
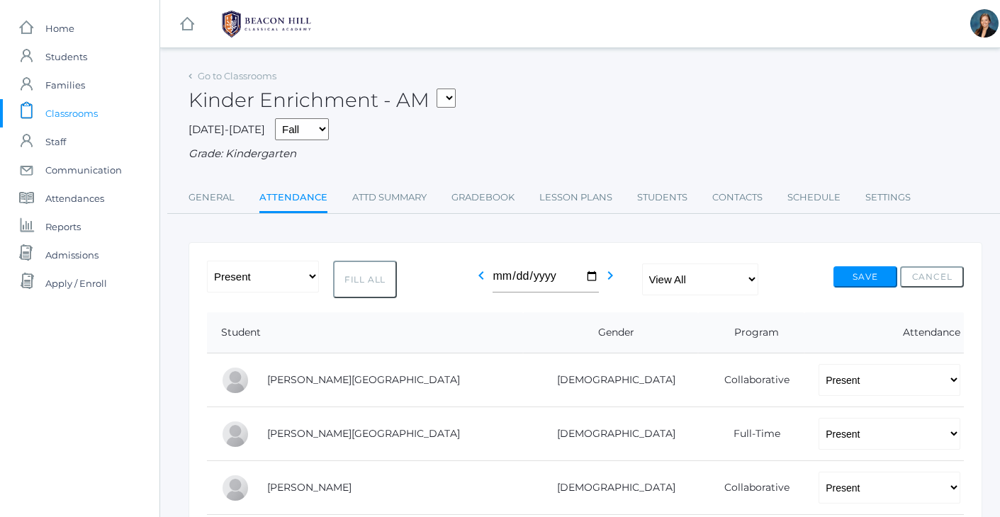
scroll to position [0, 0]
click at [859, 268] on button "Save" at bounding box center [865, 276] width 64 height 21
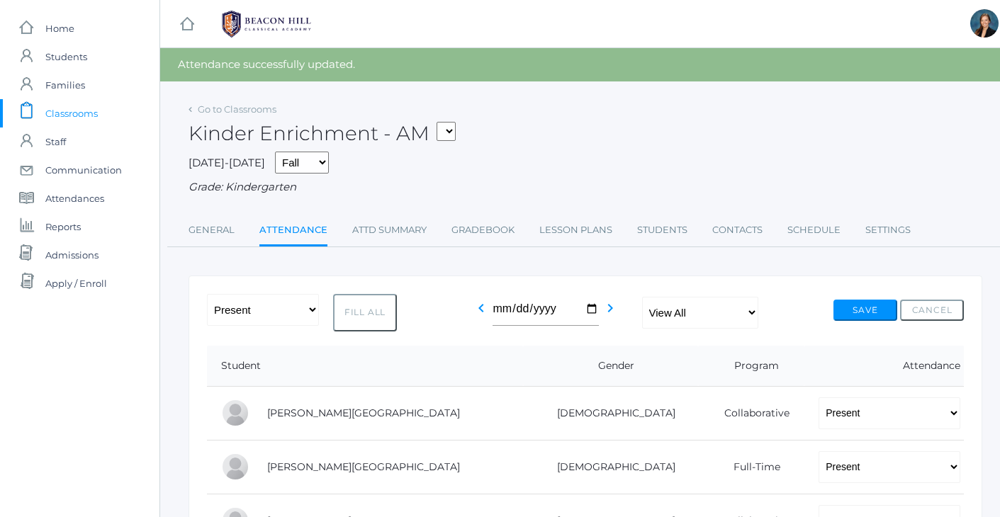
click at [723, 144] on div "Kinder Enrichment - AM 01LA - First Grade [PERSON_NAME] 05LATIN - Latin 5 [PERS…" at bounding box center [585, 125] width 794 height 52
click at [77, 103] on span "Classrooms" at bounding box center [71, 113] width 52 height 28
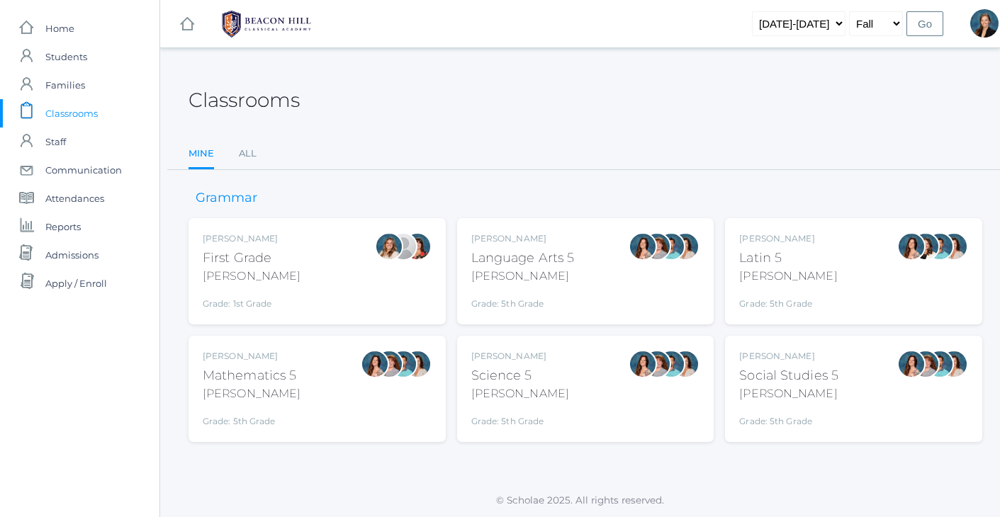
click at [77, 108] on span "Classrooms" at bounding box center [71, 113] width 52 height 28
click at [97, 188] on span "Attendances" at bounding box center [74, 198] width 59 height 28
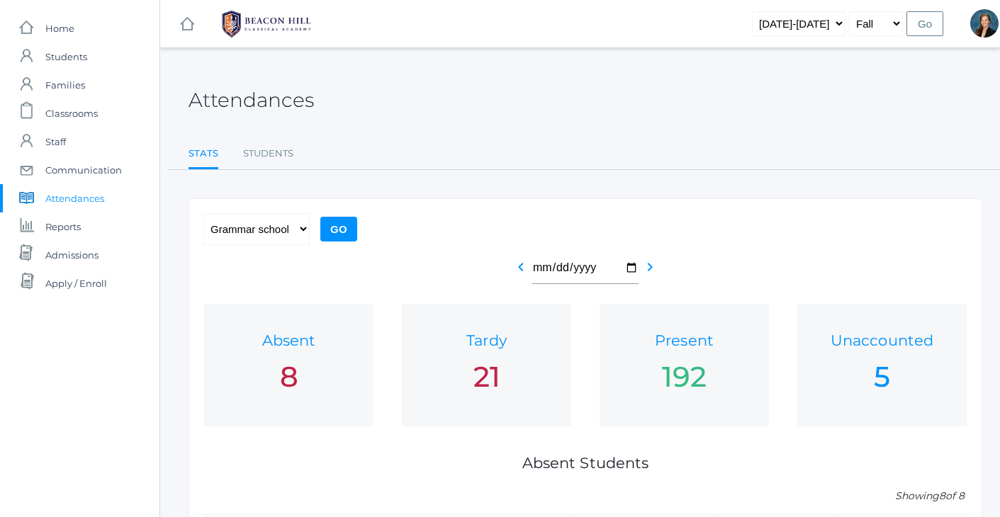
click at [567, 143] on ul "Stats Students" at bounding box center [585, 155] width 794 height 30
click at [62, 59] on span "Students" at bounding box center [66, 57] width 42 height 28
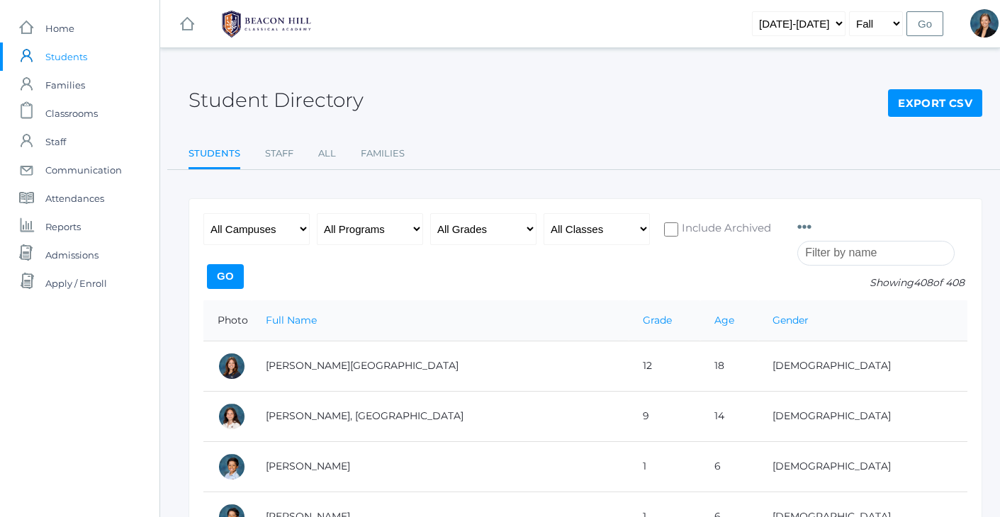
click at [851, 250] on input "search" at bounding box center [875, 253] width 157 height 25
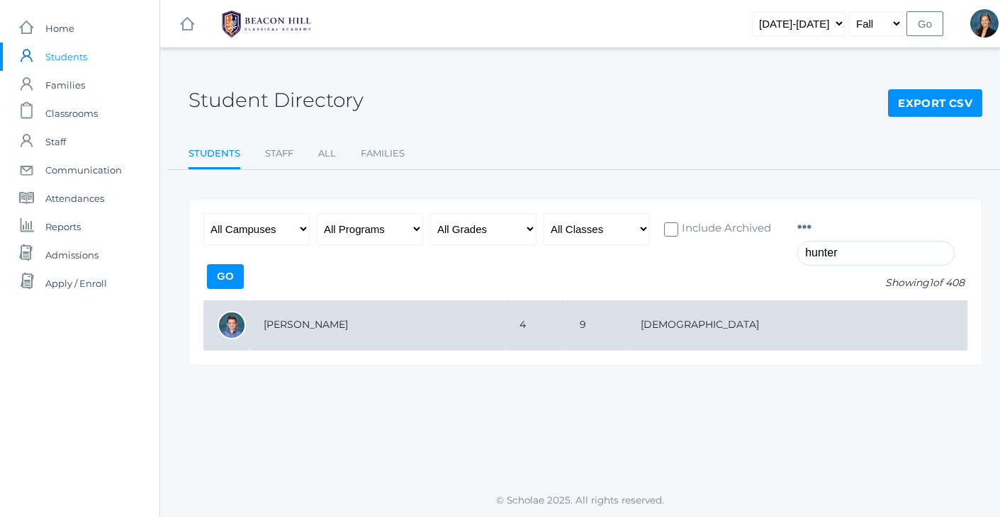
type input "hunter"
click at [315, 332] on td "[PERSON_NAME]" at bounding box center [377, 325] width 256 height 50
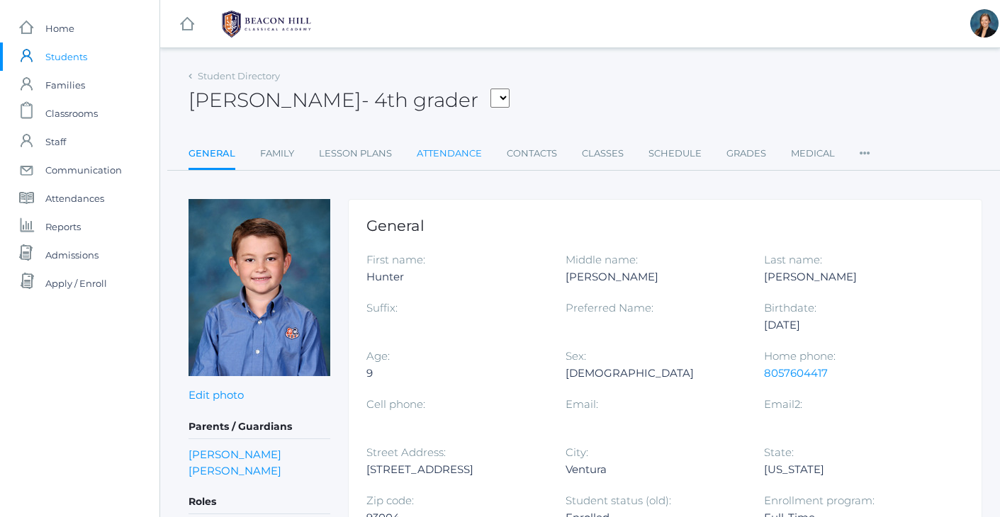
click at [439, 153] on link "Attendance" at bounding box center [449, 154] width 65 height 28
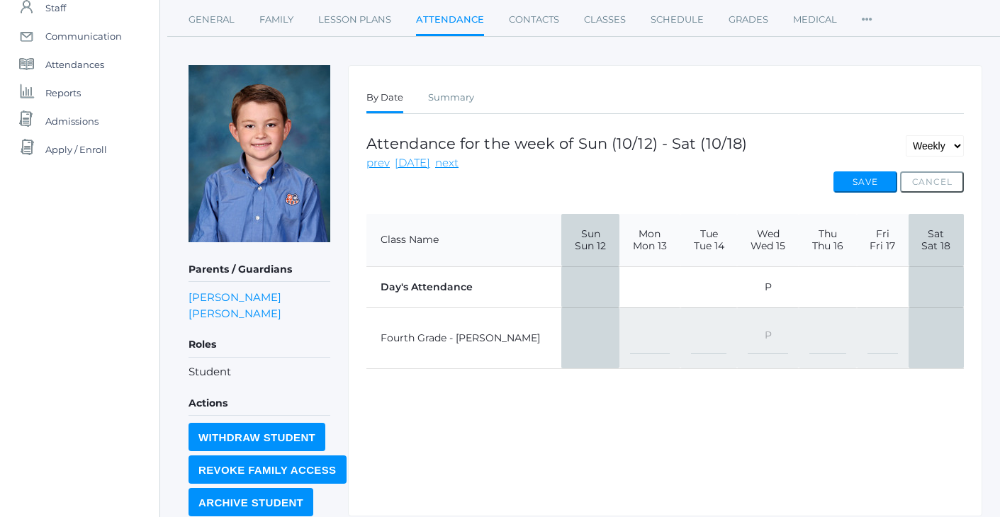
scroll to position [139, 0]
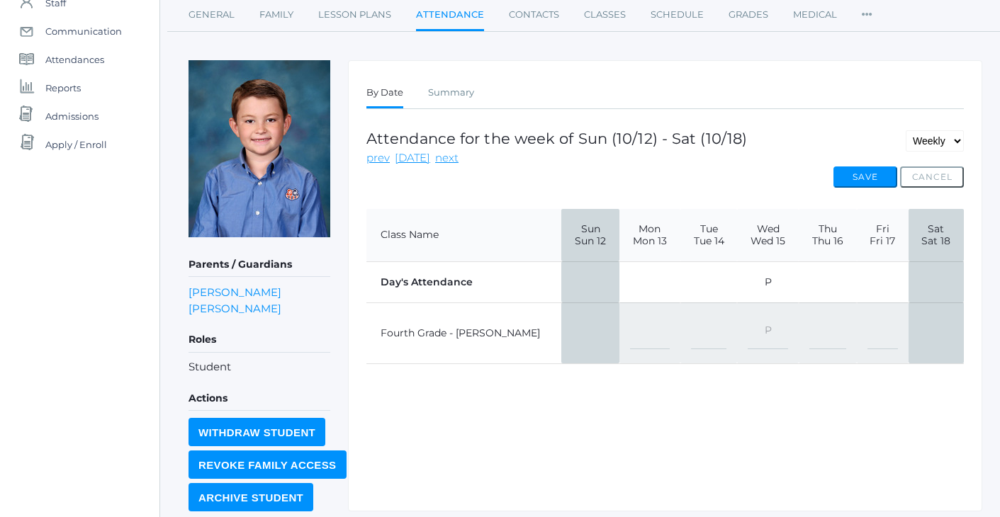
click at [52, 256] on div "icons/ui/navigation/home Created with Sketch. Home icons/user/plain Created wit…" at bounding box center [79, 211] width 159 height 701
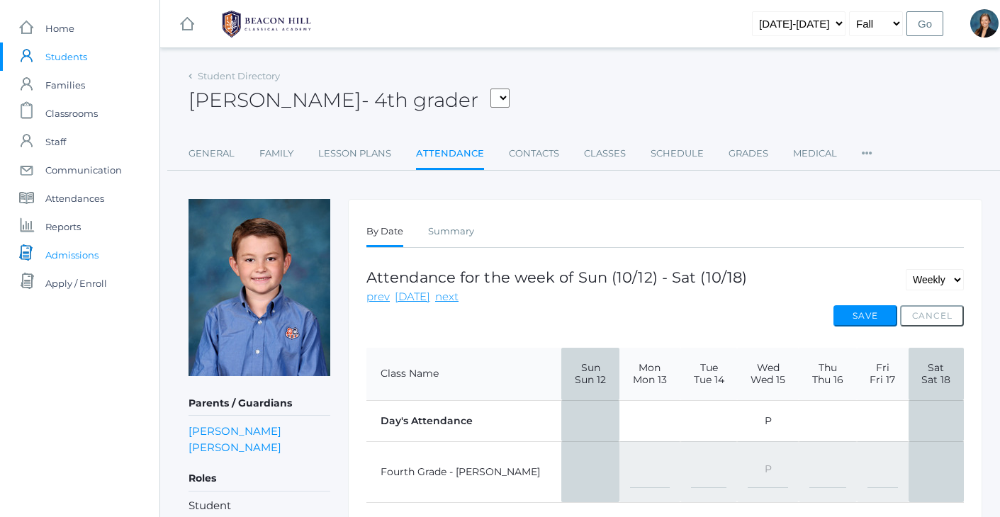
scroll to position [0, 0]
click at [58, 52] on span "Students" at bounding box center [66, 57] width 42 height 28
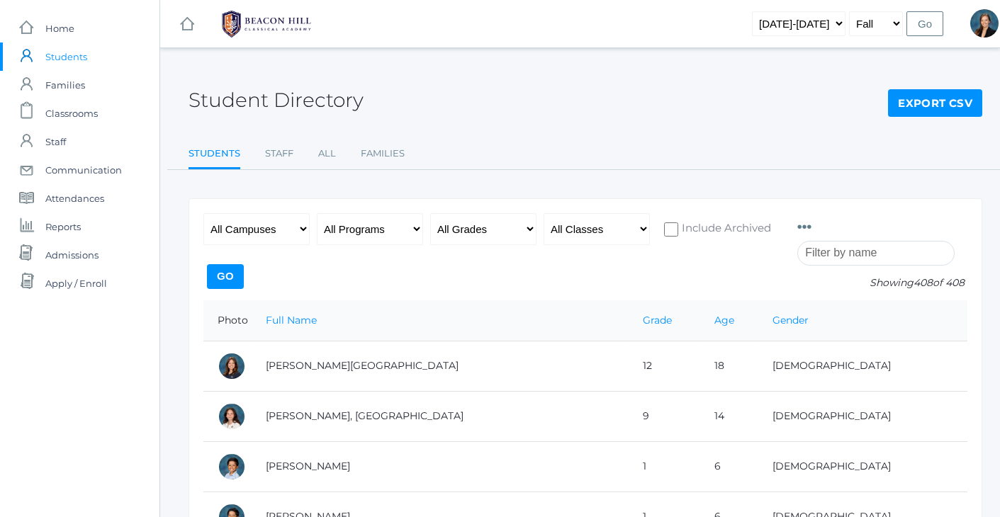
click at [840, 251] on input "search" at bounding box center [875, 253] width 157 height 25
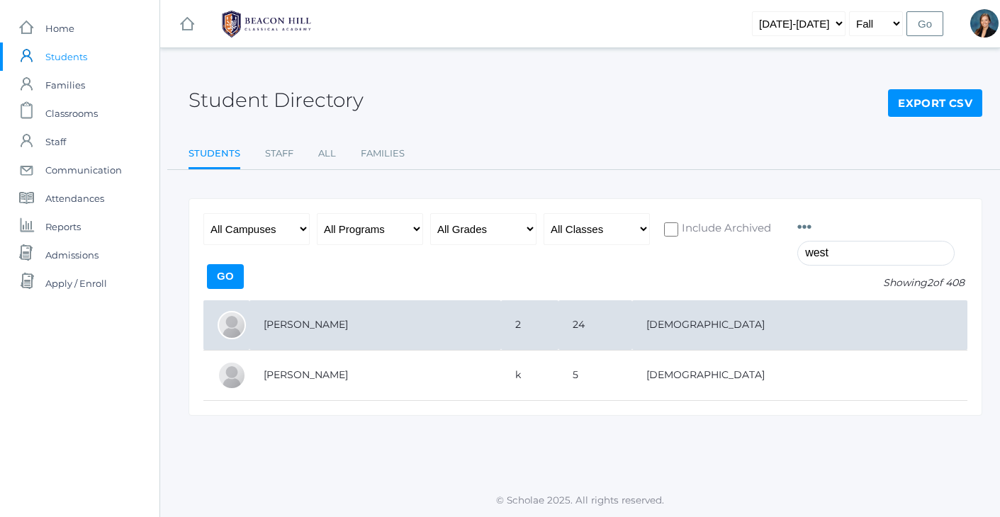
type input "west"
click at [326, 323] on td "Wessels, Rylynn" at bounding box center [375, 325] width 252 height 50
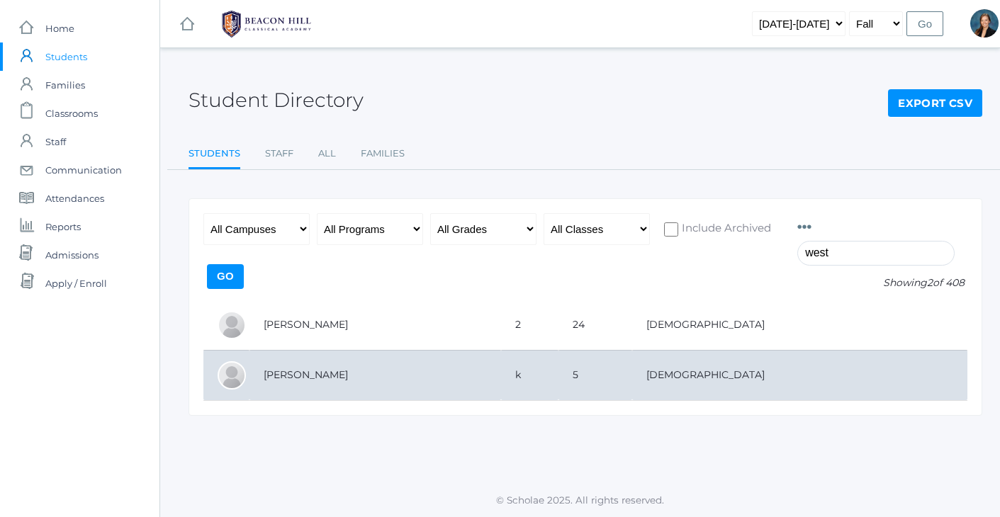
click at [317, 369] on td "Wessels, Bryson" at bounding box center [375, 375] width 252 height 50
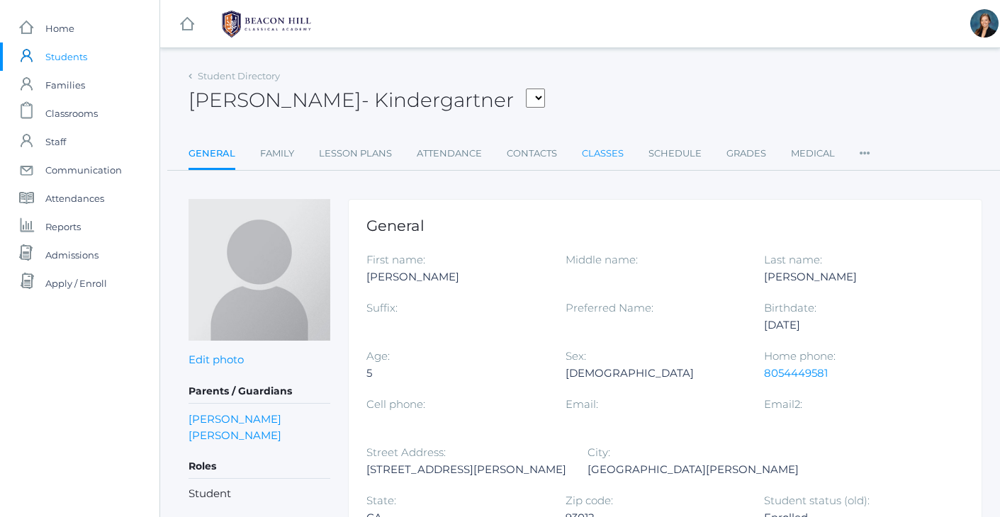
click at [600, 150] on link "Classes" at bounding box center [603, 154] width 42 height 28
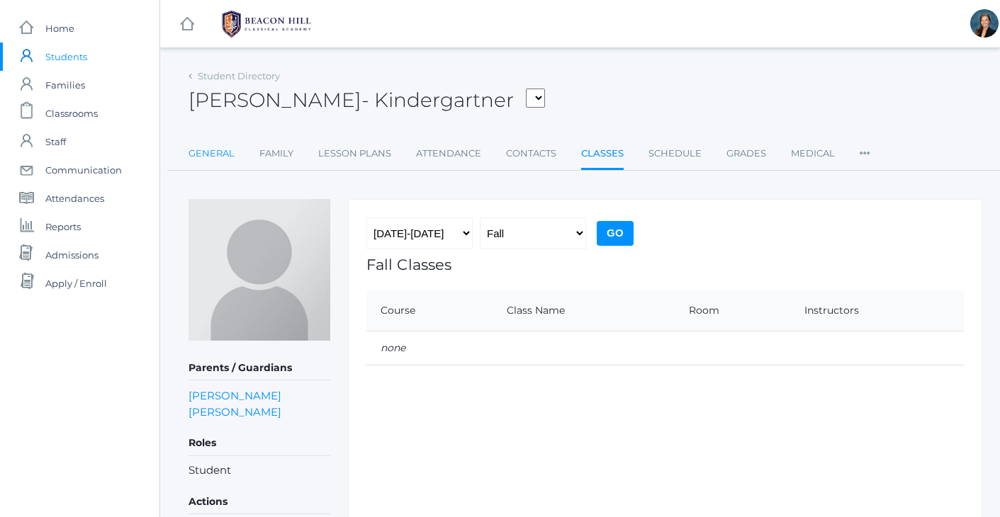
click at [205, 155] on link "General" at bounding box center [211, 154] width 46 height 28
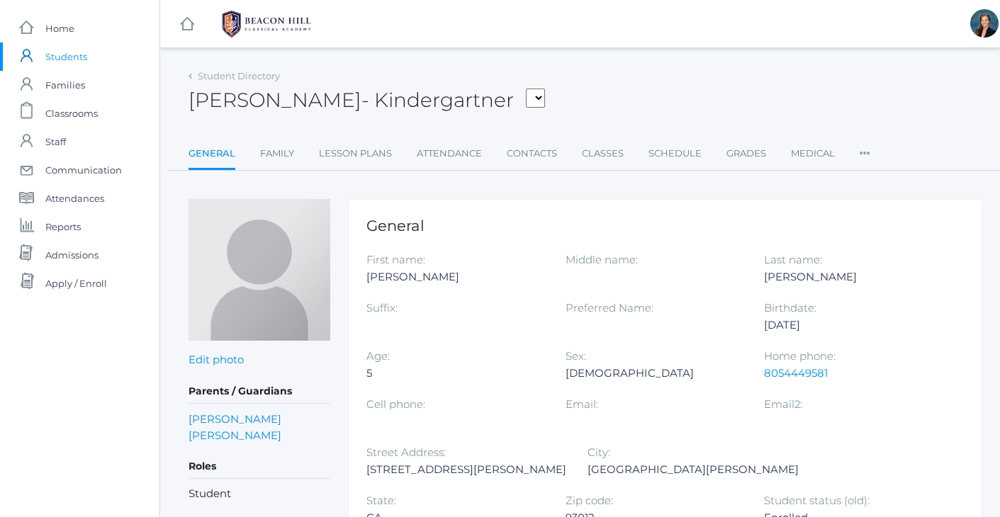
click at [67, 55] on span "Students" at bounding box center [66, 57] width 42 height 28
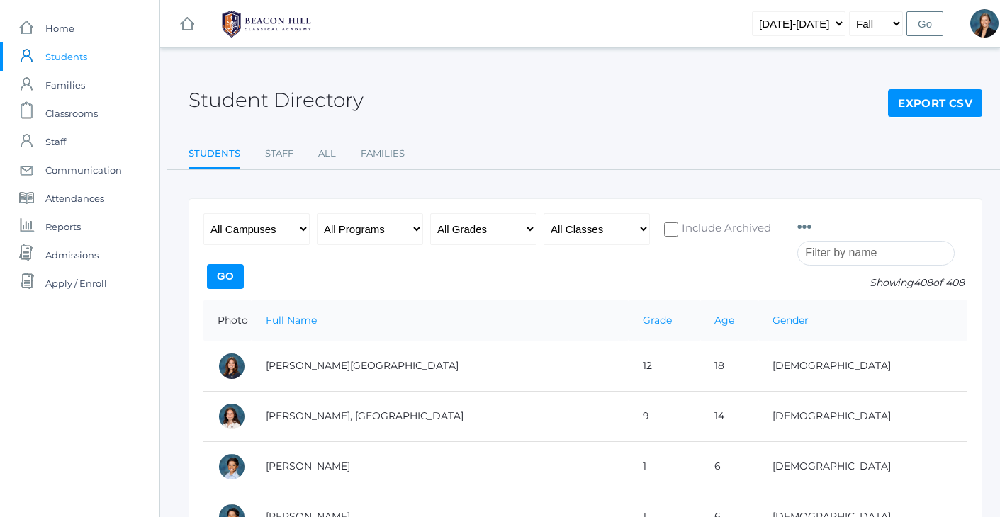
click at [565, 108] on div "Student Directory Export CSV" at bounding box center [585, 92] width 794 height 52
click at [536, 79] on div "Student Directory Export CSV" at bounding box center [585, 92] width 794 height 52
click at [77, 115] on span "Classrooms" at bounding box center [71, 113] width 52 height 28
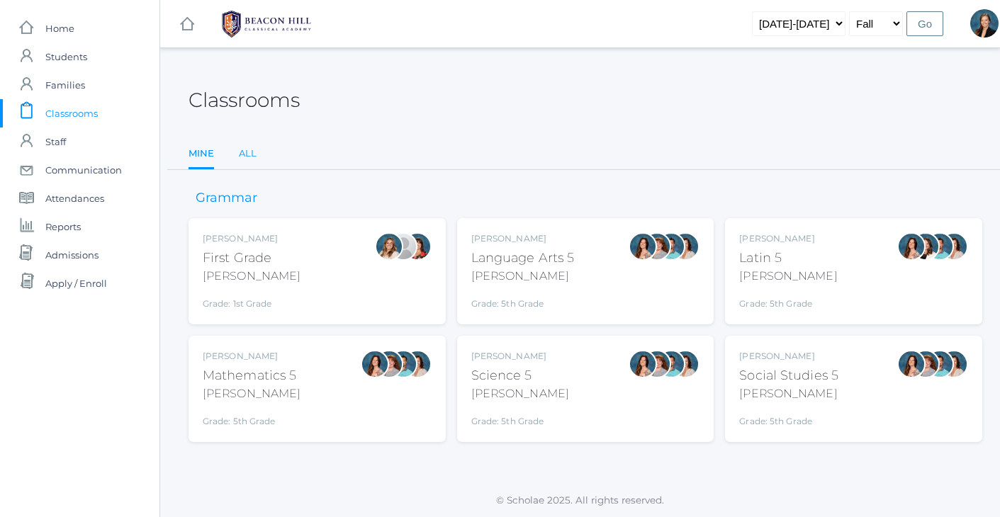
click at [244, 160] on link "All" at bounding box center [248, 154] width 18 height 28
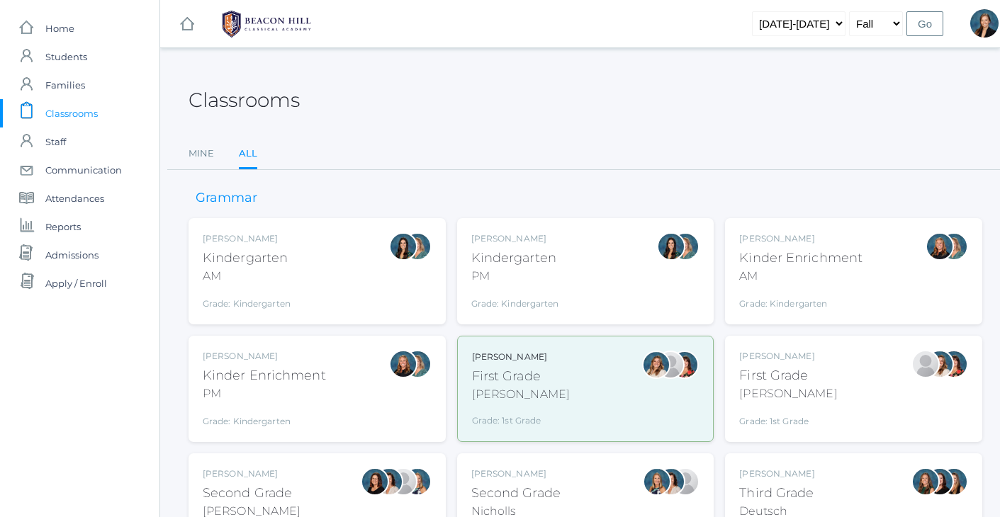
click at [417, 86] on div "Classrooms" at bounding box center [585, 92] width 794 height 52
click at [504, 143] on ul "Mine All" at bounding box center [585, 155] width 794 height 30
click at [480, 128] on div "Classrooms Mine All Mine All" at bounding box center [585, 118] width 794 height 104
click at [548, 298] on div "Grade: Kindergarten" at bounding box center [515, 300] width 88 height 20
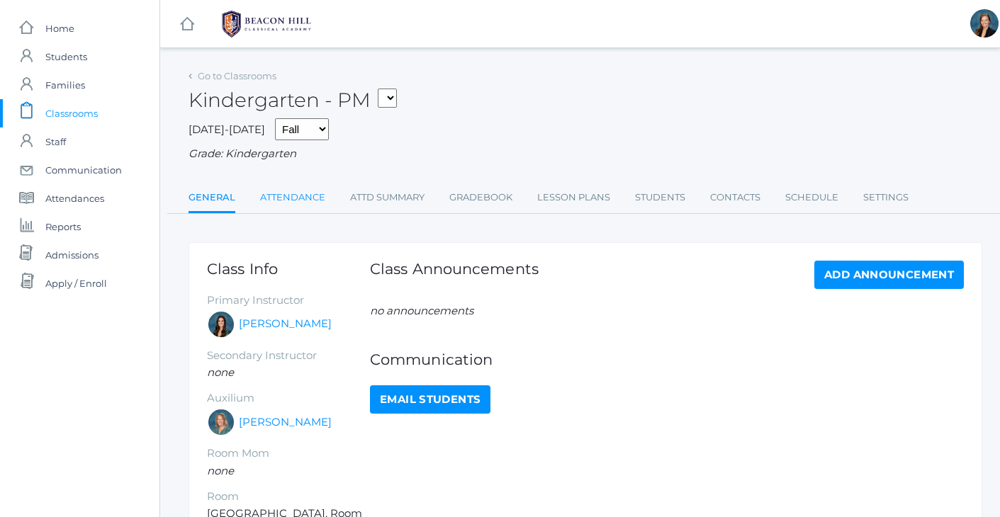
click at [298, 192] on link "Attendance" at bounding box center [292, 197] width 65 height 28
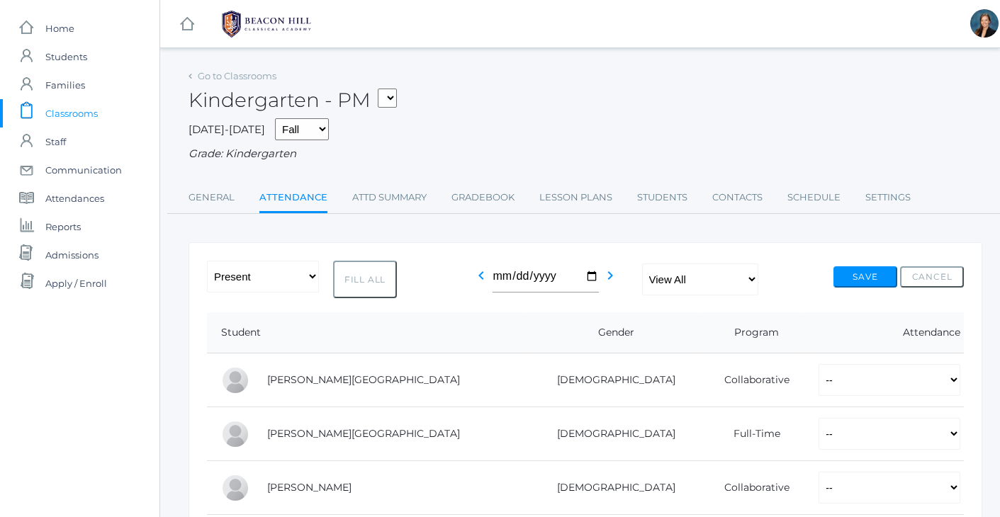
click at [579, 112] on div "Kindergarten - PM 01LA - First Grade [PERSON_NAME] 05LATIN - Latin 5 [PERSON_NA…" at bounding box center [585, 92] width 794 height 52
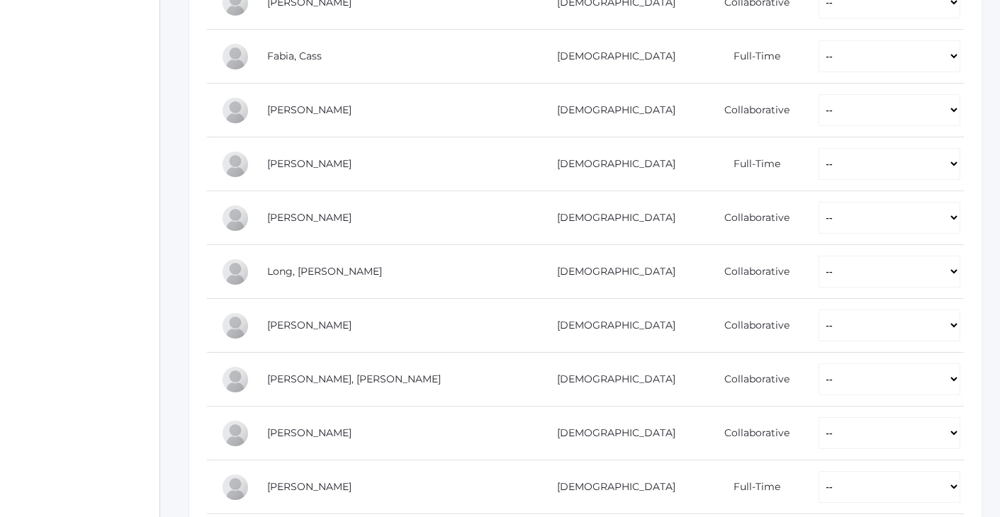
scroll to position [750, 0]
